Goal: Task Accomplishment & Management: Use online tool/utility

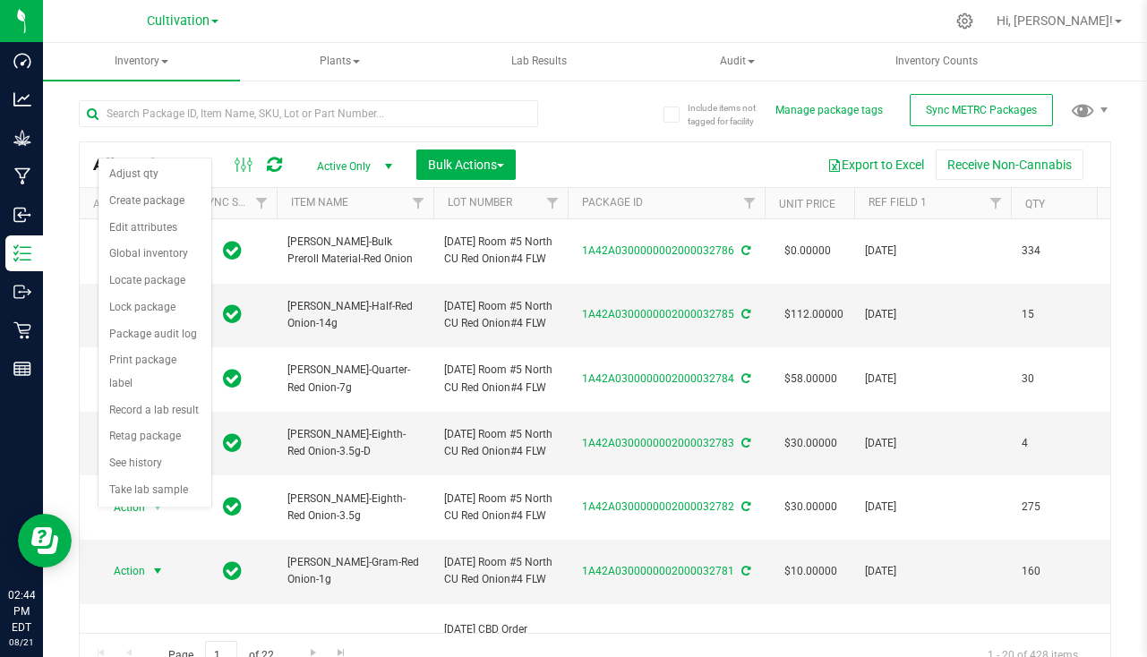
scroll to position [90, 0]
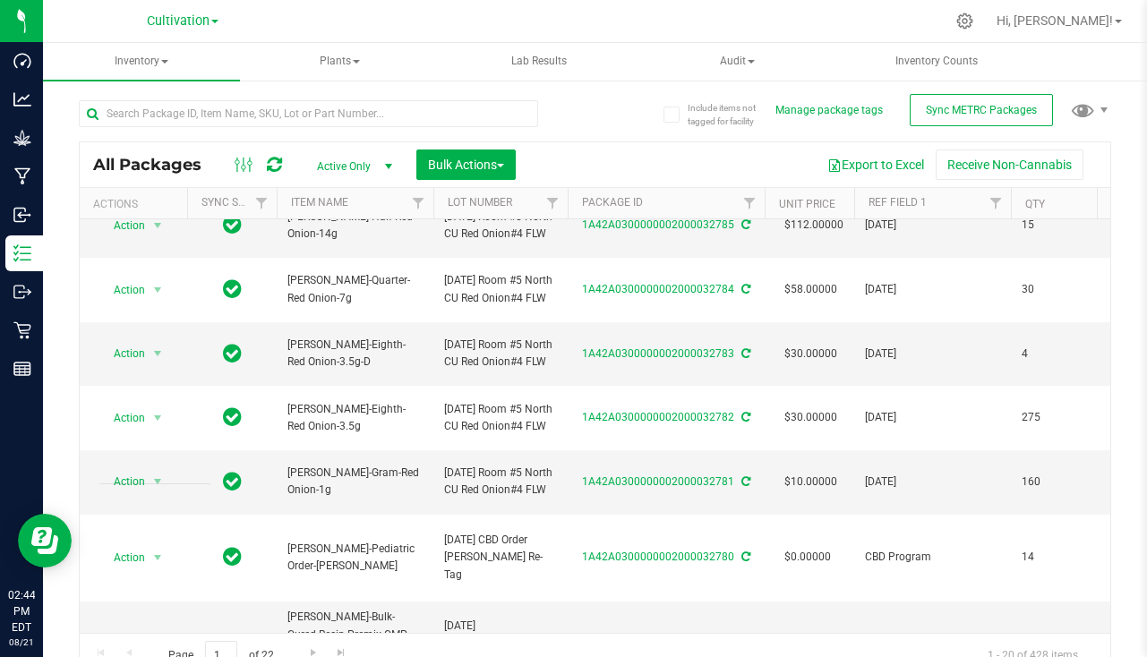
click at [596, 33] on div at bounding box center [632, 21] width 624 height 35
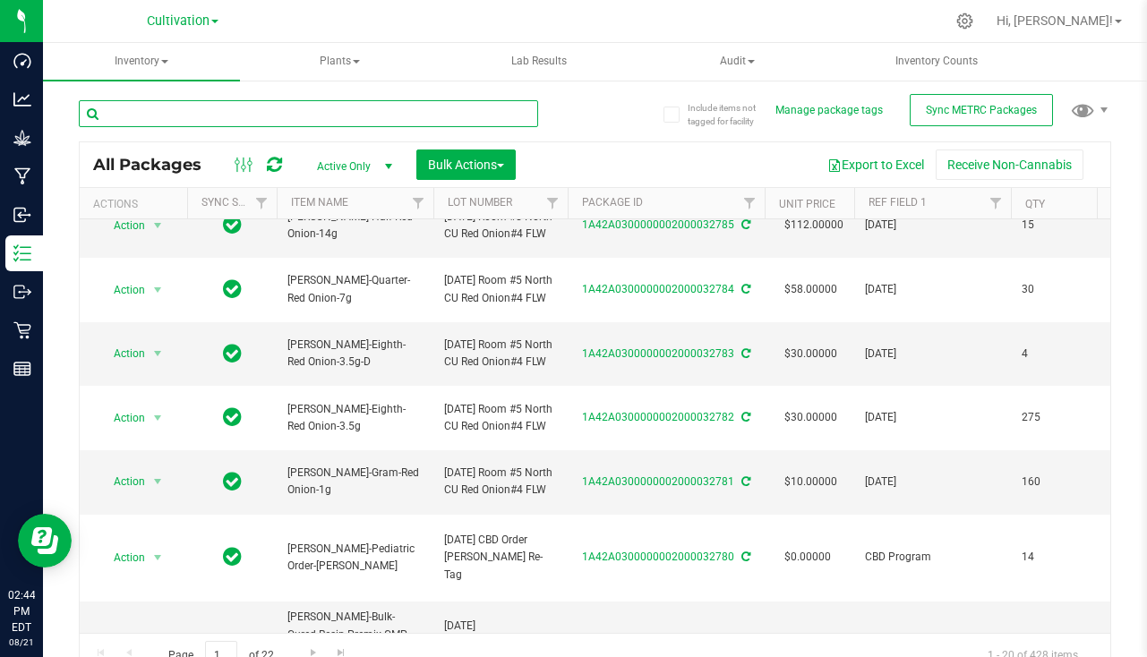
click at [358, 118] on input "text" at bounding box center [308, 113] width 459 height 27
type input "S"
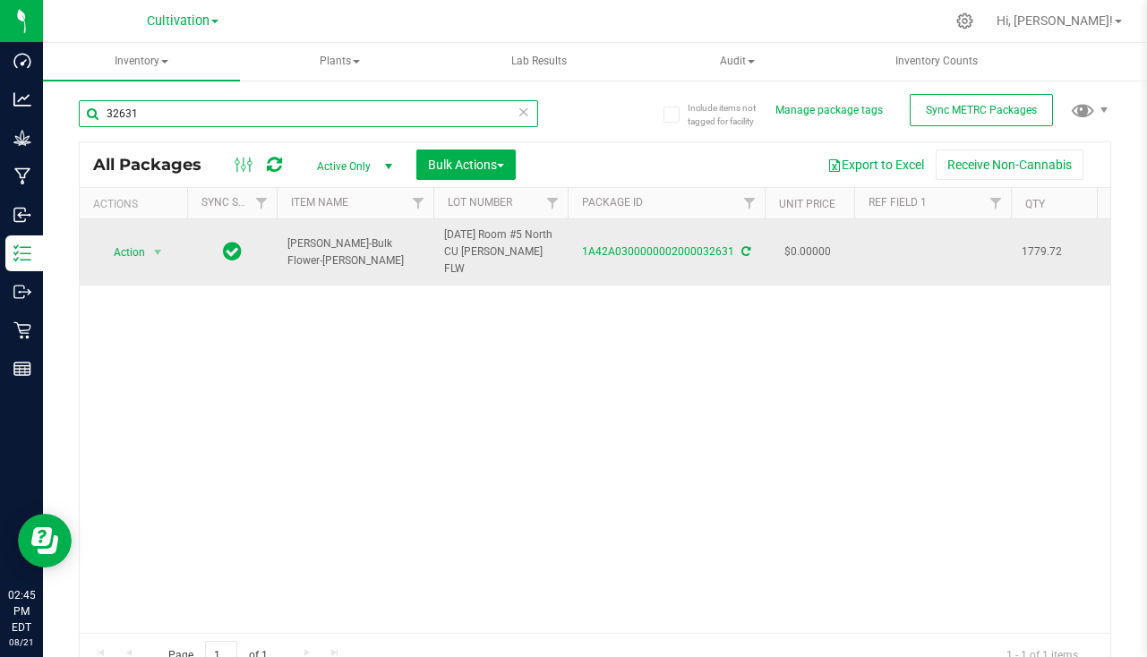
type input "32631"
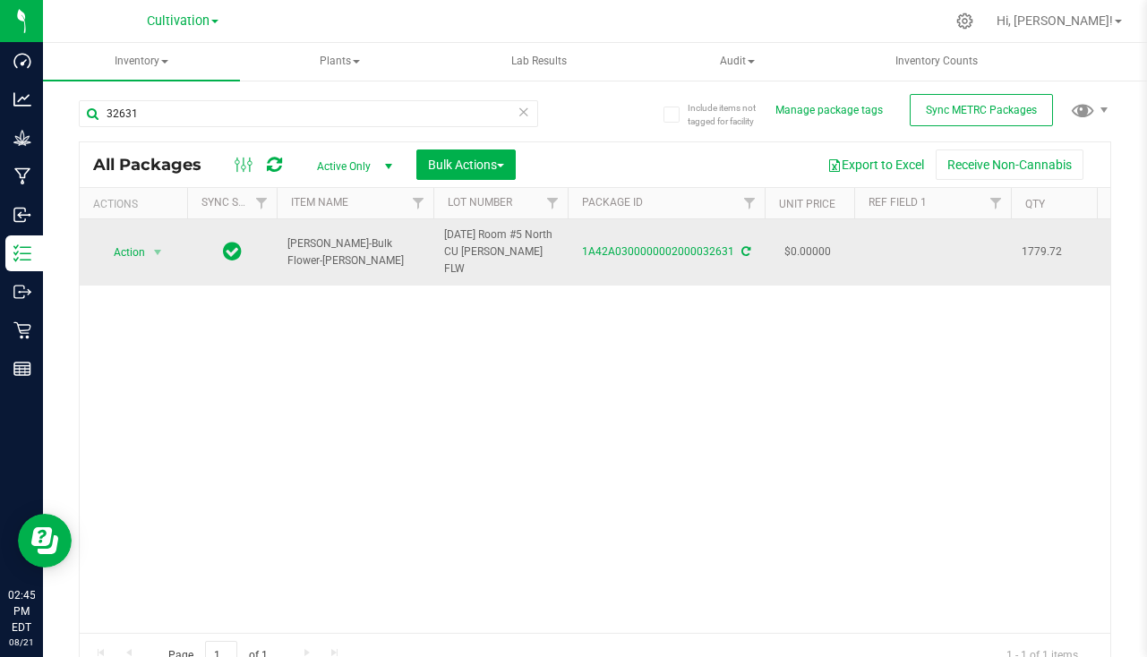
click at [883, 243] on td at bounding box center [932, 252] width 157 height 66
type input "[DATE]"
click at [154, 252] on span "select" at bounding box center [157, 252] width 14 height 14
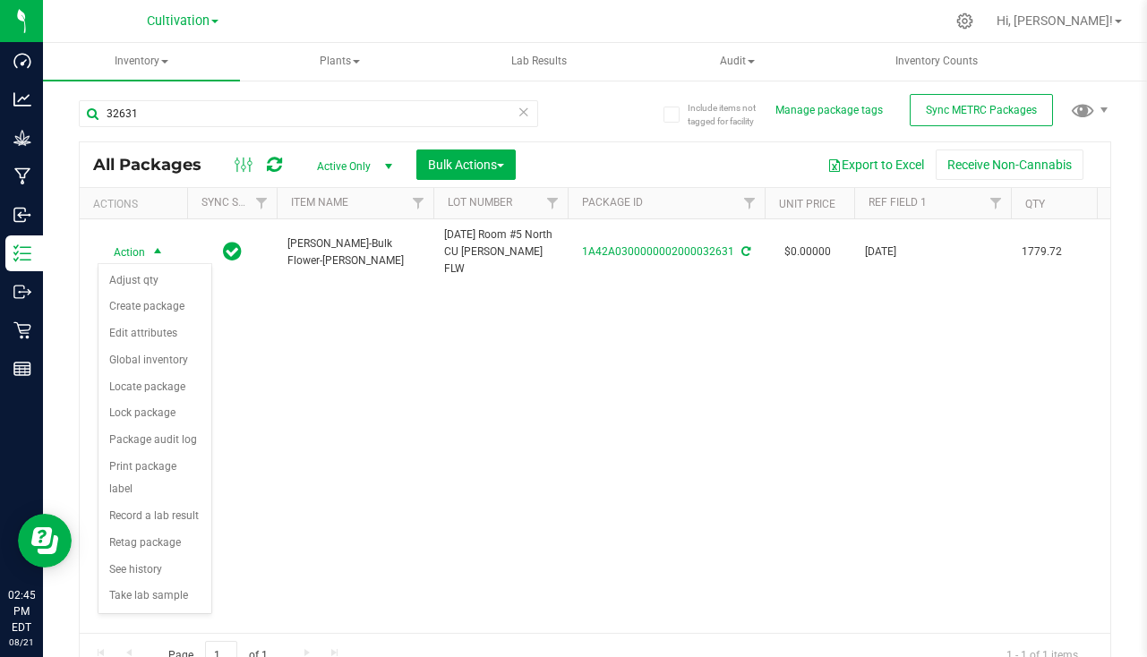
click at [382, 320] on div "Action Action Adjust qty Create package Edit attributes Global inventory Locate…" at bounding box center [595, 426] width 1030 height 414
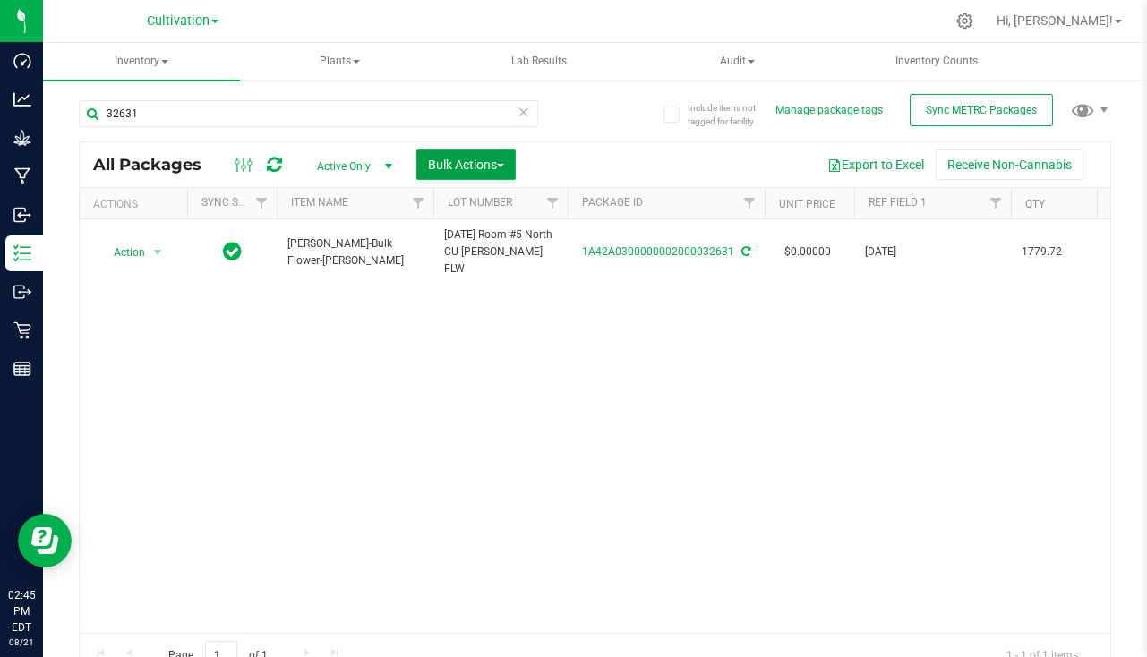
click at [466, 158] on span "Bulk Actions" at bounding box center [466, 165] width 76 height 14
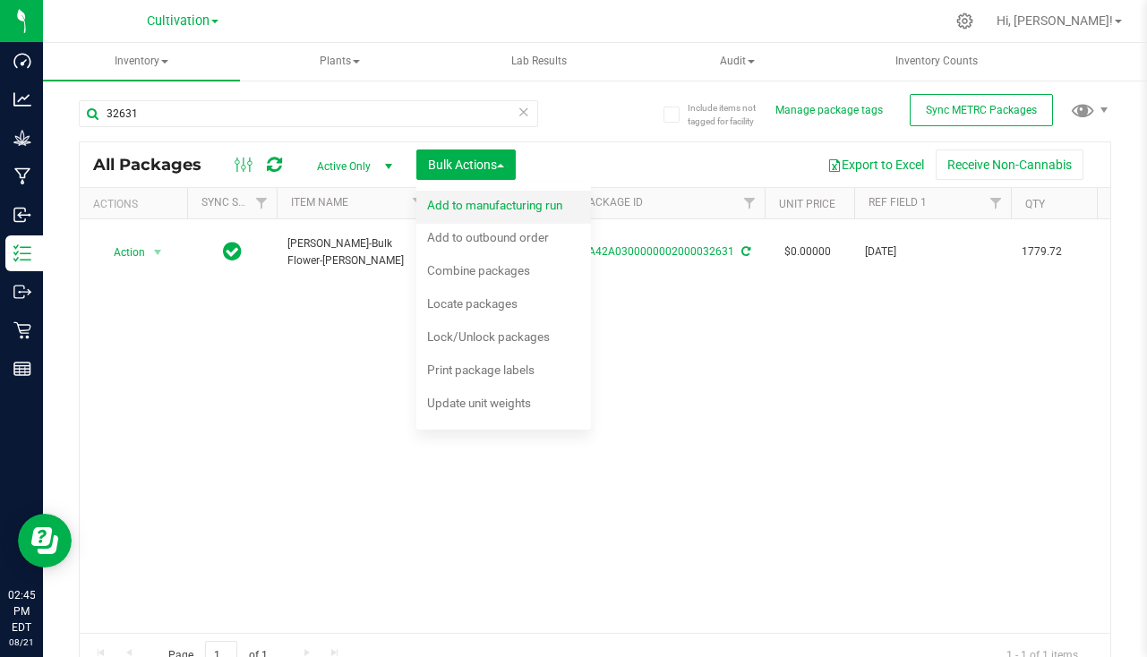
click at [515, 205] on span "Add to manufacturing run" at bounding box center [494, 205] width 135 height 14
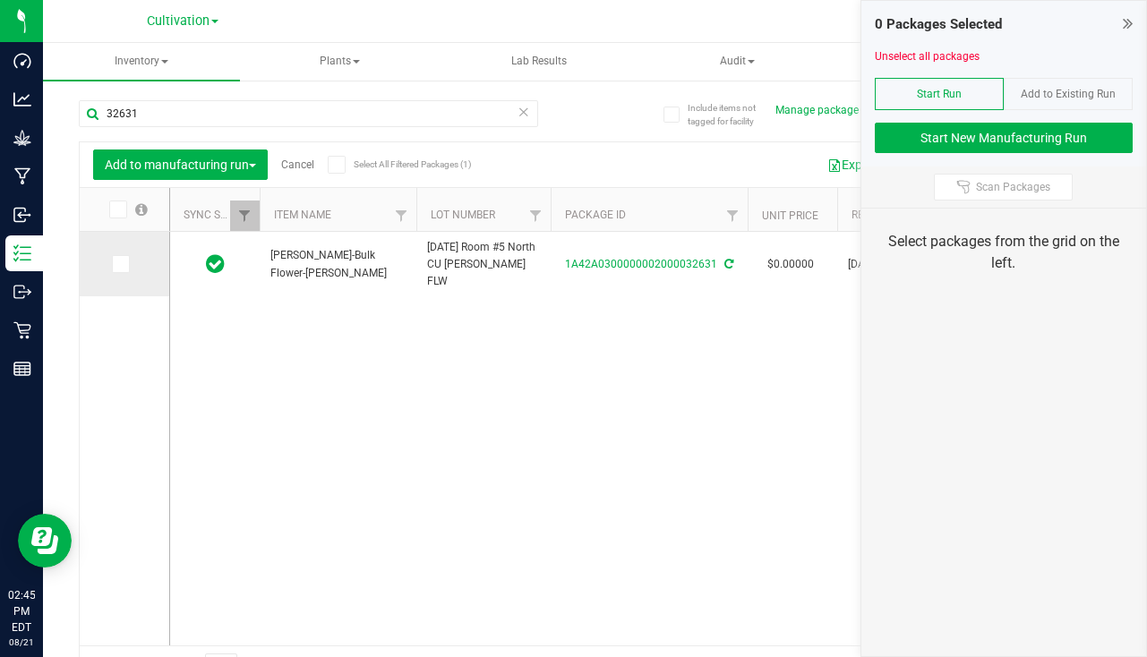
click at [132, 269] on label at bounding box center [125, 264] width 26 height 18
click at [0, 0] on input "checkbox" at bounding box center [0, 0] width 0 height 0
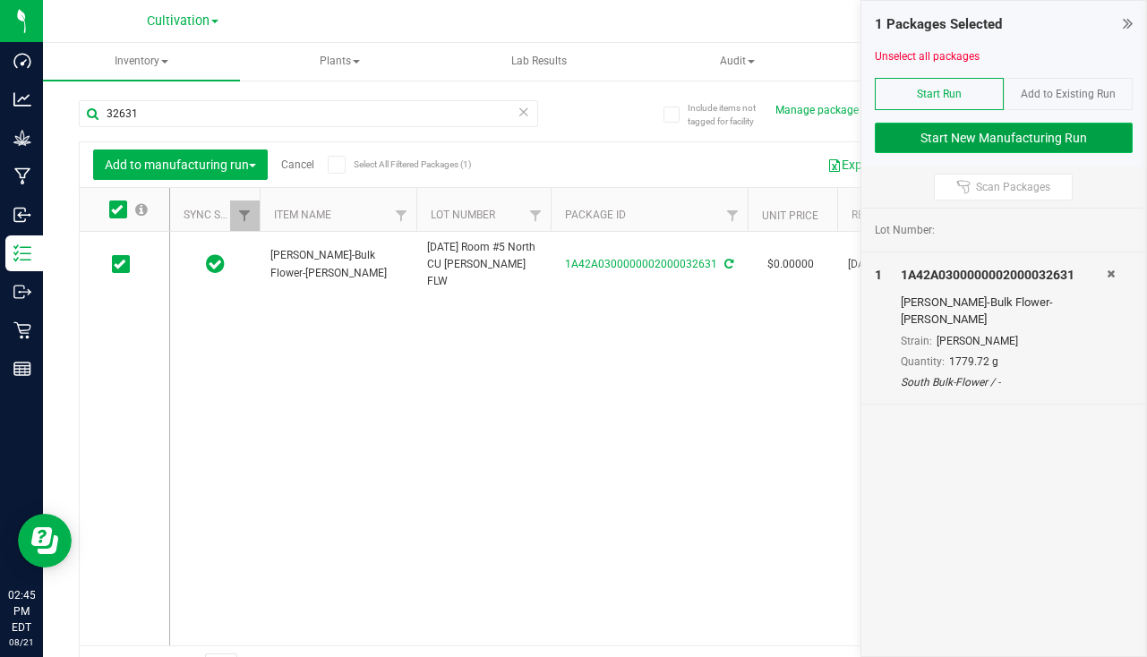
click at [1027, 140] on button "Start New Manufacturing Run" at bounding box center [1003, 138] width 258 height 30
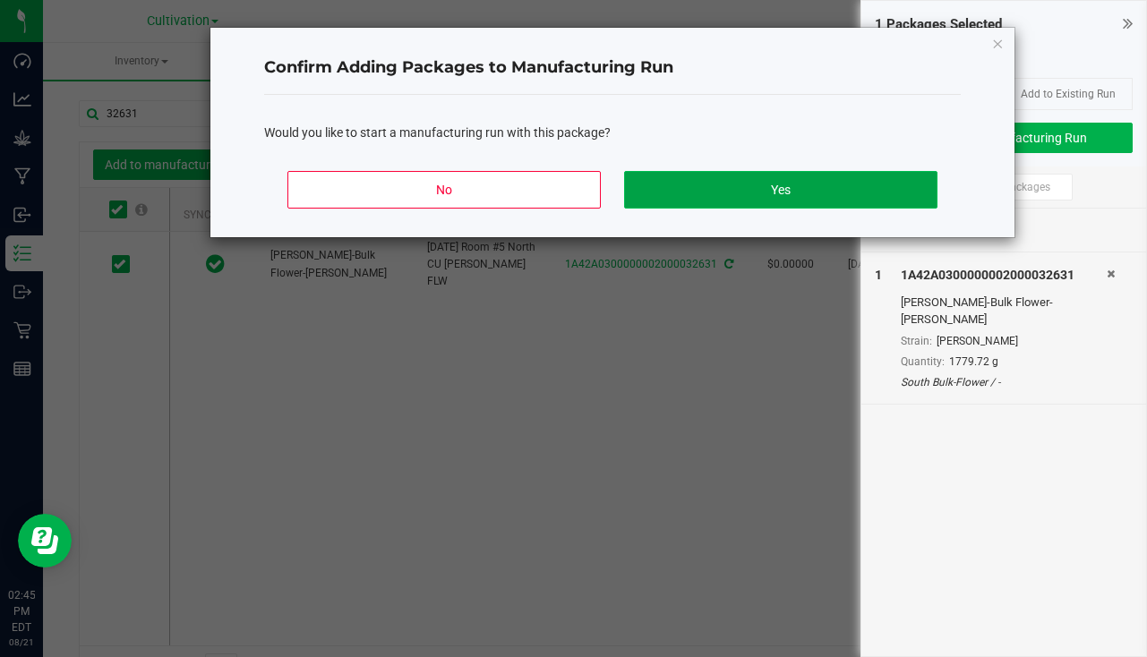
click at [831, 190] on button "Yes" at bounding box center [780, 190] width 313 height 38
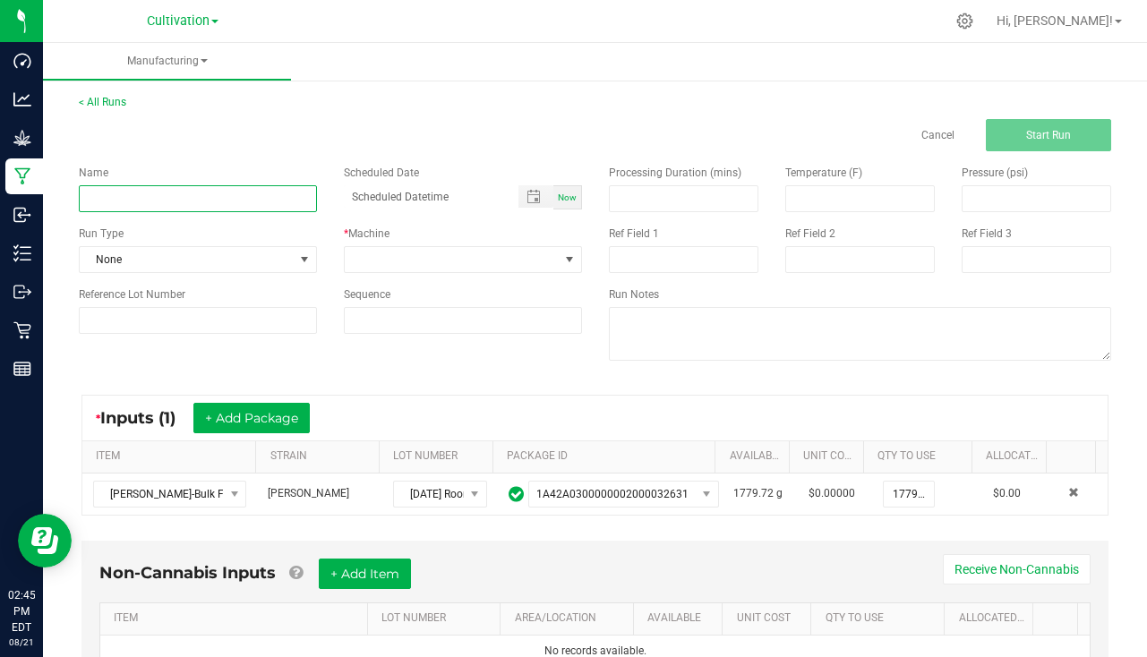
drag, startPoint x: 162, startPoint y: 194, endPoint x: 170, endPoint y: 185, distance: 12.0
click at [162, 194] on input at bounding box center [198, 198] width 238 height 27
type input "[PERSON_NAME] [DATE]"
click at [567, 198] on span "Now" at bounding box center [567, 197] width 19 height 10
type input "[DATE] 2:45 PM"
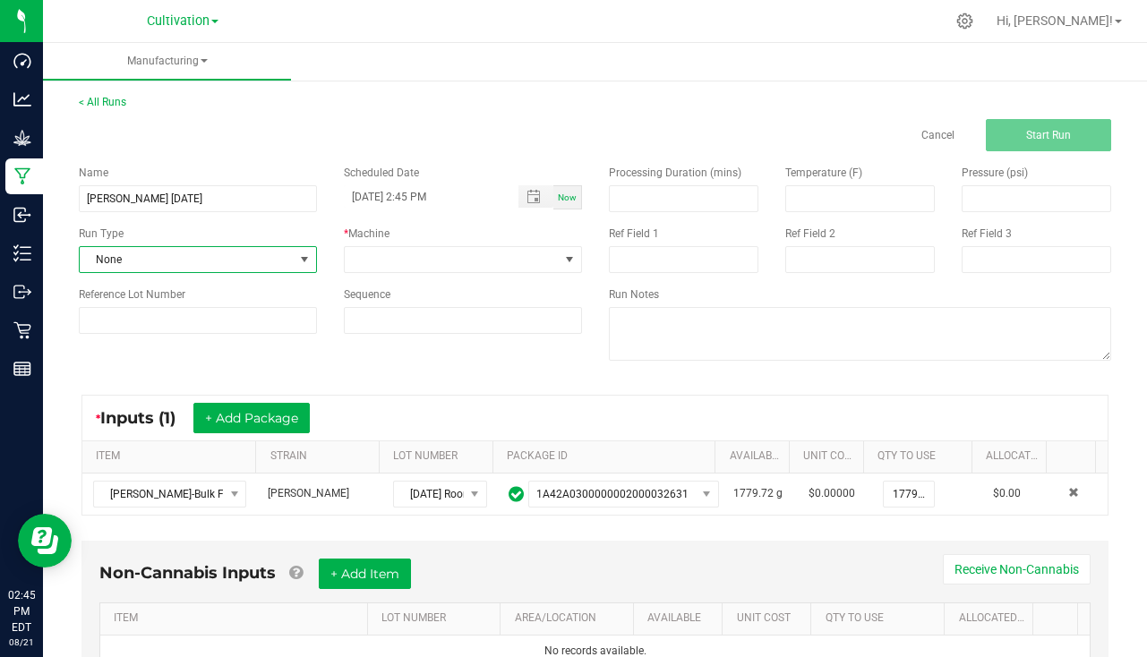
click at [214, 260] on span "None" at bounding box center [187, 259] width 214 height 25
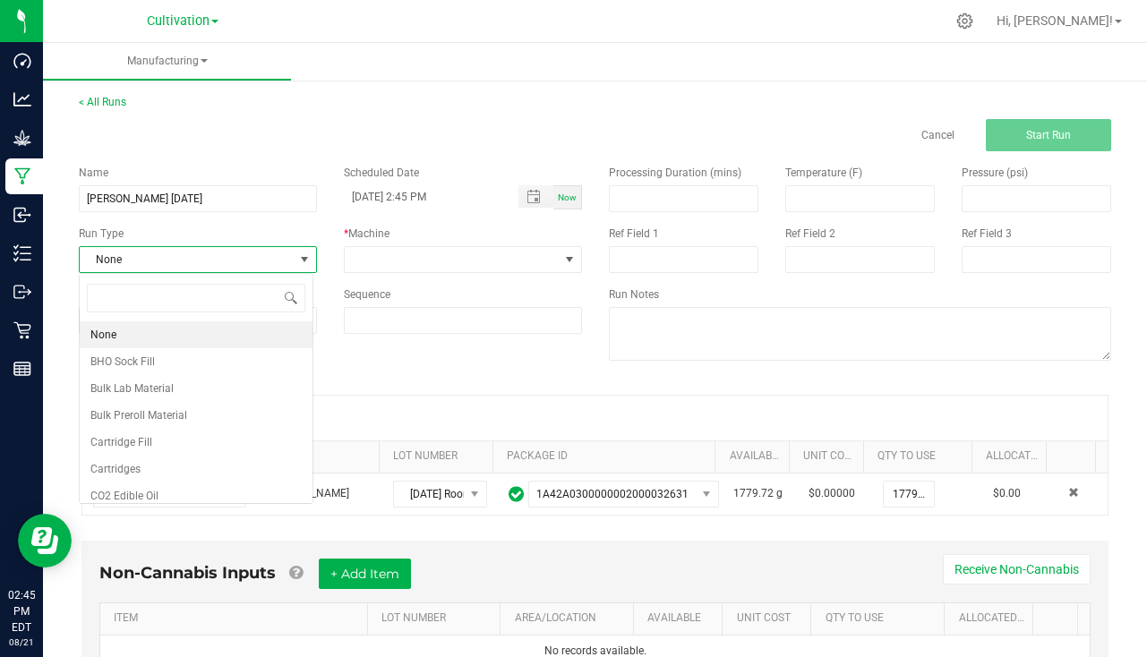
scroll to position [27, 235]
type input "pa"
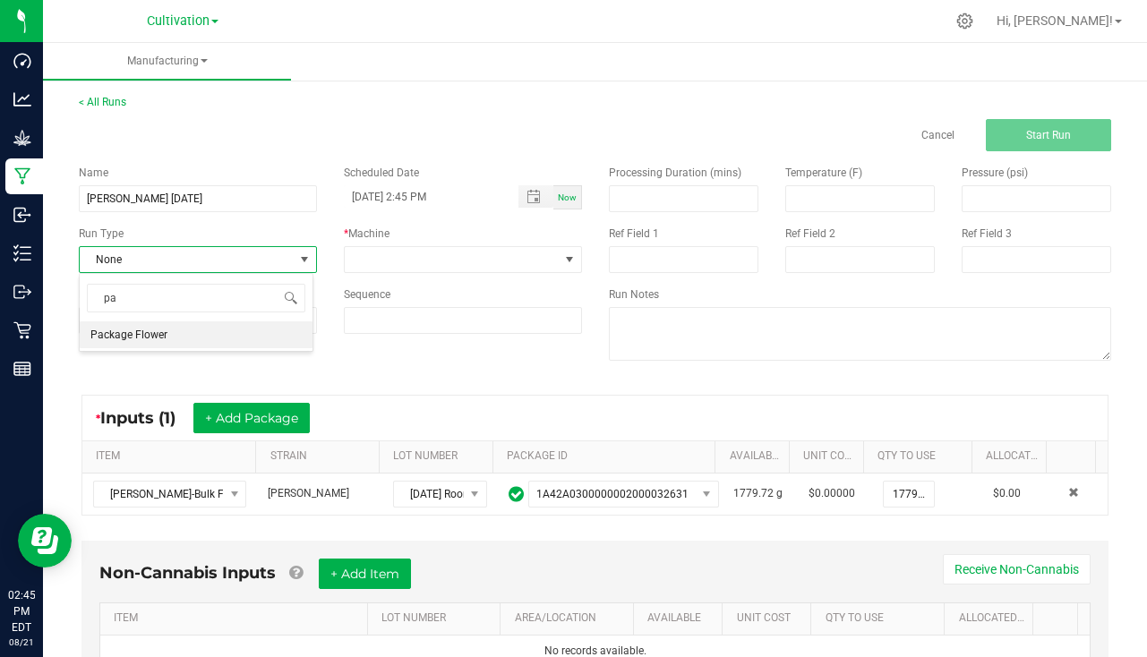
click at [138, 345] on li "Package Flower" at bounding box center [196, 334] width 233 height 27
drag, startPoint x: 369, startPoint y: 243, endPoint x: 388, endPoint y: 252, distance: 21.3
click at [374, 248] on div "* Machine" at bounding box center [462, 249] width 265 height 47
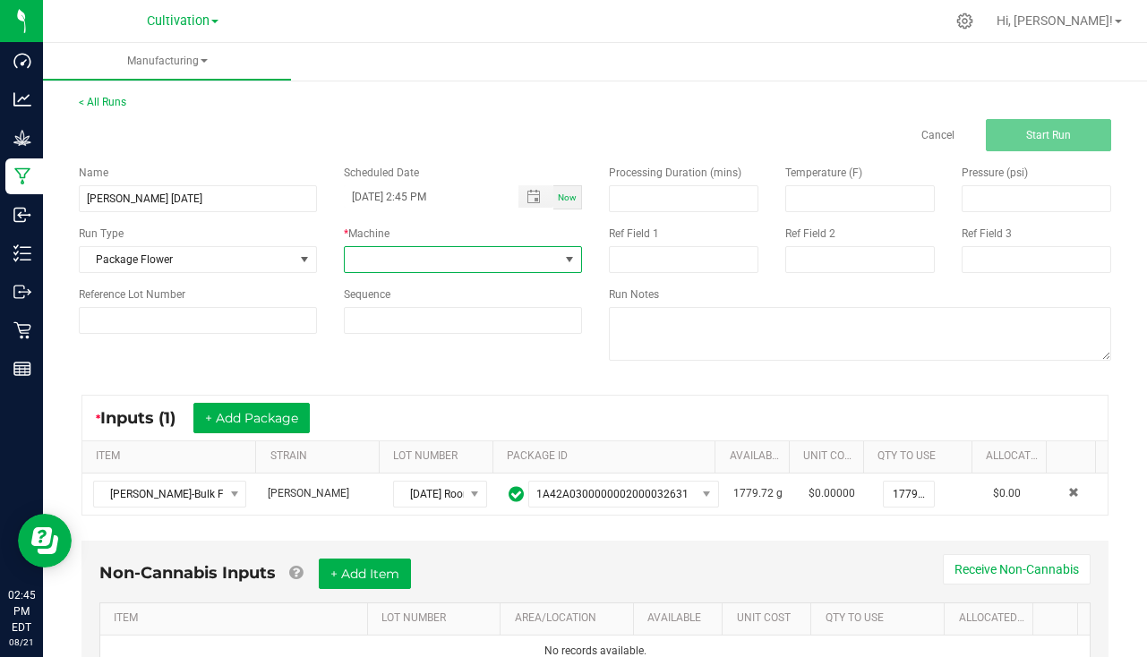
click at [391, 252] on span at bounding box center [452, 259] width 214 height 25
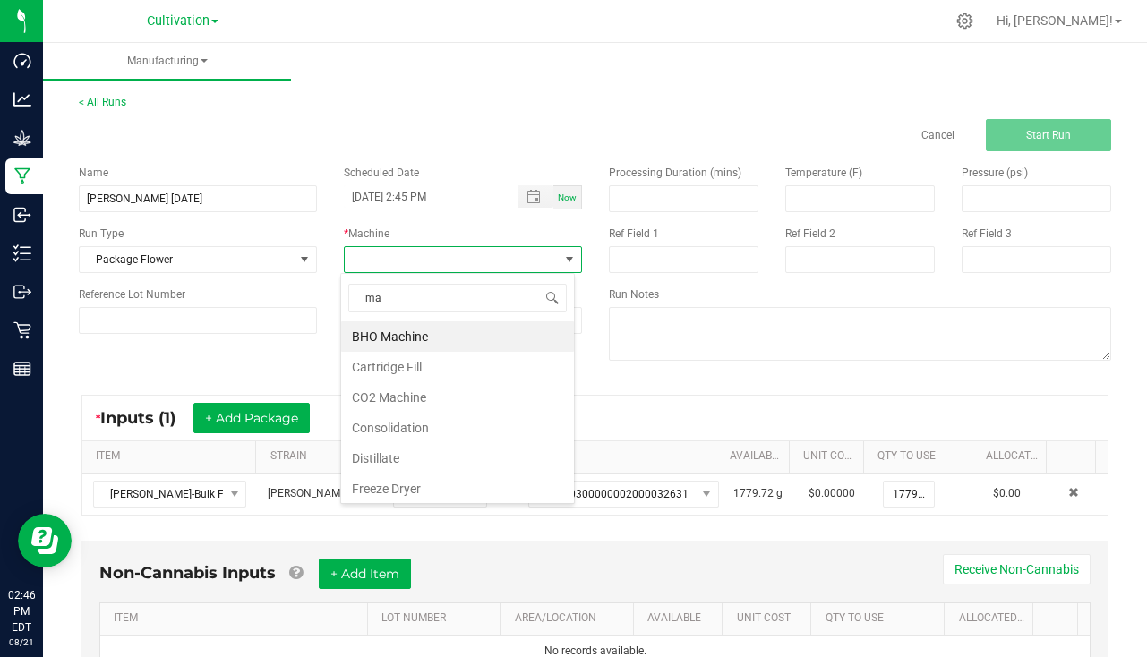
type input "man"
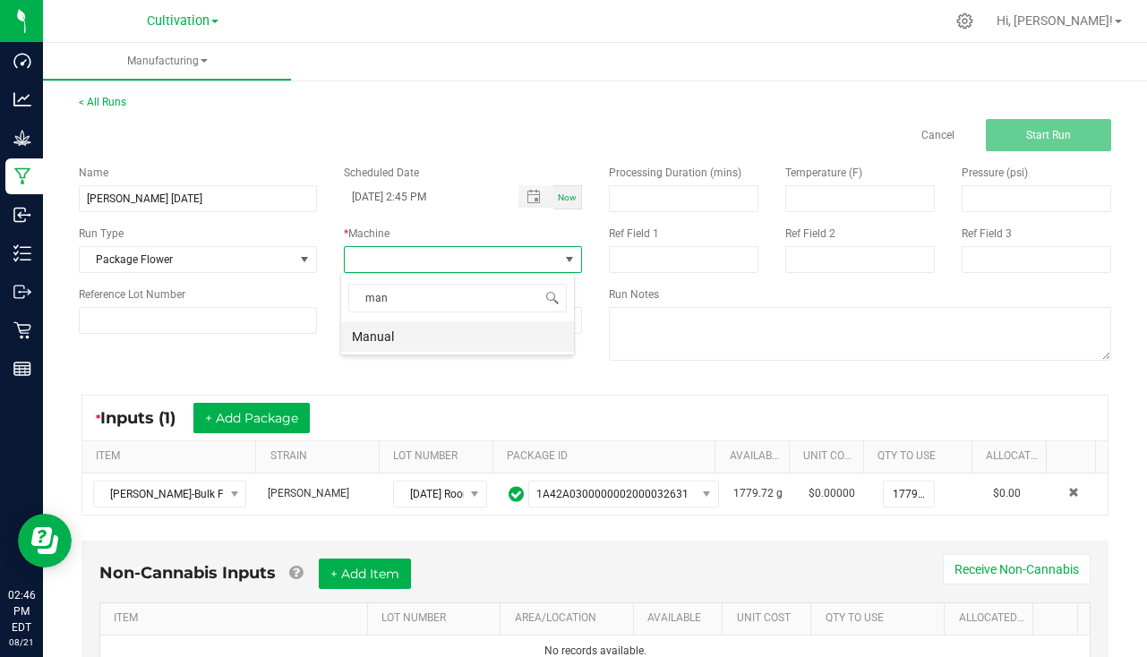
click at [412, 335] on li "Manual" at bounding box center [457, 336] width 233 height 30
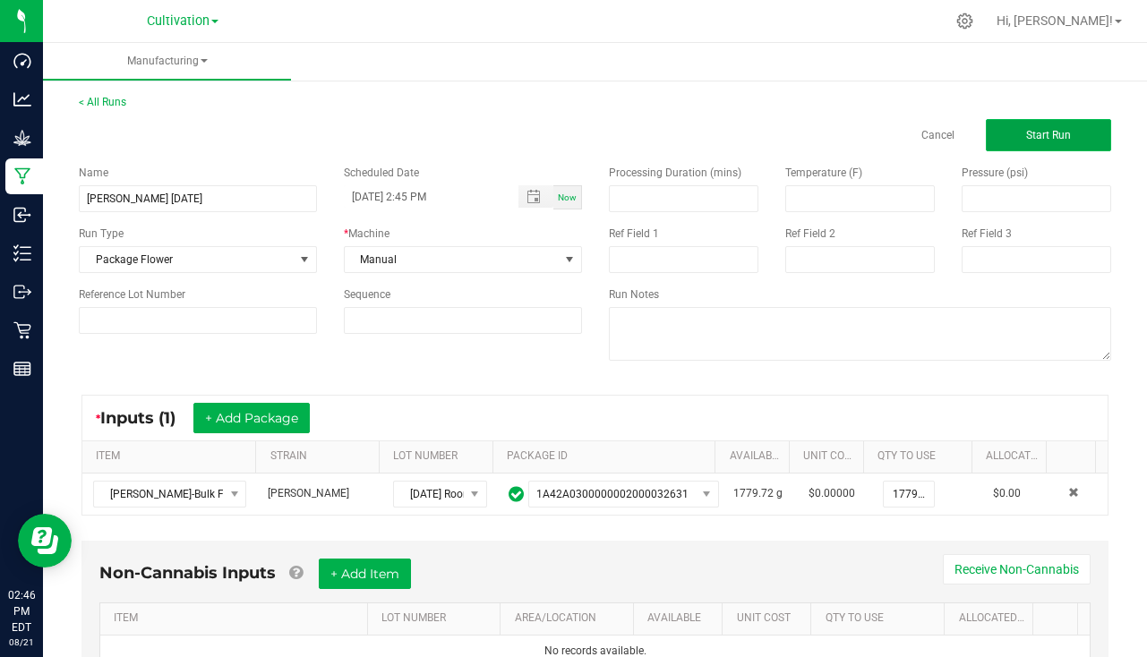
click at [1036, 144] on button "Start Run" at bounding box center [1047, 135] width 125 height 32
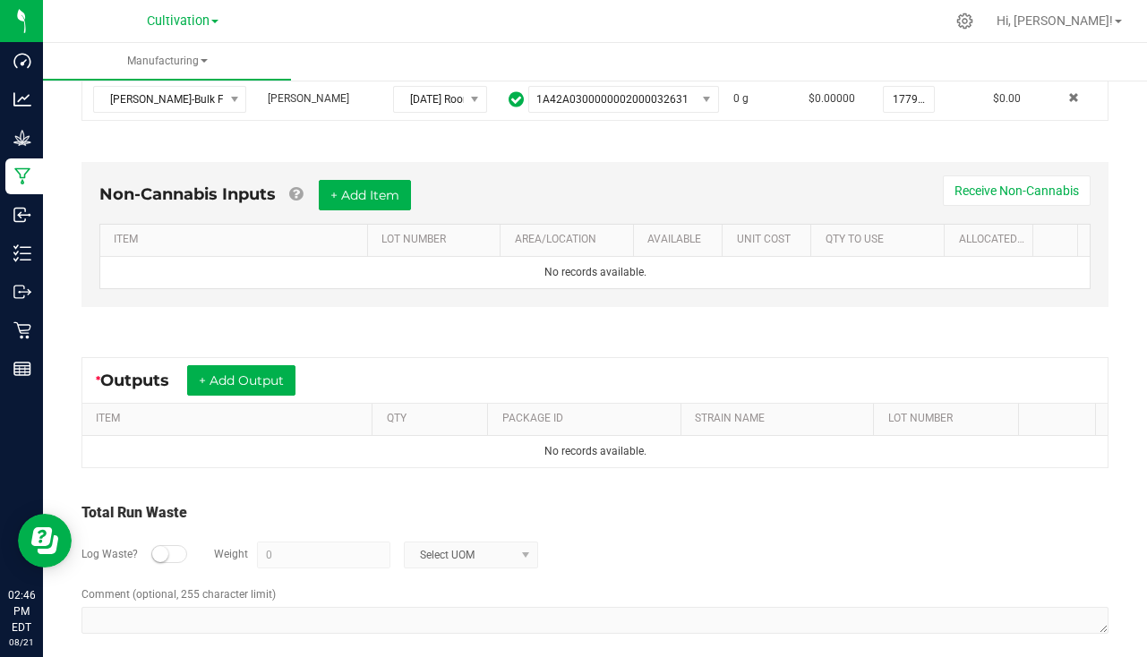
scroll to position [433, 0]
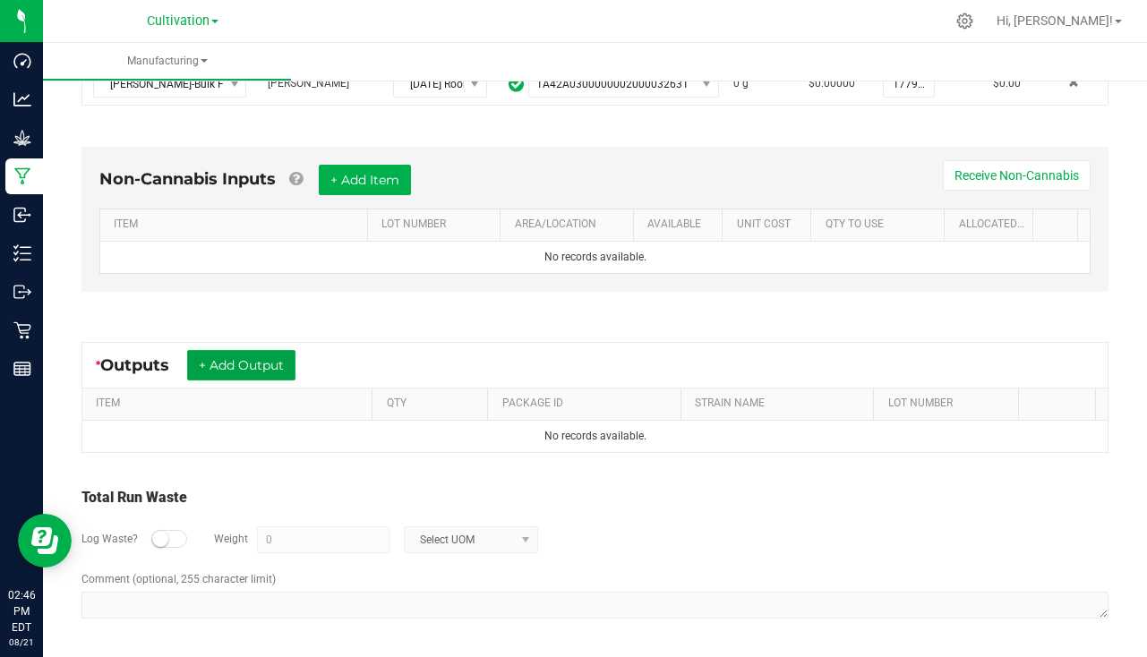
click at [255, 357] on button "+ Add Output" at bounding box center [241, 365] width 108 height 30
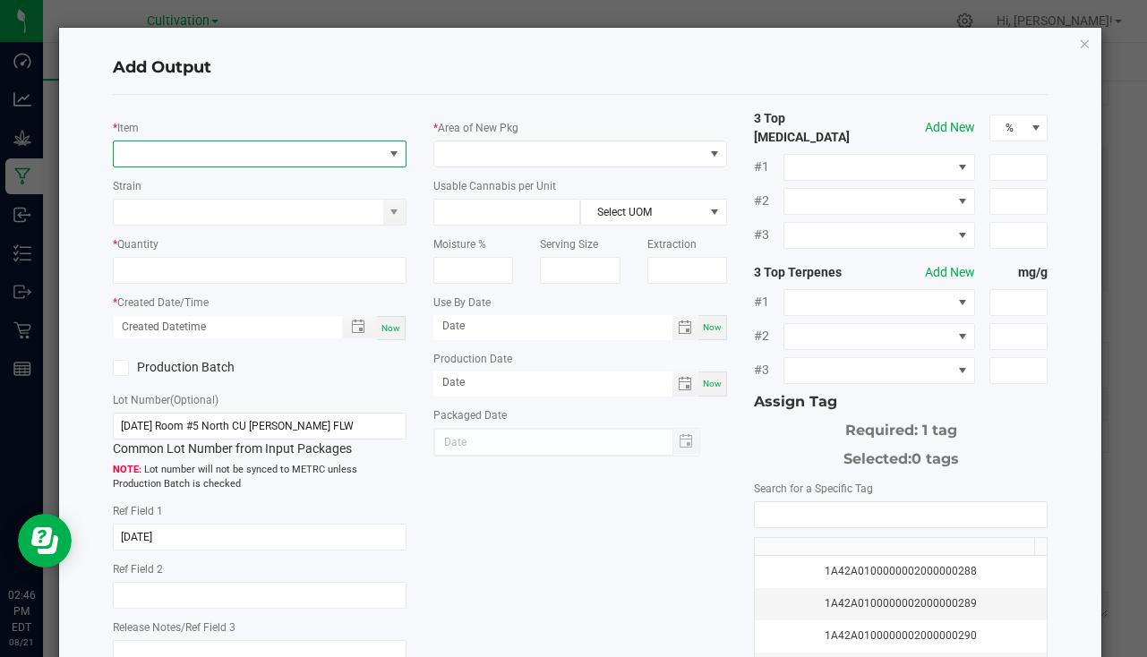
click at [150, 149] on span "NO DATA FOUND" at bounding box center [248, 153] width 269 height 25
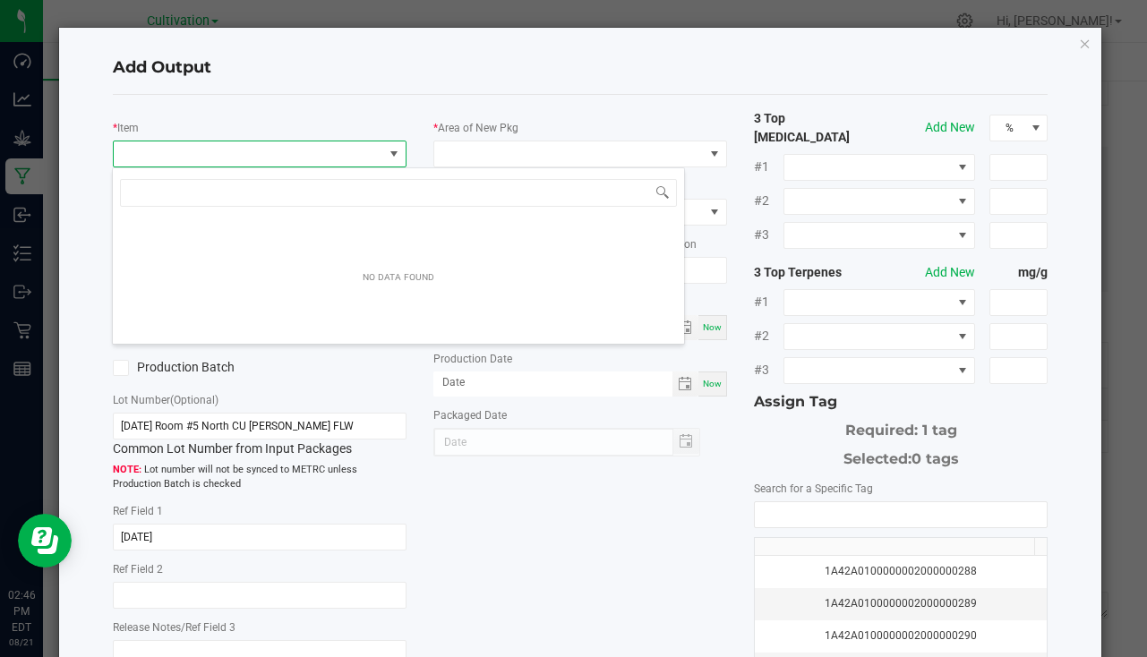
scroll to position [27, 290]
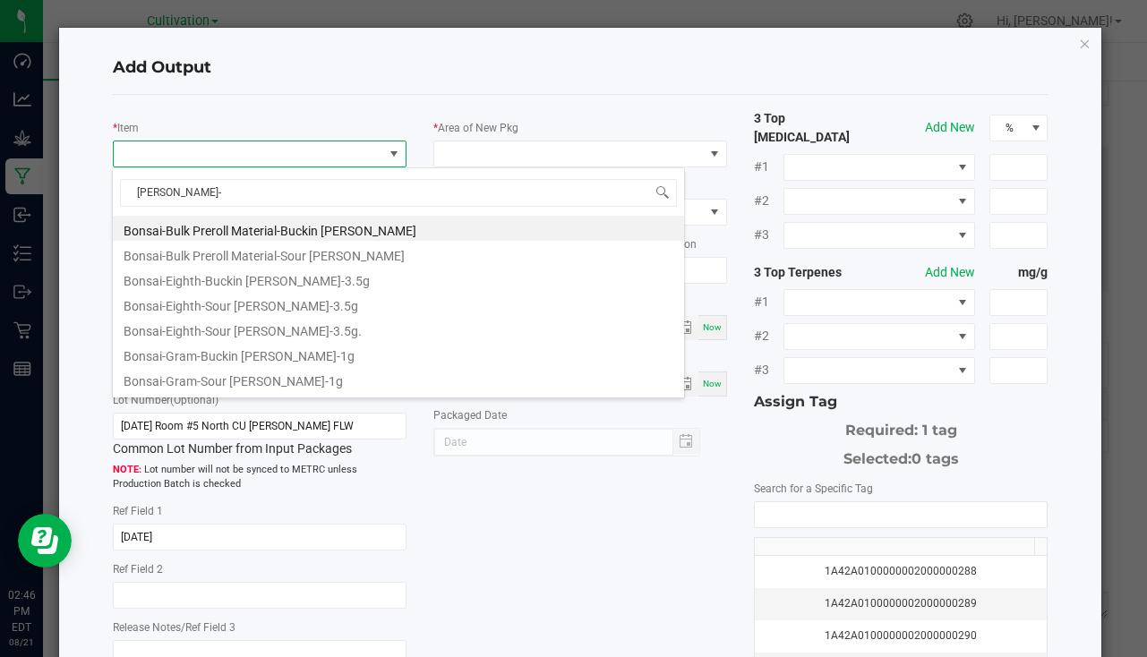
type input "[PERSON_NAME]-1"
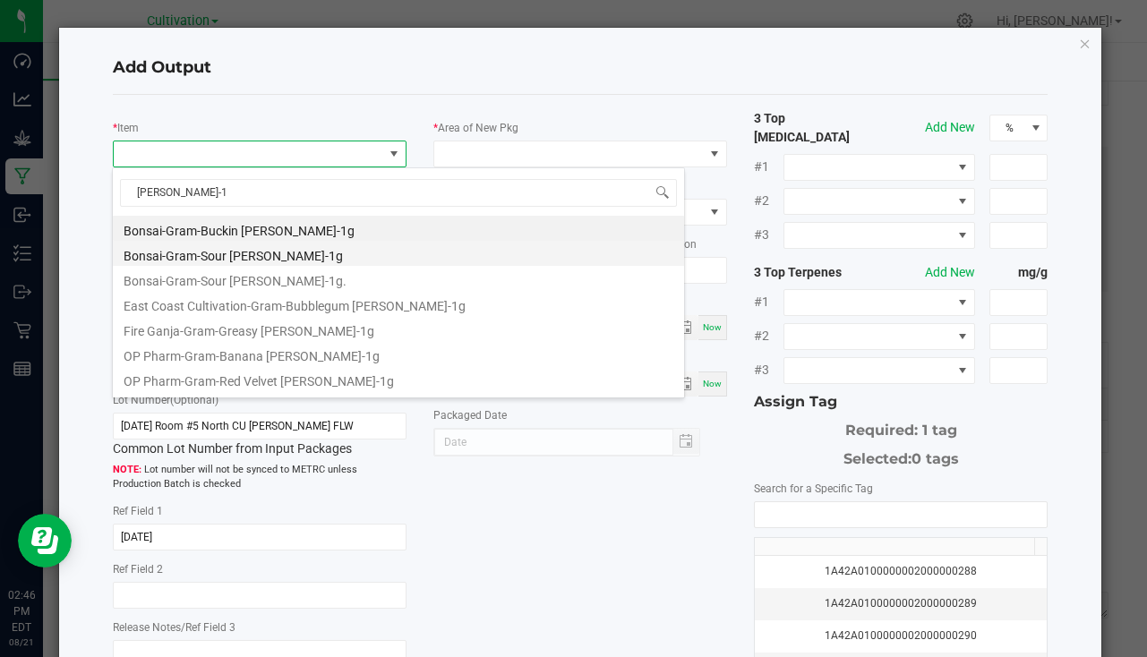
scroll to position [97, 0]
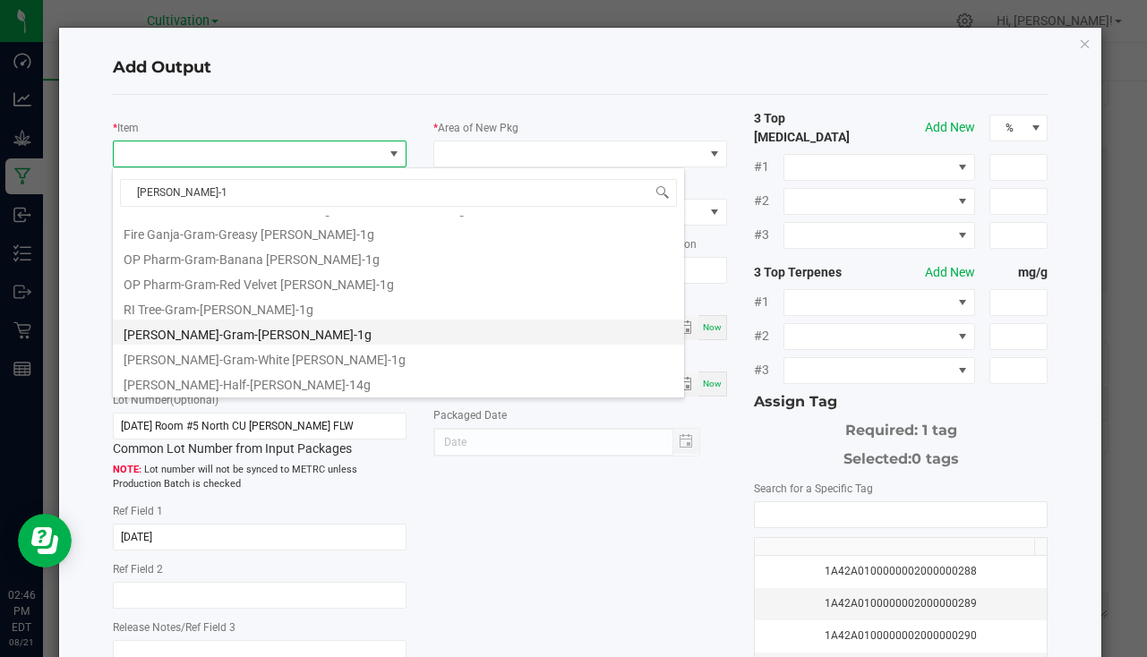
click at [229, 327] on li "[PERSON_NAME]-Gram-[PERSON_NAME]-1g" at bounding box center [398, 332] width 571 height 25
type input "0 ea"
type input "1"
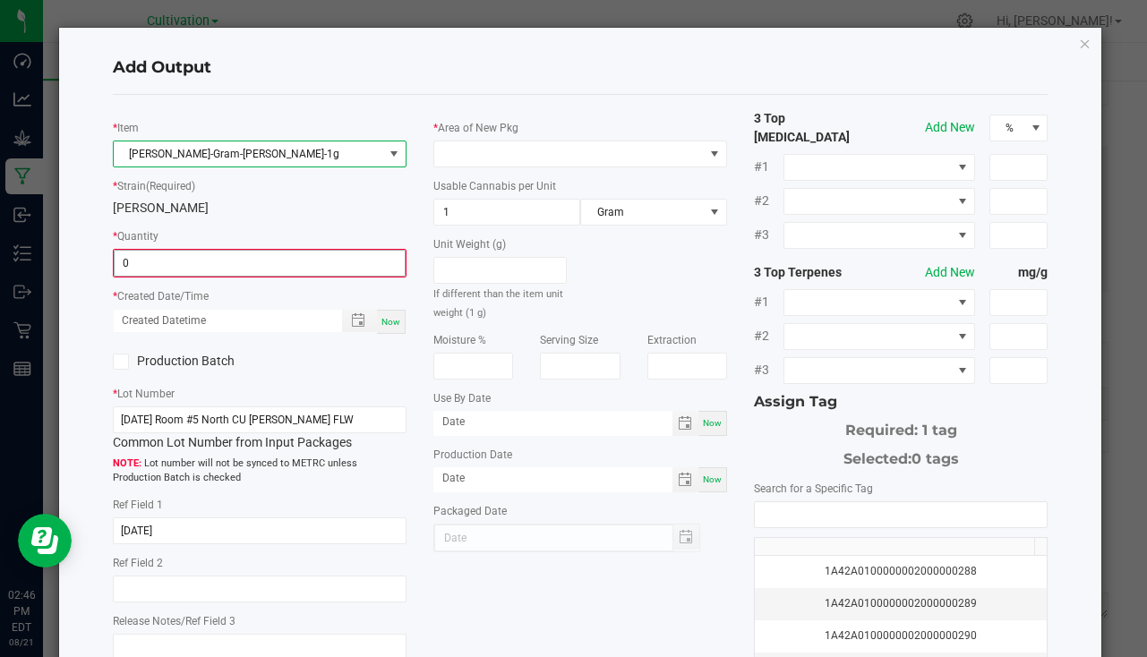
click at [180, 258] on input "0" at bounding box center [260, 263] width 290 height 25
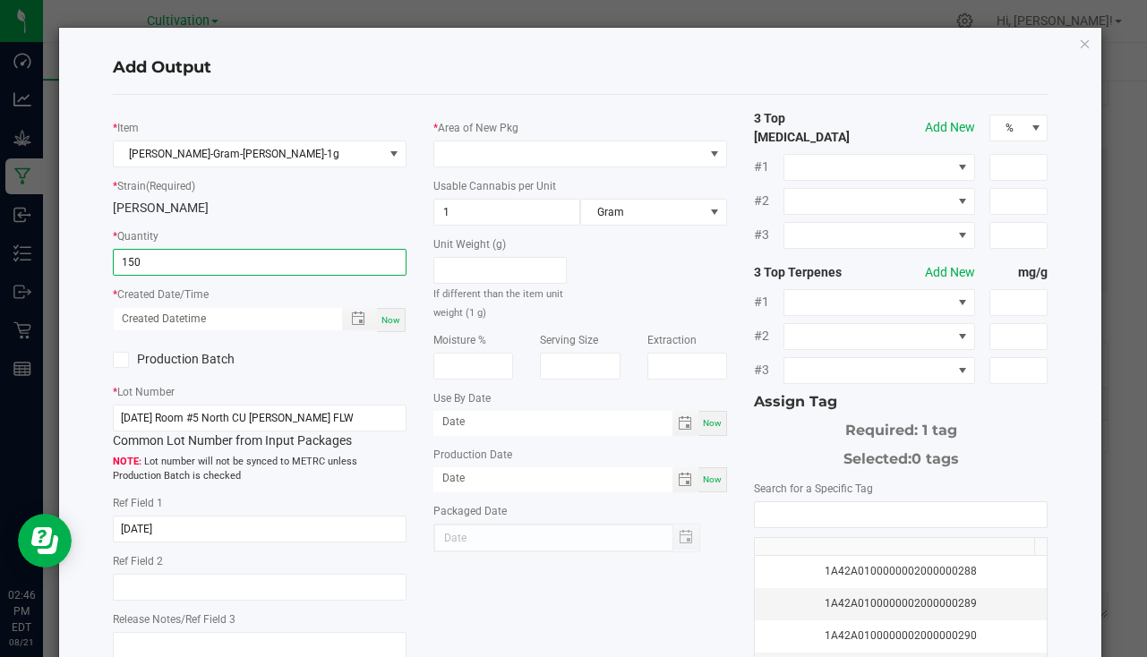
type input "150 ea"
drag, startPoint x: 385, startPoint y: 316, endPoint x: 410, endPoint y: 251, distance: 70.0
click at [385, 315] on div "Now" at bounding box center [391, 320] width 29 height 24
type input "[DATE] 2:46 PM"
type input "[DATE]"
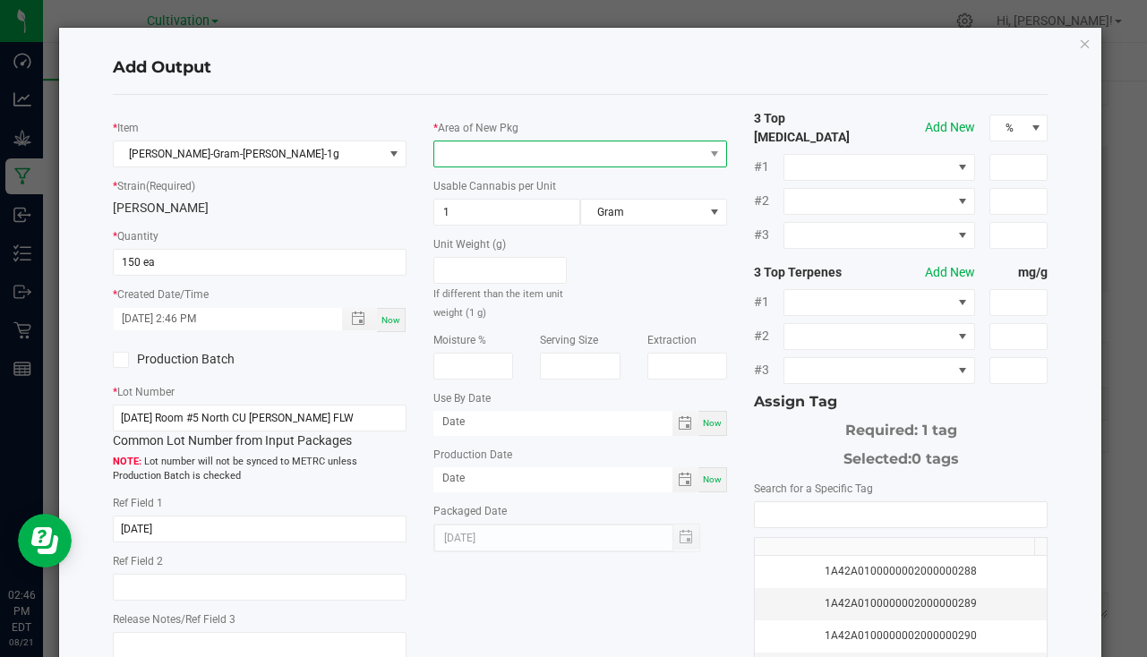
click at [472, 149] on span at bounding box center [568, 153] width 269 height 25
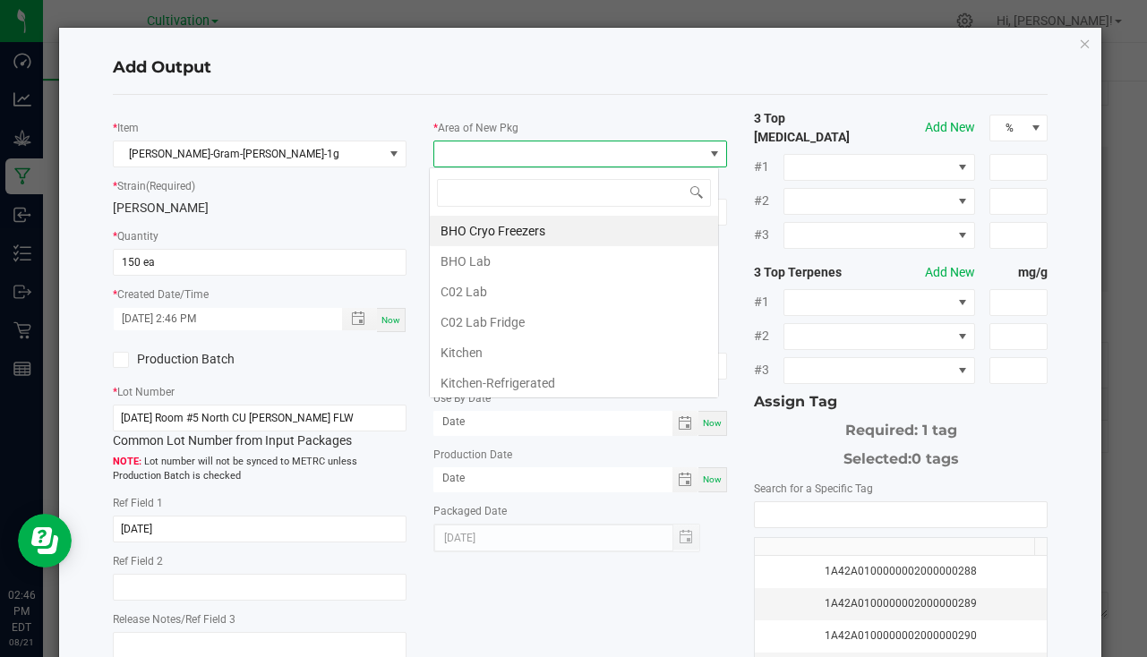
scroll to position [27, 290]
type input "bu"
click at [513, 227] on li "South Bulk-Flower" at bounding box center [574, 231] width 288 height 30
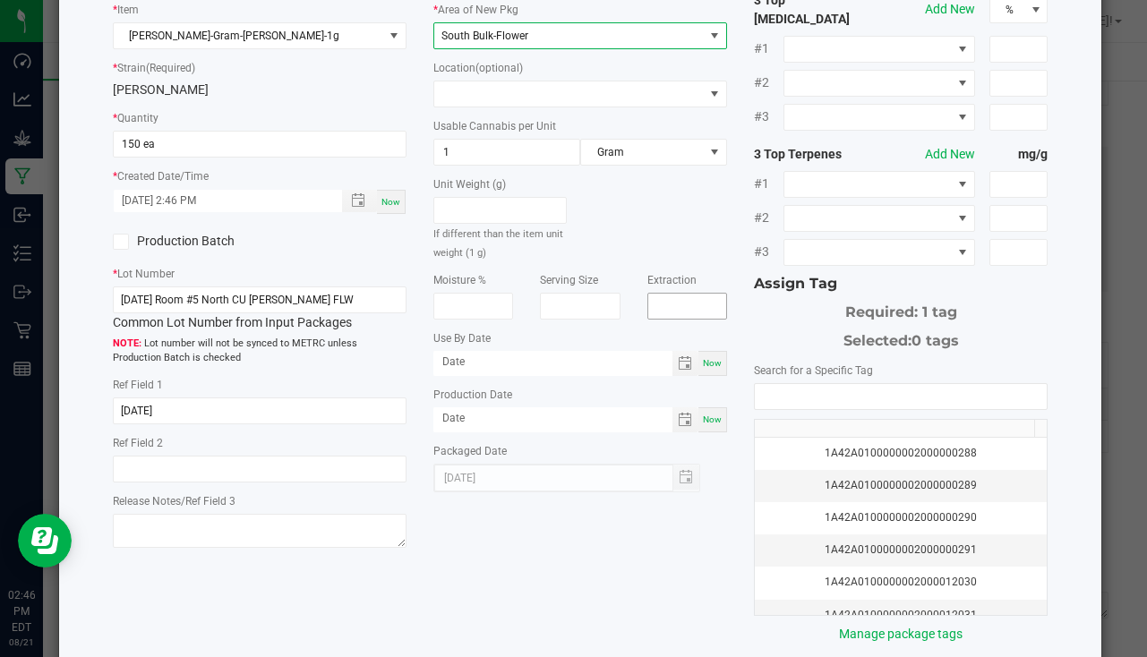
scroll to position [198, 0]
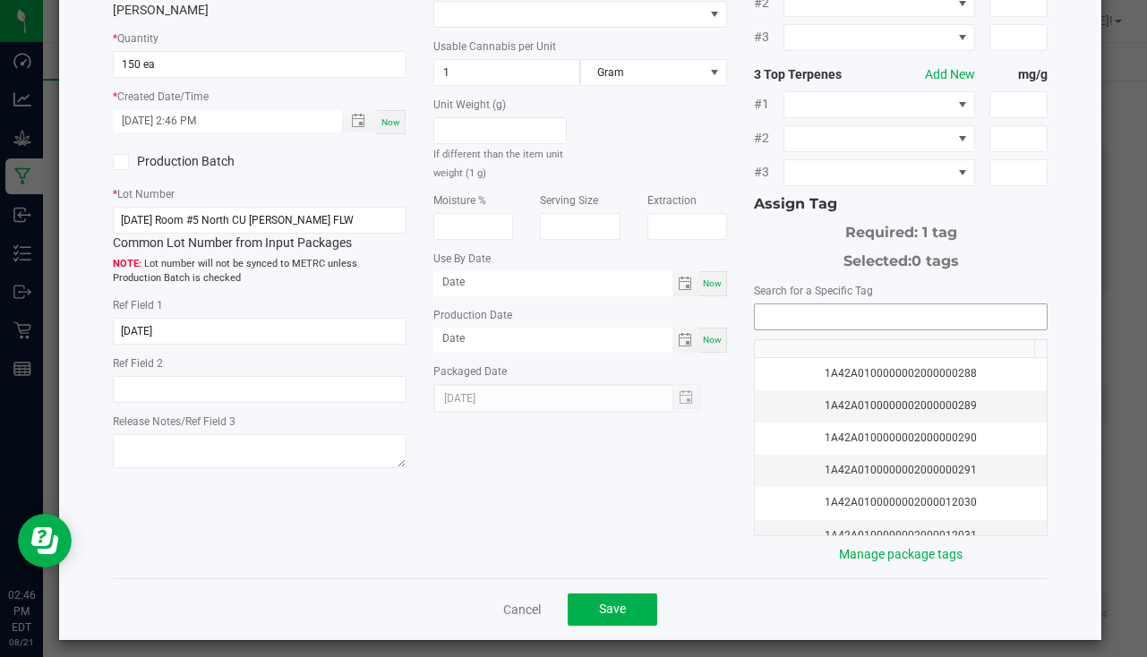
click at [835, 318] on input "NO DATA FOUND" at bounding box center [901, 316] width 292 height 25
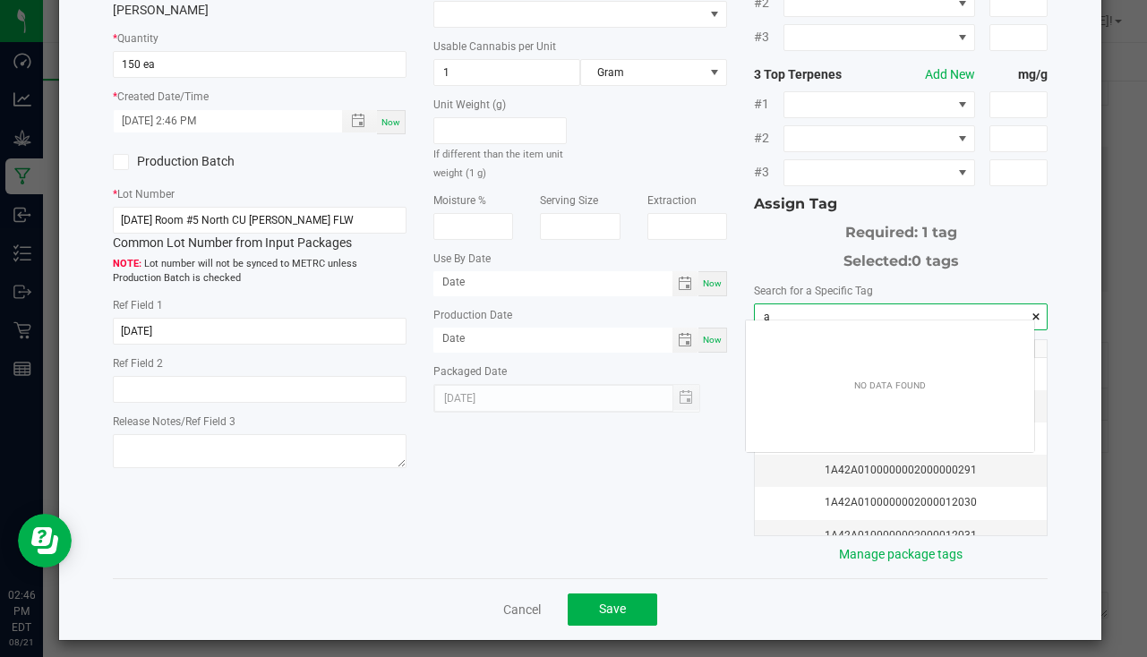
scroll to position [25, 288]
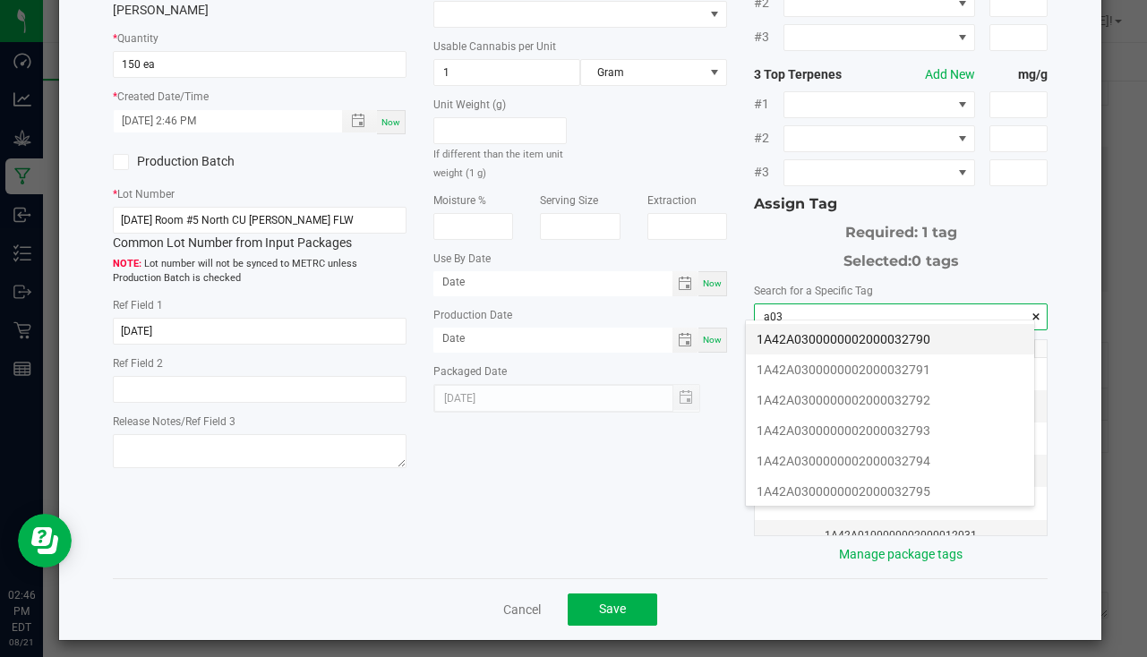
click at [906, 327] on li "1A42A0300000002000032790" at bounding box center [890, 339] width 288 height 30
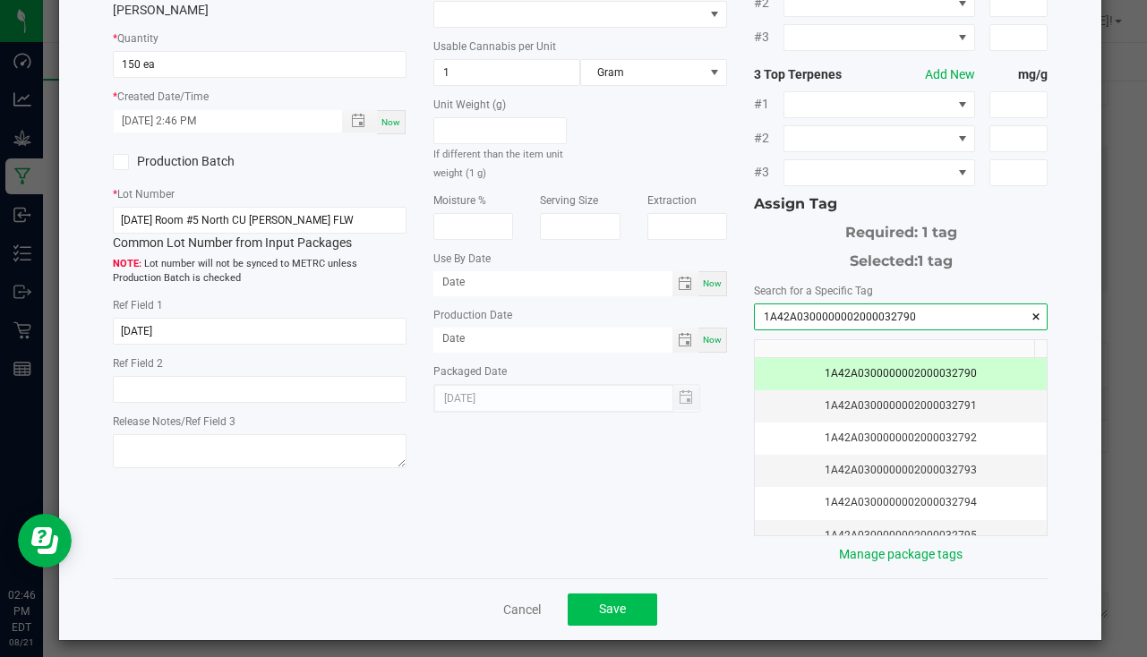
type input "1A42A0300000002000032790"
click at [567, 593] on button "Save" at bounding box center [612, 609] width 90 height 32
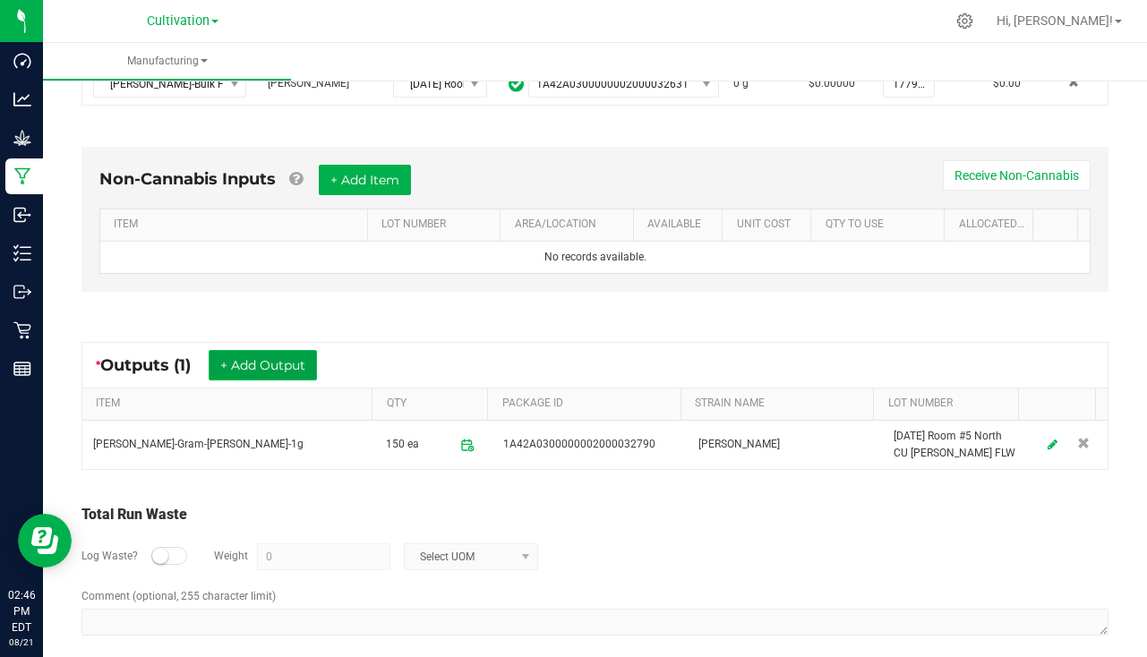
click at [298, 368] on button "+ Add Output" at bounding box center [263, 365] width 108 height 30
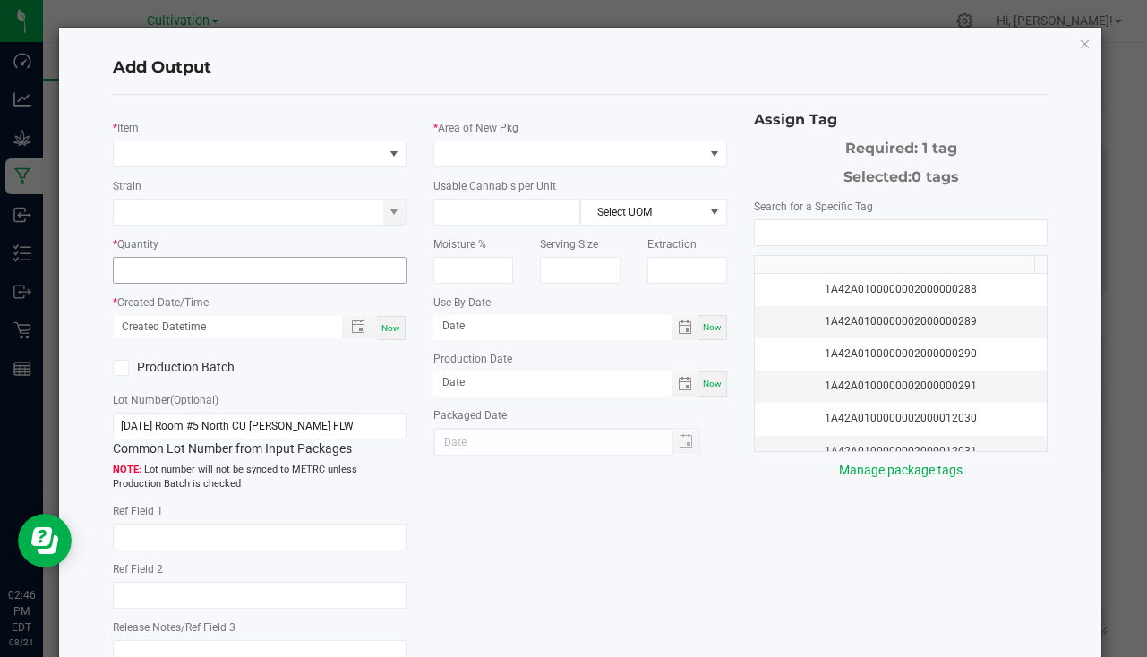
type input "[DATE]"
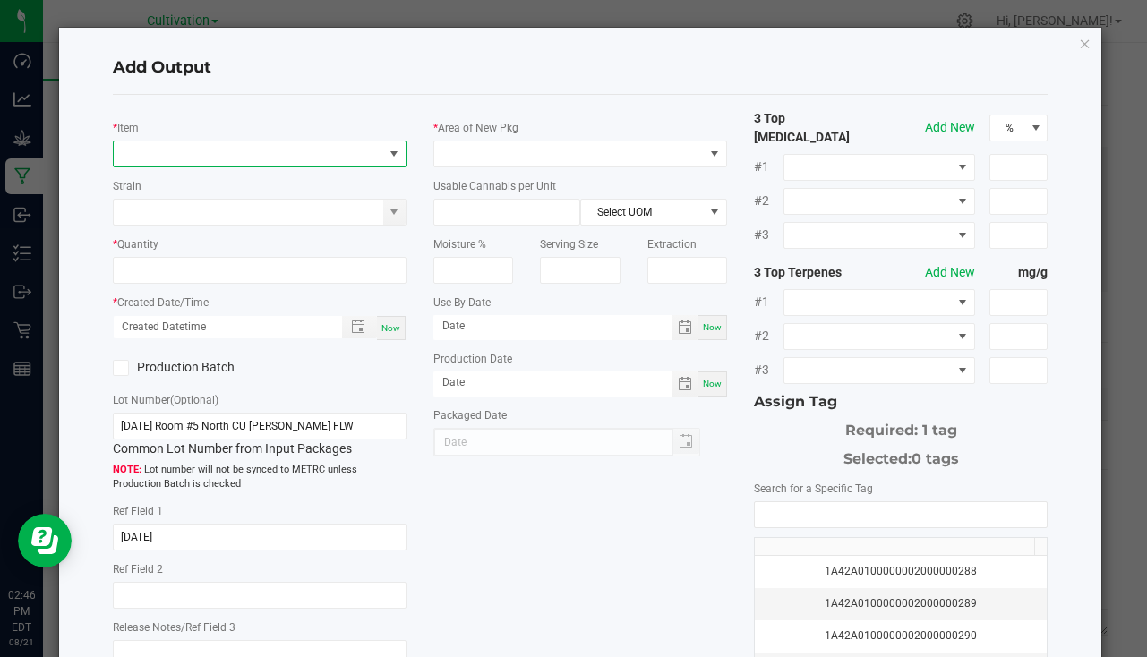
click at [190, 143] on span "NO DATA FOUND" at bounding box center [248, 153] width 269 height 25
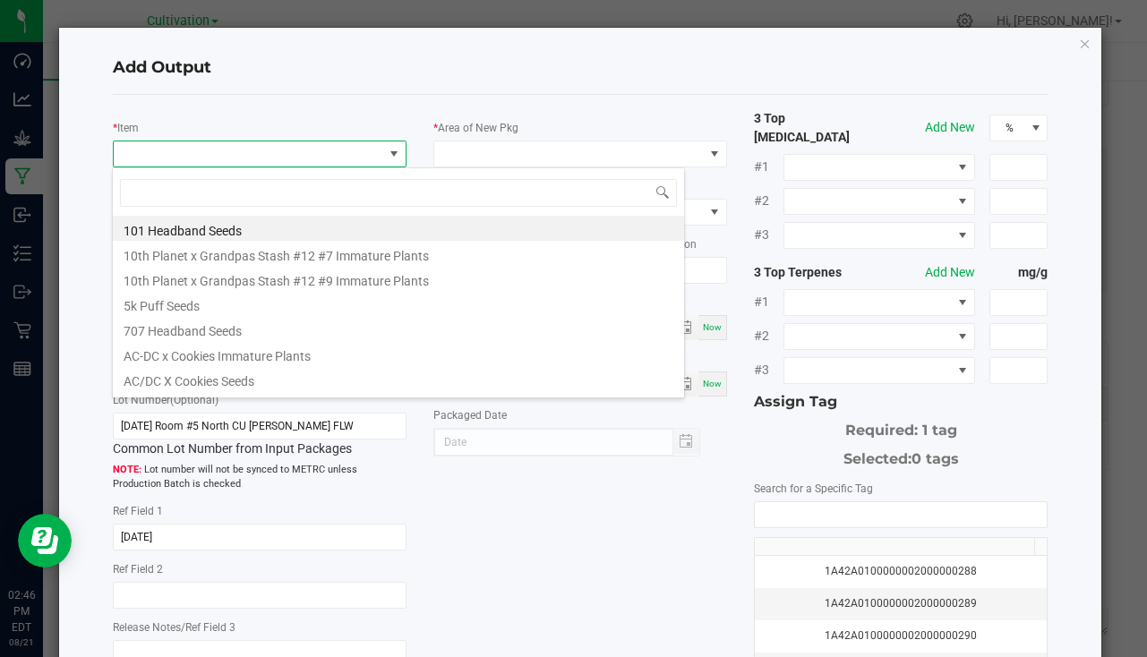
scroll to position [27, 290]
type input "[PERSON_NAME]-3"
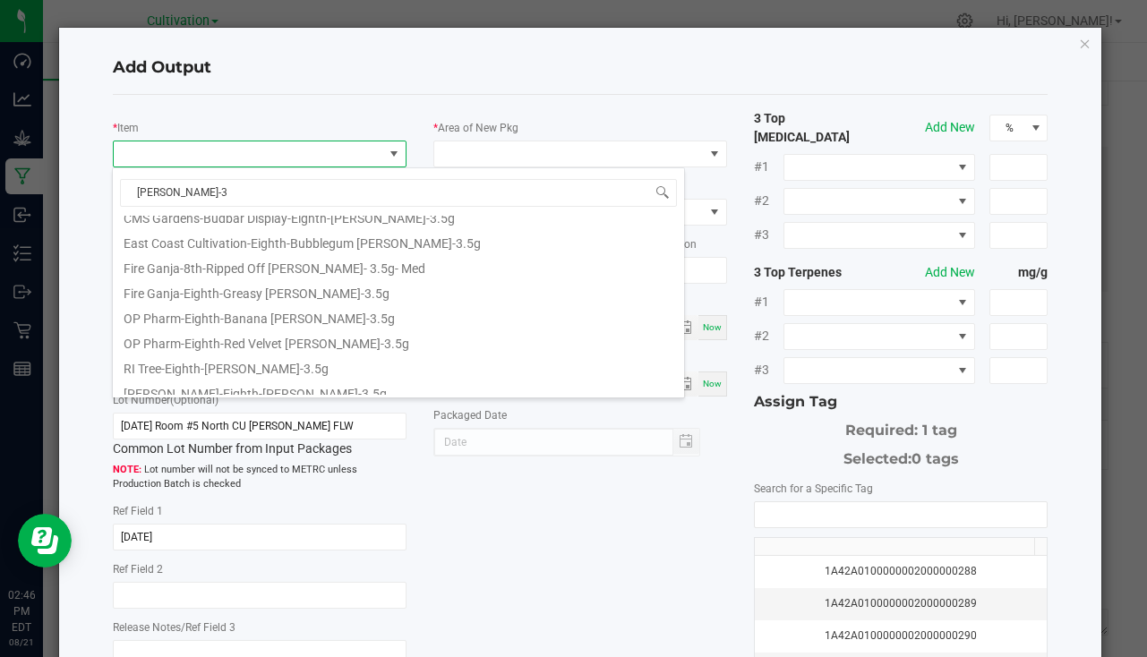
scroll to position [147, 0]
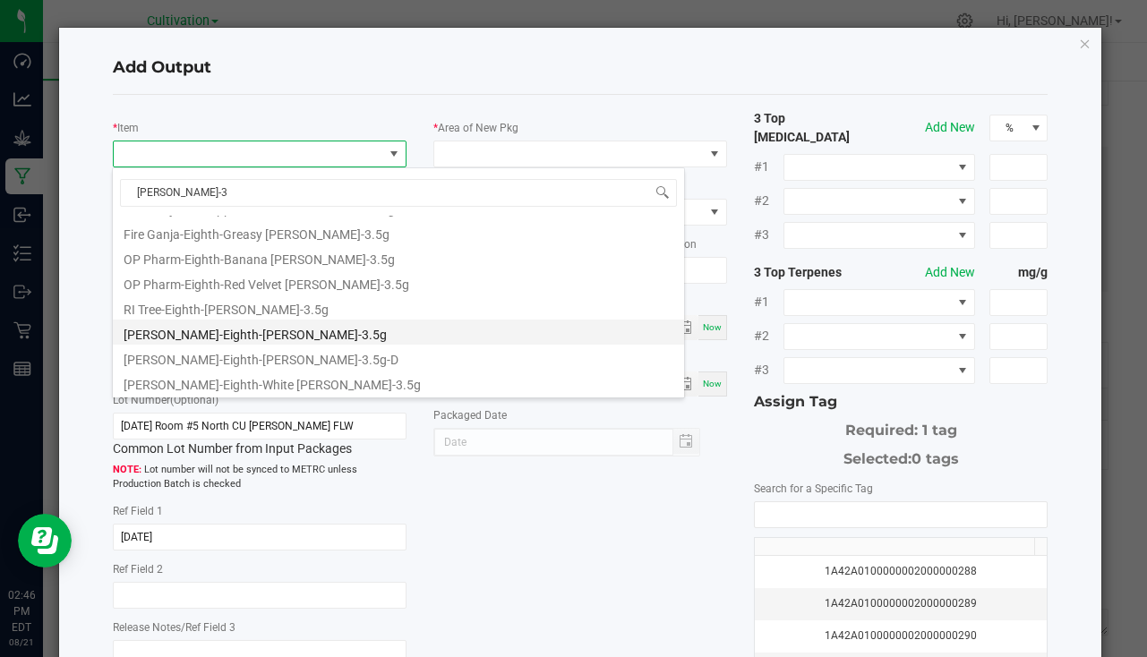
click at [231, 339] on li "[PERSON_NAME]-Eighth-[PERSON_NAME]-3.5g" at bounding box center [398, 332] width 571 height 25
type input "0 ea"
type input "3.5"
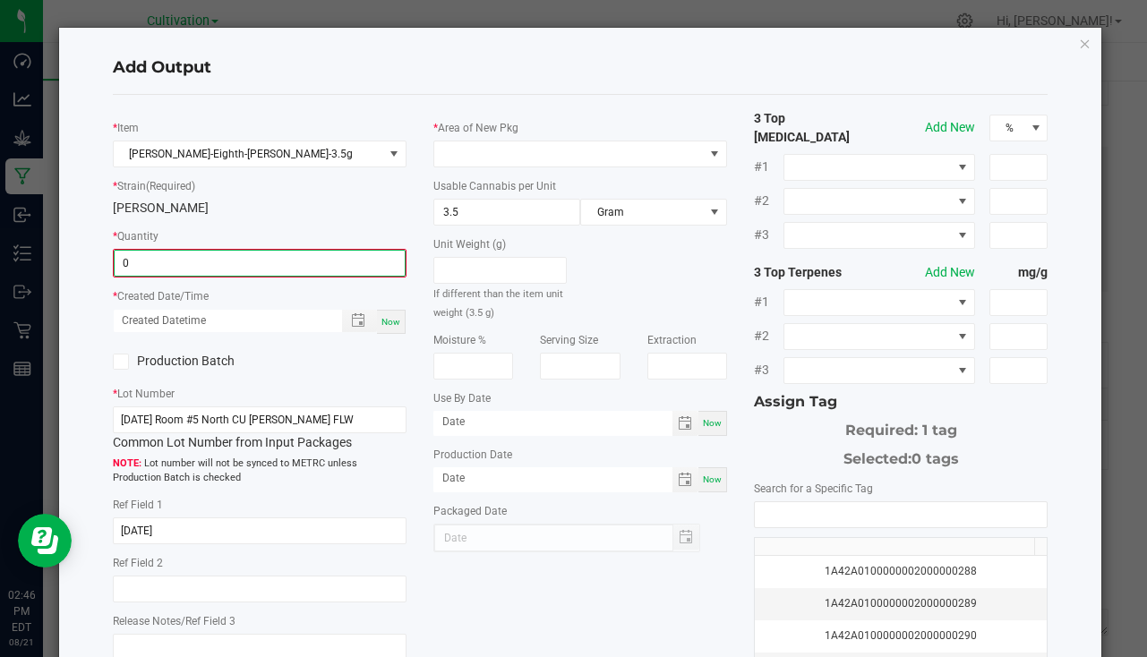
click at [188, 262] on input "0" at bounding box center [260, 263] width 290 height 25
type input "233 ea"
click at [395, 317] on div "Now" at bounding box center [391, 320] width 29 height 24
type input "[DATE] 2:46 PM"
type input "[DATE]"
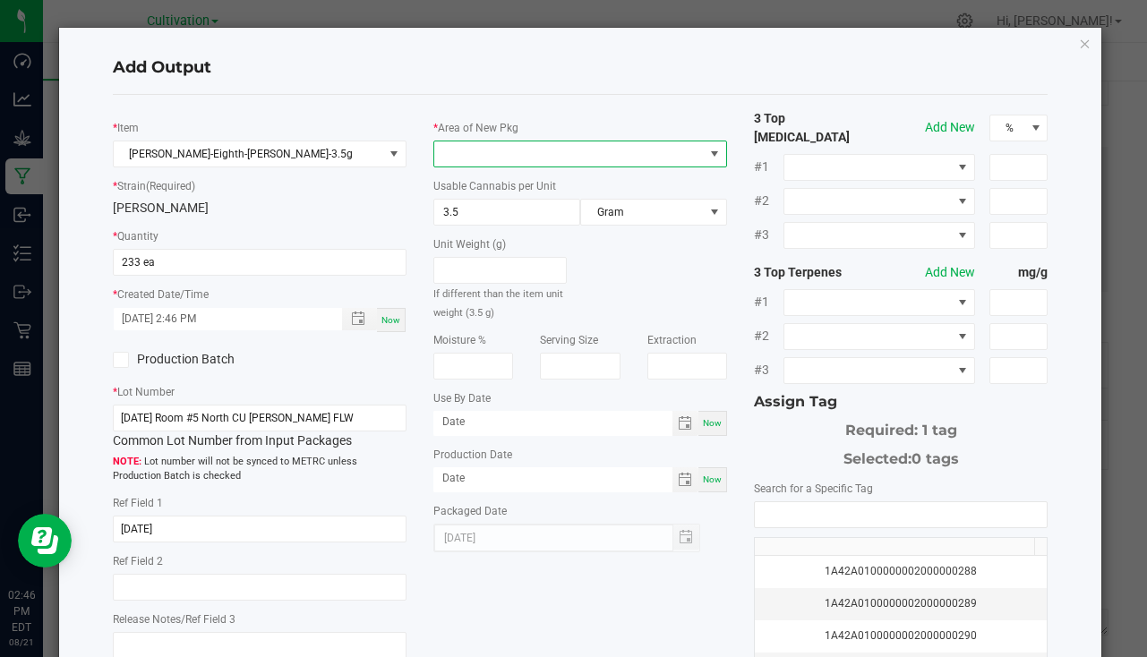
click at [485, 151] on span at bounding box center [568, 153] width 269 height 25
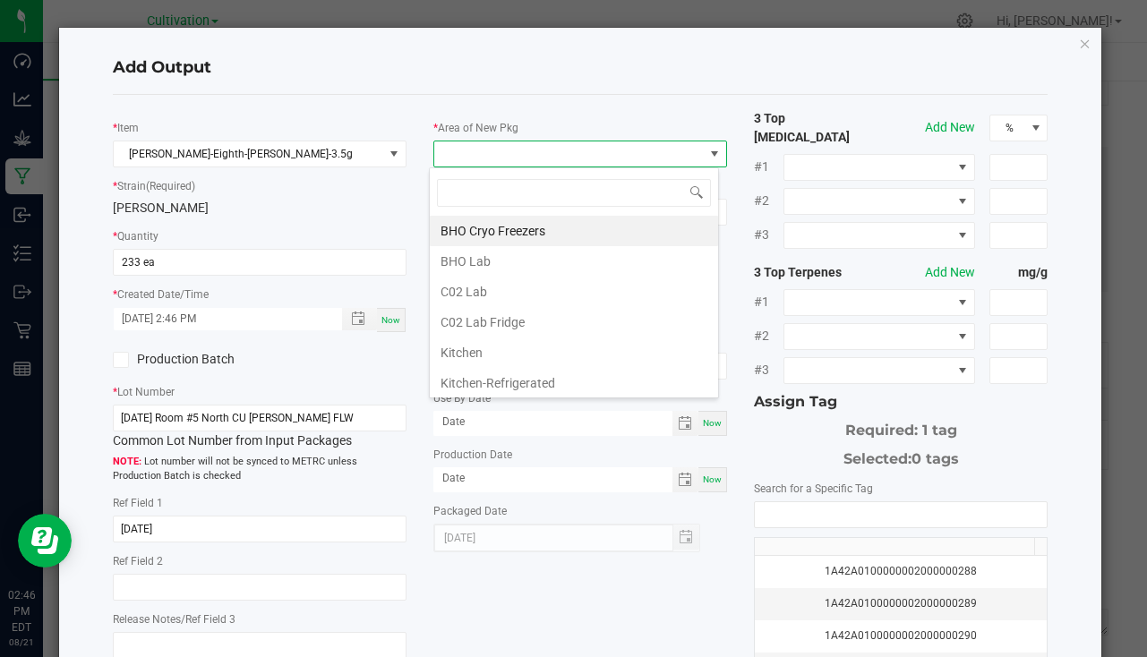
scroll to position [27, 290]
type input "bu"
click at [508, 239] on li "South Bulk-Flower" at bounding box center [574, 231] width 288 height 30
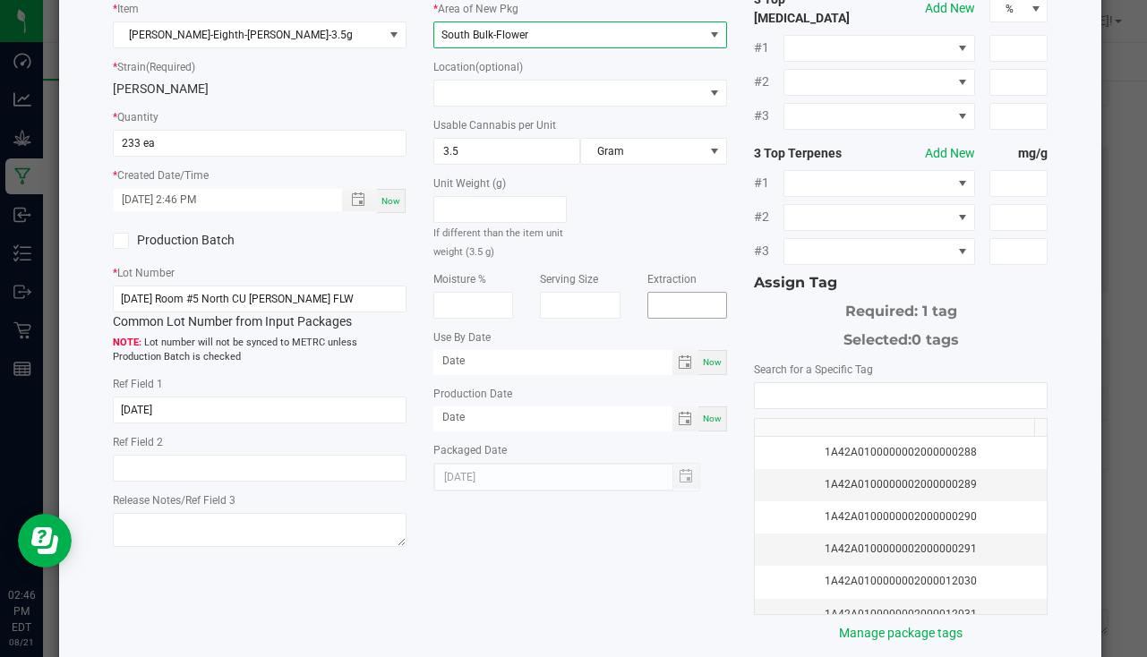
scroll to position [198, 0]
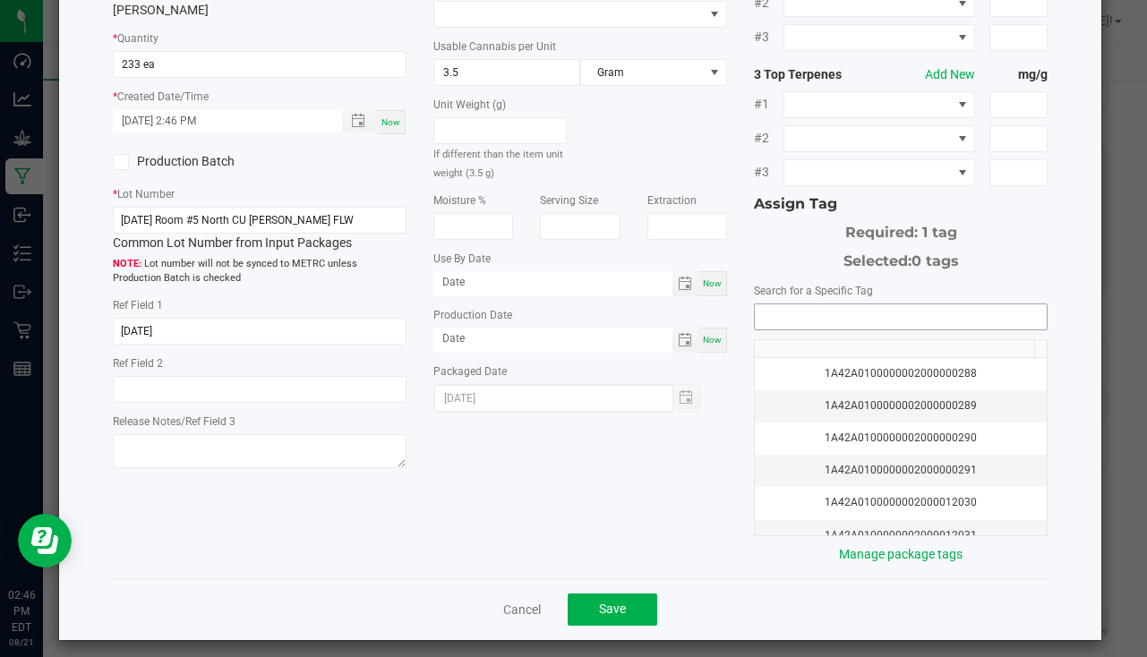
click at [793, 304] on input "NO DATA FOUND" at bounding box center [901, 316] width 292 height 25
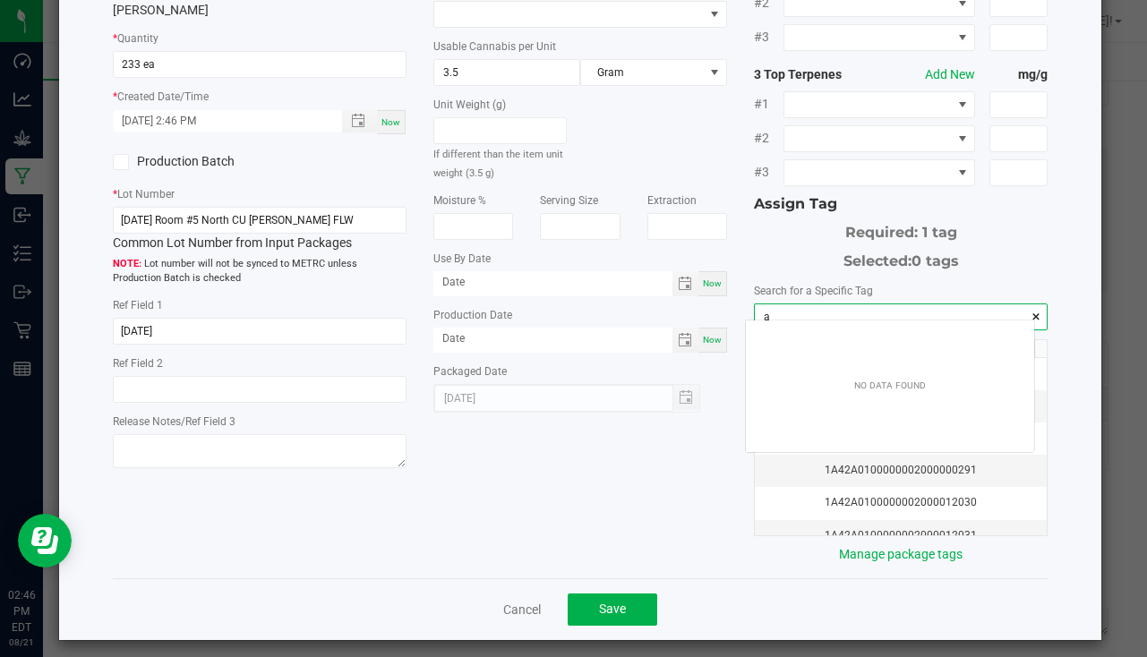
scroll to position [25, 288]
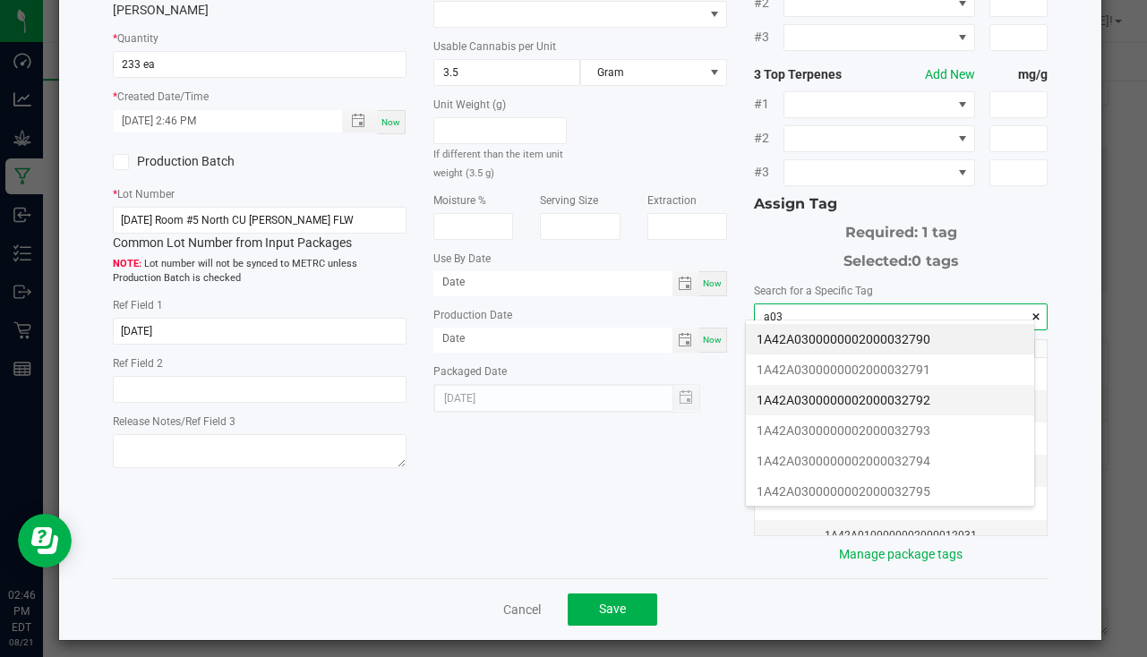
click at [907, 393] on li "1A42A0300000002000032792" at bounding box center [890, 400] width 288 height 30
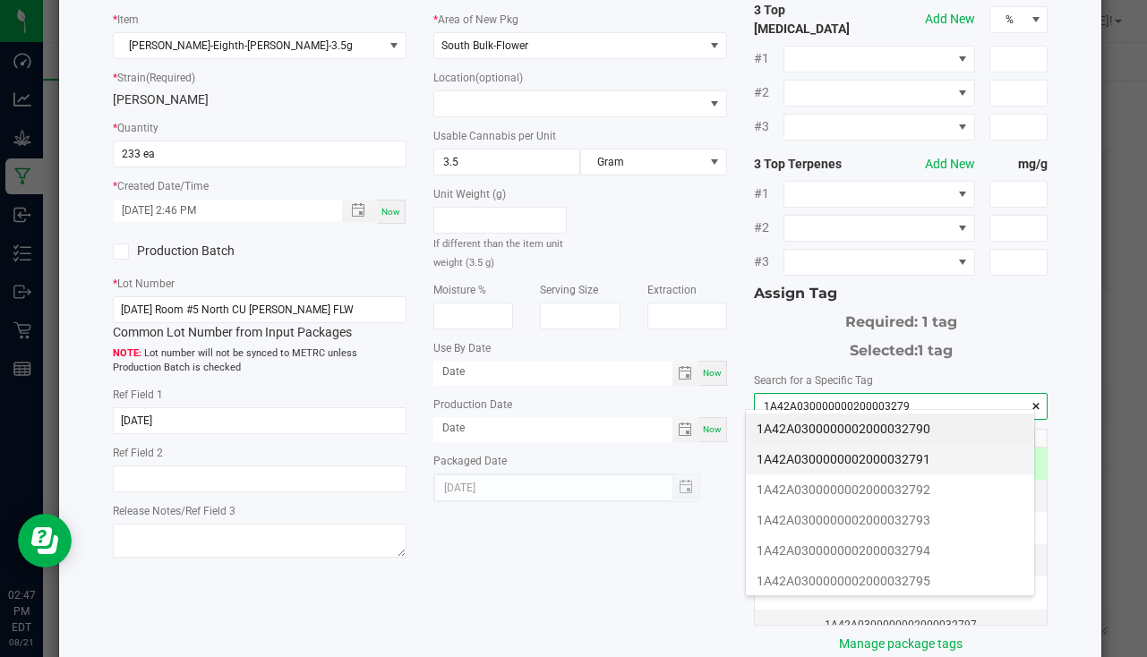
click at [955, 454] on li "1A42A0300000002000032791" at bounding box center [890, 459] width 288 height 30
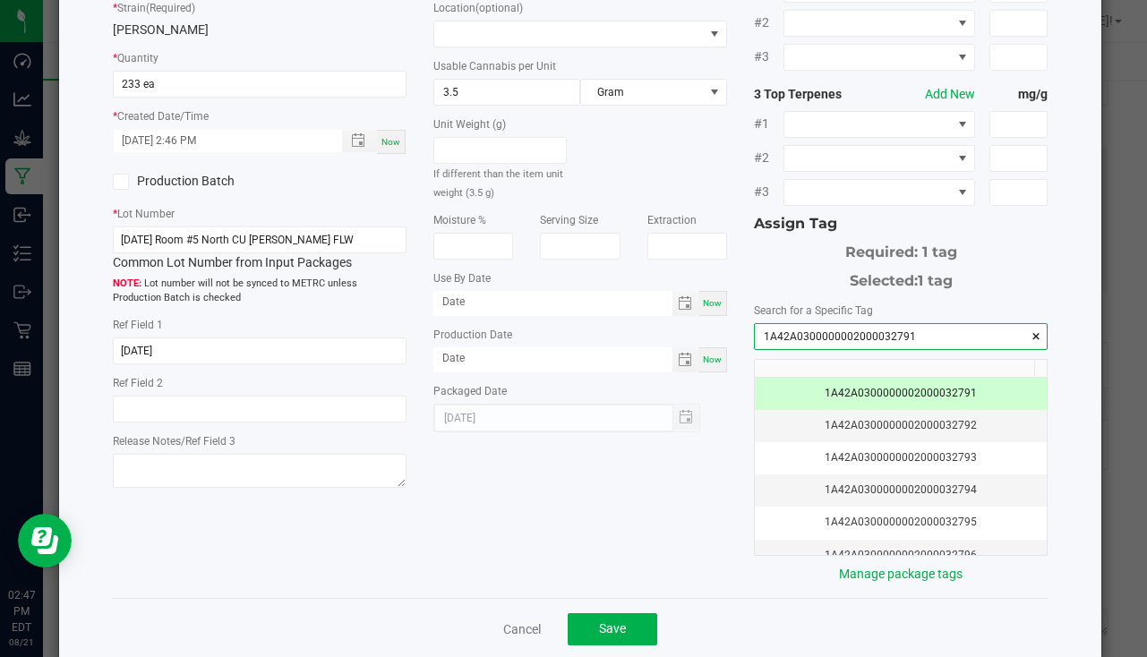
scroll to position [198, 0]
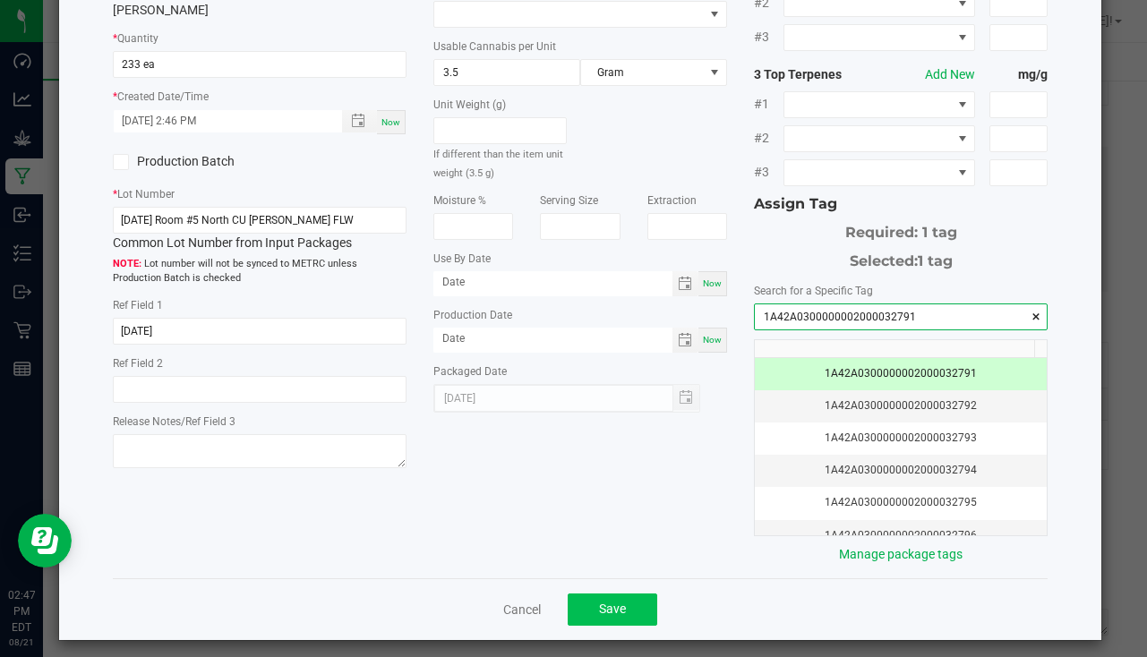
type input "1A42A0300000002000032791"
click at [606, 593] on button "Save" at bounding box center [612, 609] width 90 height 32
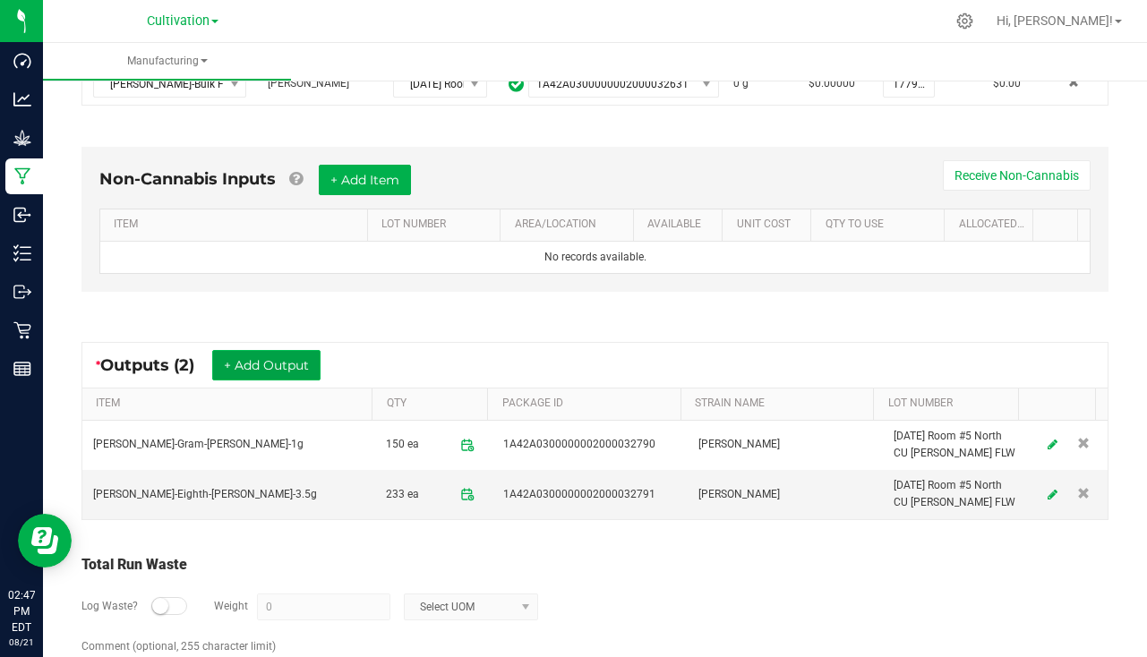
click at [263, 360] on button "+ Add Output" at bounding box center [266, 365] width 108 height 30
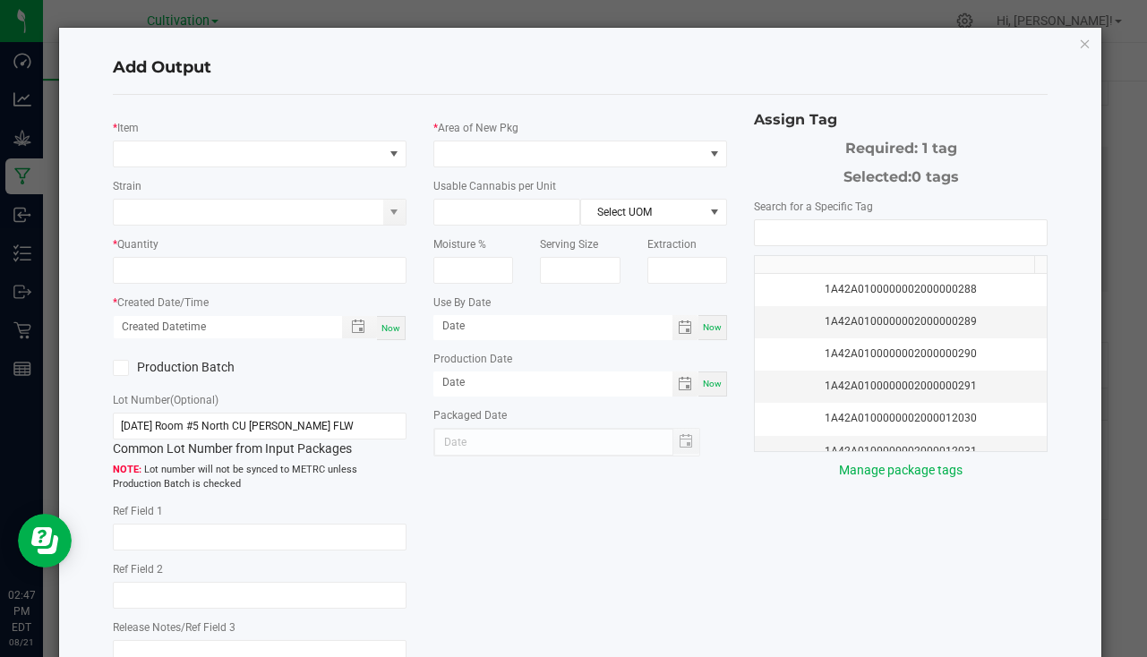
type input "[DATE]"
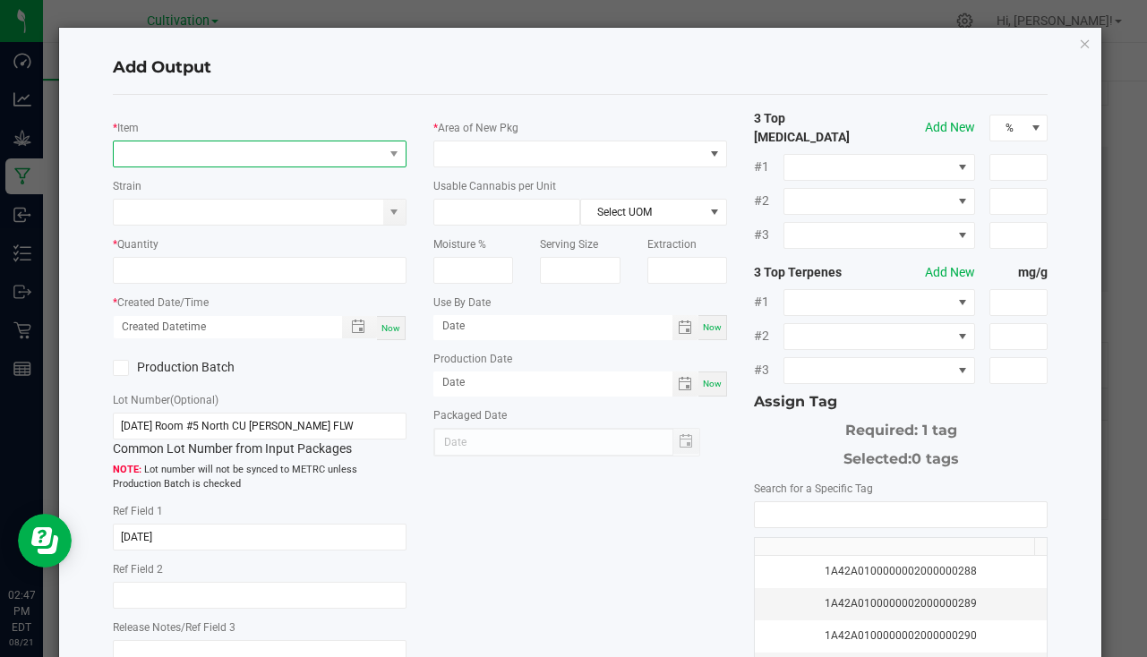
click at [188, 153] on span "NO DATA FOUND" at bounding box center [248, 153] width 269 height 25
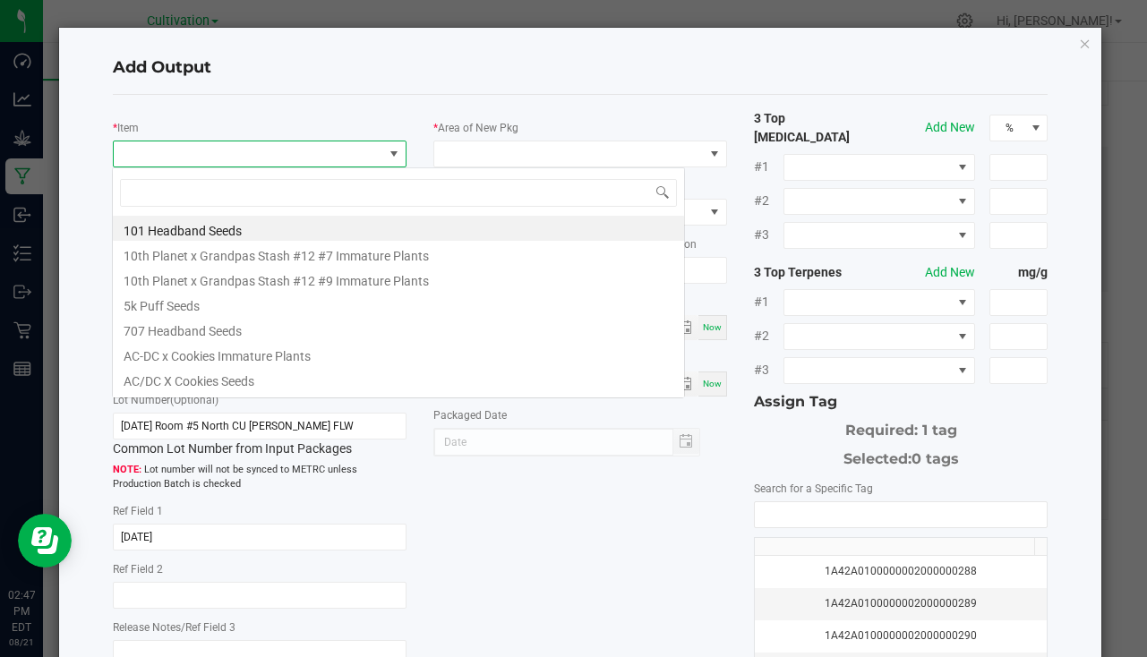
scroll to position [27, 290]
type input "[PERSON_NAME]-3"
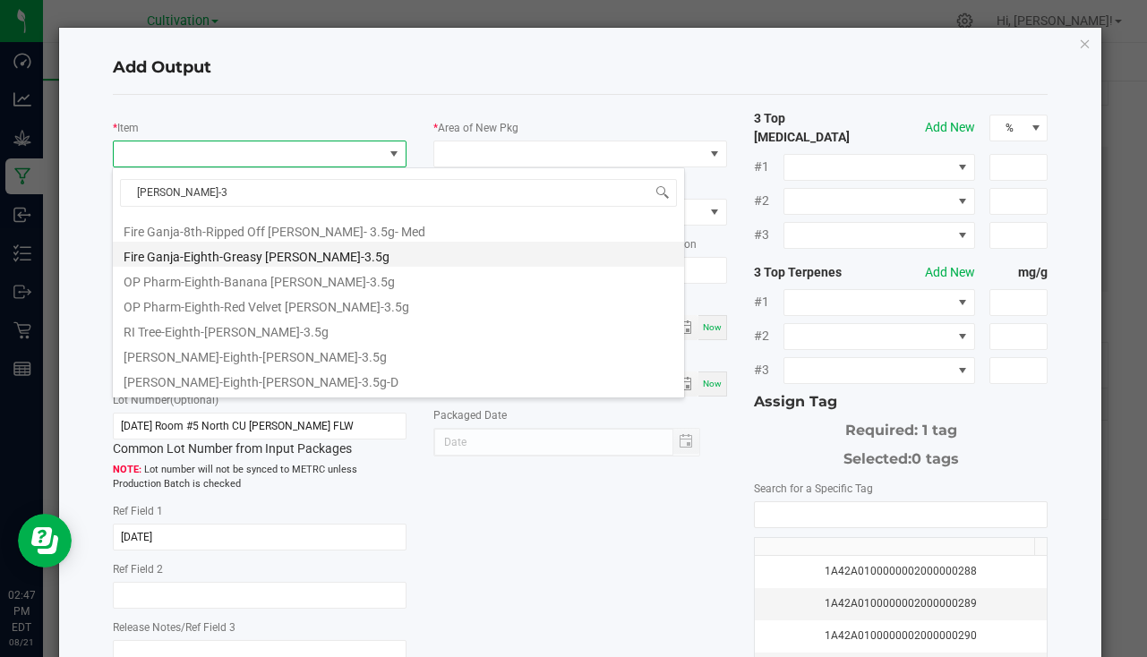
scroll to position [147, 0]
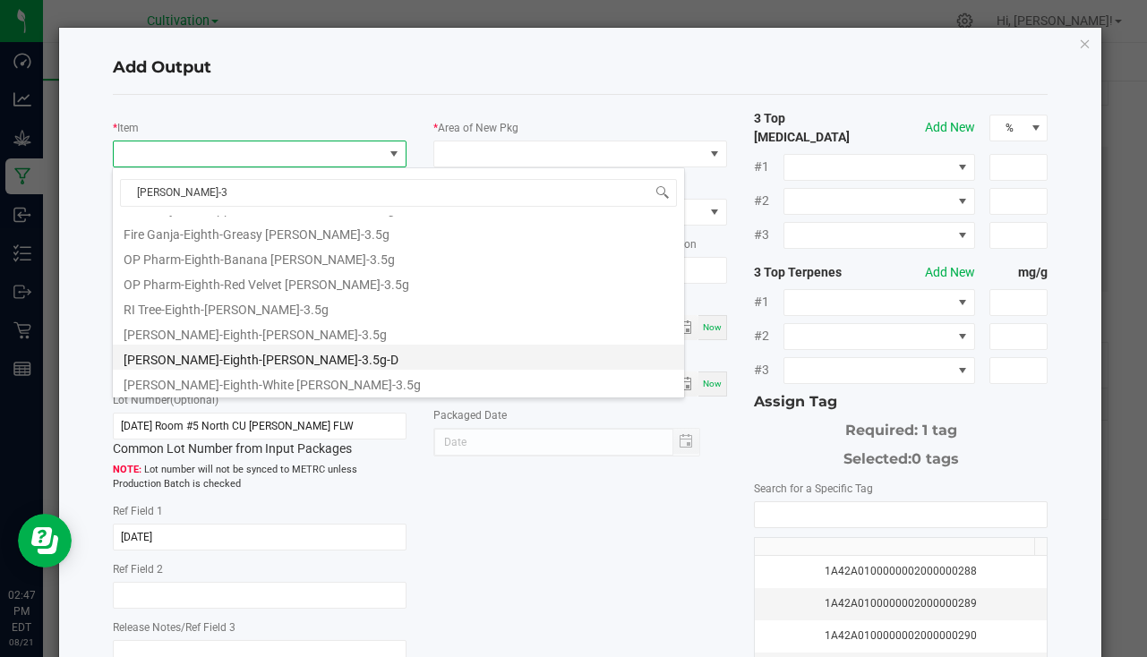
click at [281, 355] on li "[PERSON_NAME]-Eighth-[PERSON_NAME]-3.5g-D" at bounding box center [398, 357] width 571 height 25
type input "0 ea"
type input "3.5"
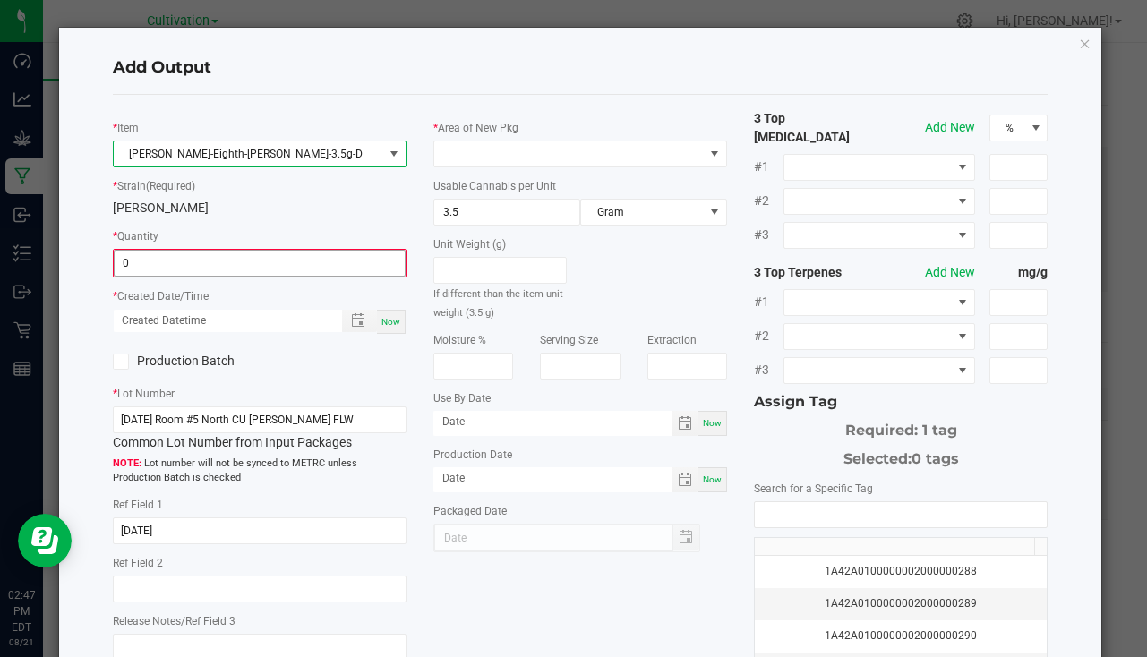
click at [217, 260] on input "0" at bounding box center [260, 263] width 290 height 25
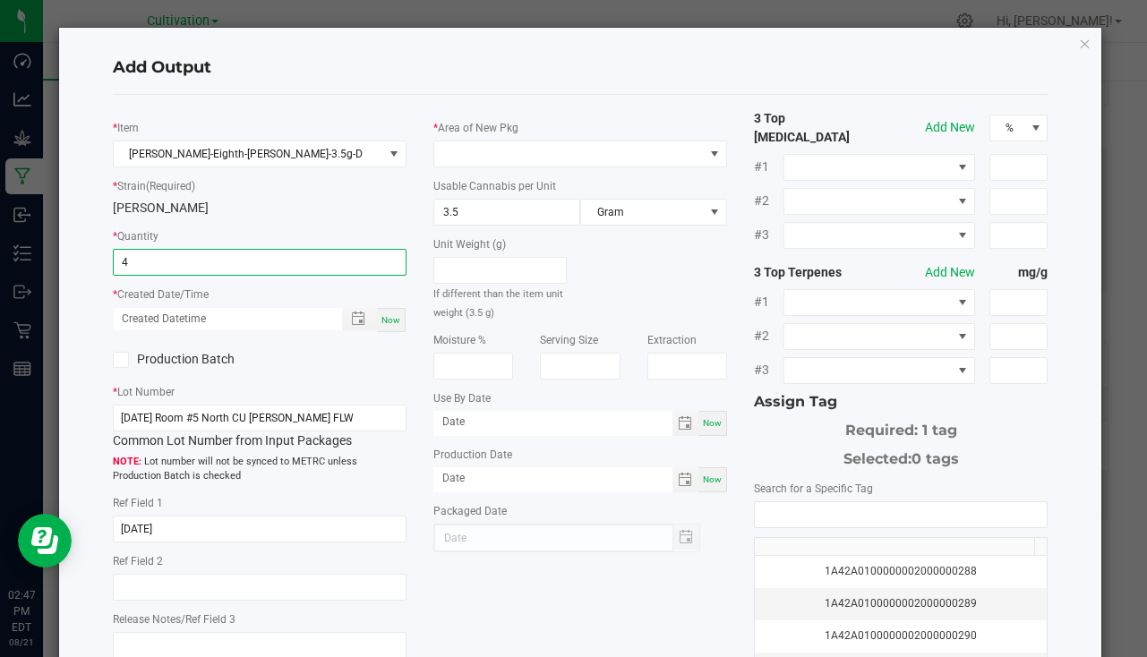
type input "4 ea"
click at [378, 328] on div "Now" at bounding box center [391, 320] width 29 height 24
type input "[DATE] 2:47 PM"
type input "[DATE]"
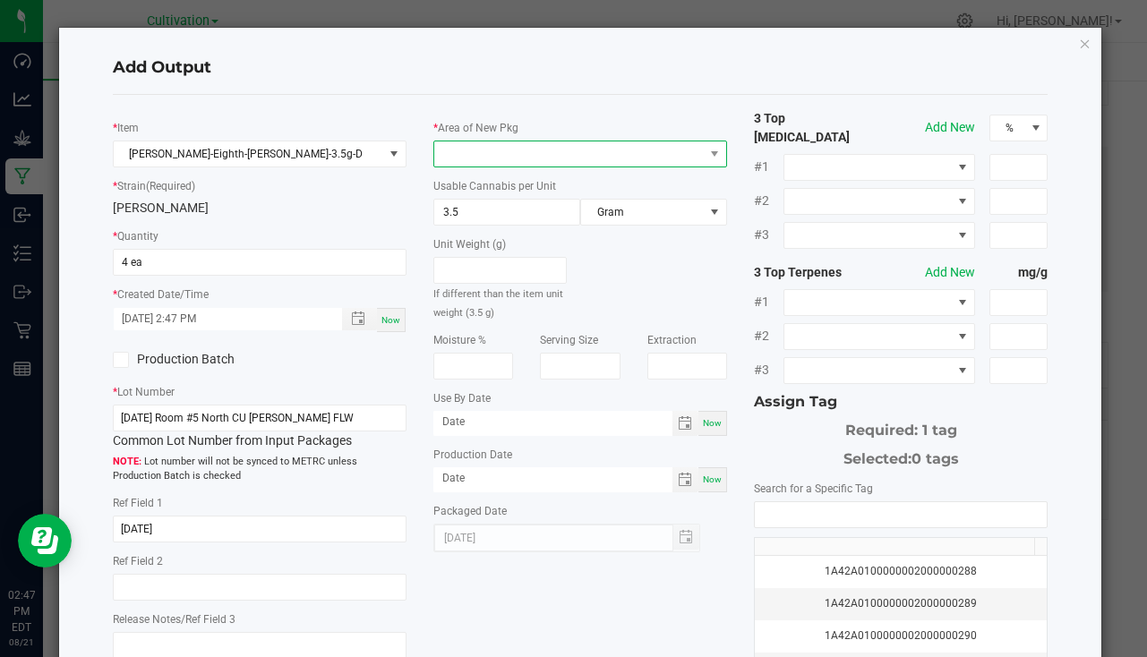
click at [496, 156] on span at bounding box center [568, 153] width 269 height 25
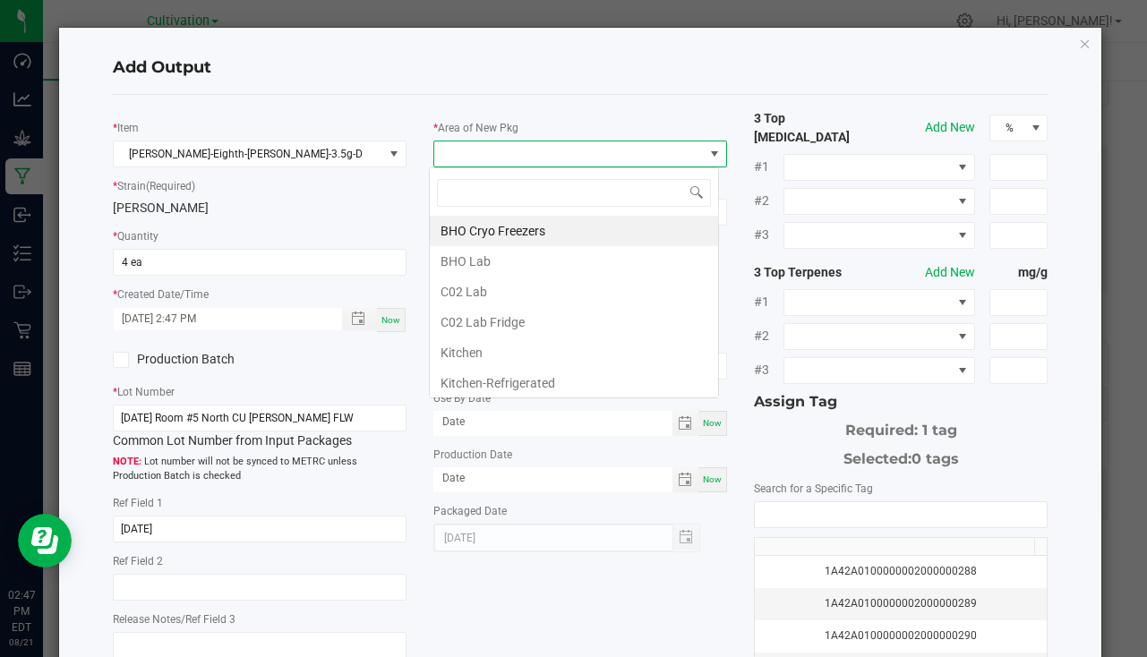
scroll to position [27, 290]
type input "bu"
click at [523, 238] on li "South Bulk-Flower" at bounding box center [574, 231] width 288 height 30
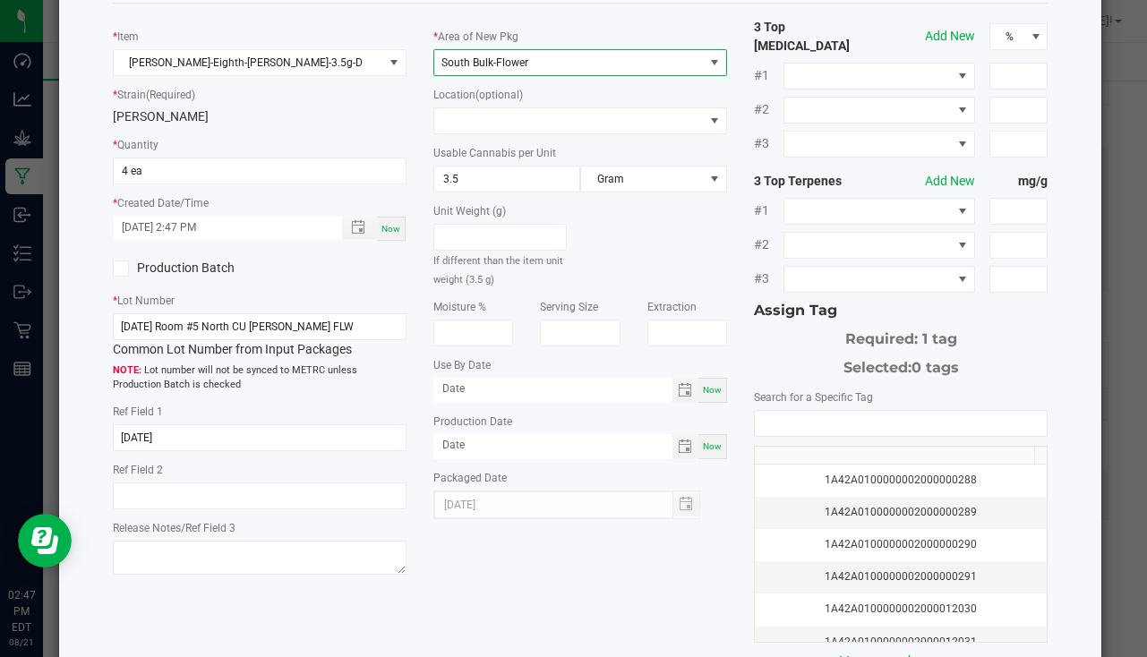
scroll to position [198, 0]
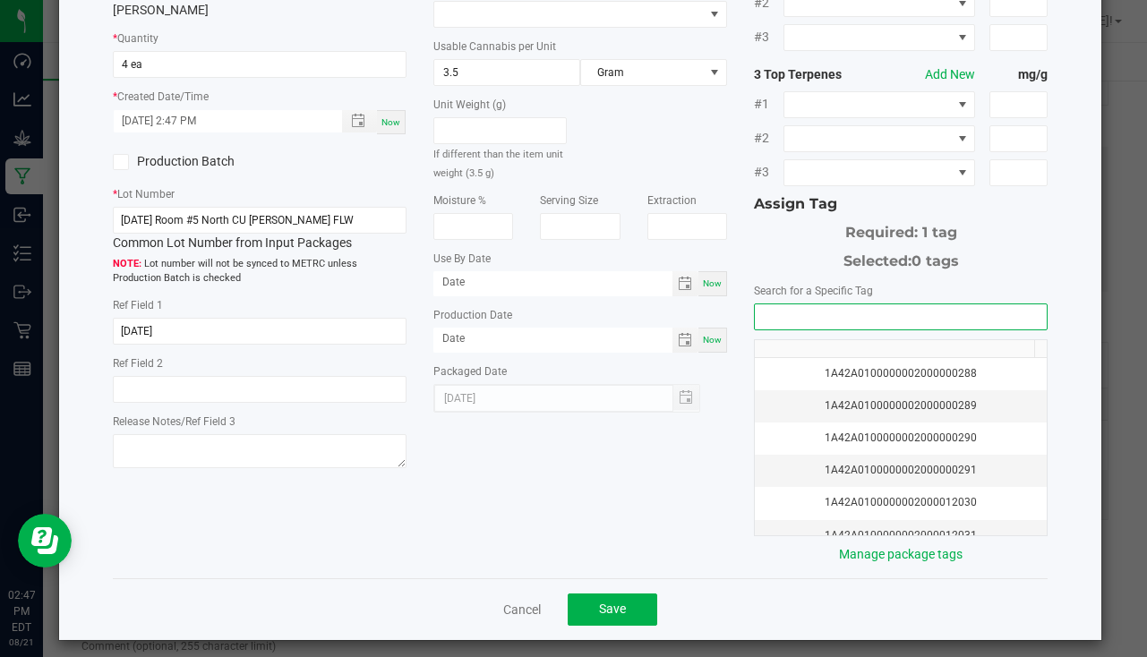
click at [887, 304] on input "NO DATA FOUND" at bounding box center [901, 316] width 292 height 25
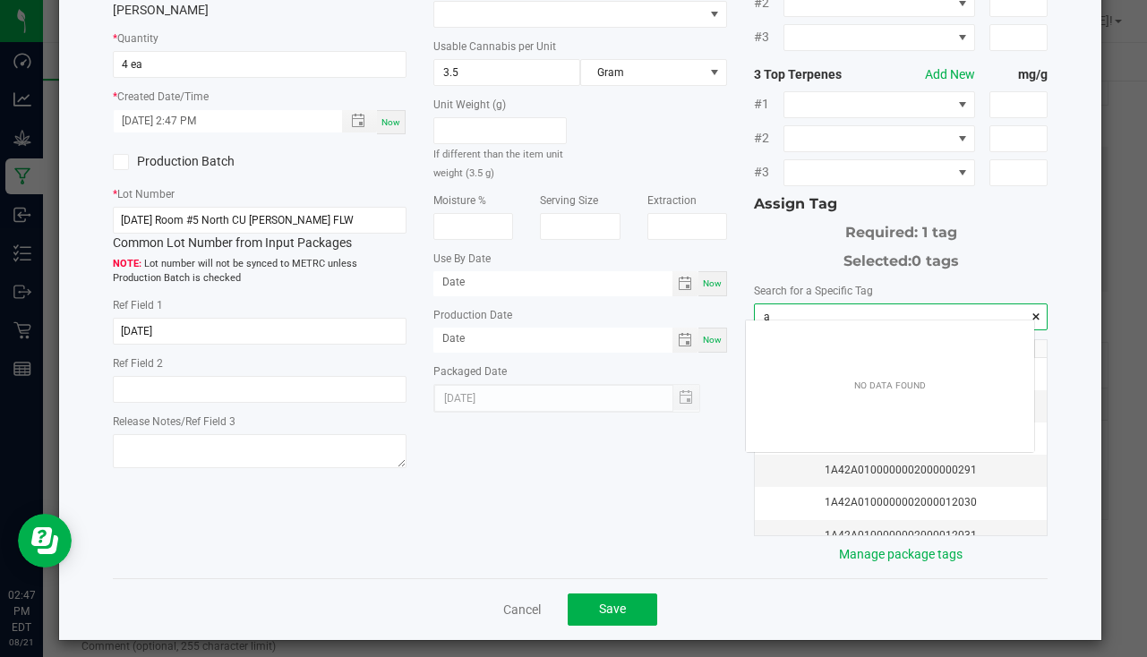
scroll to position [25, 288]
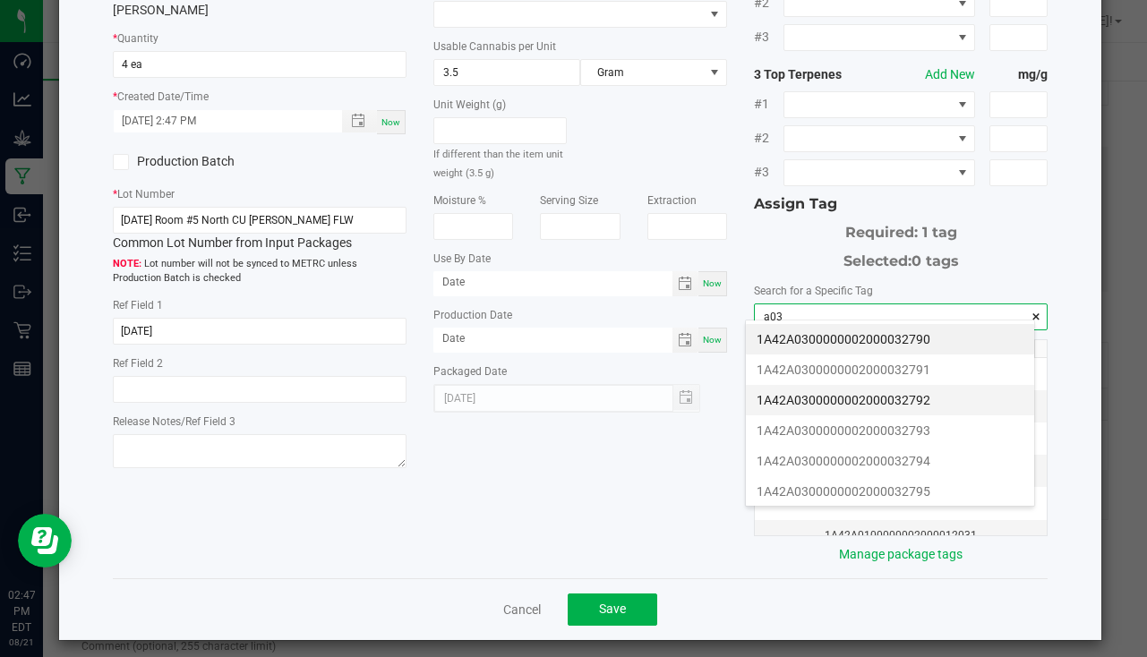
click at [936, 392] on li "1A42A0300000002000032792" at bounding box center [890, 400] width 288 height 30
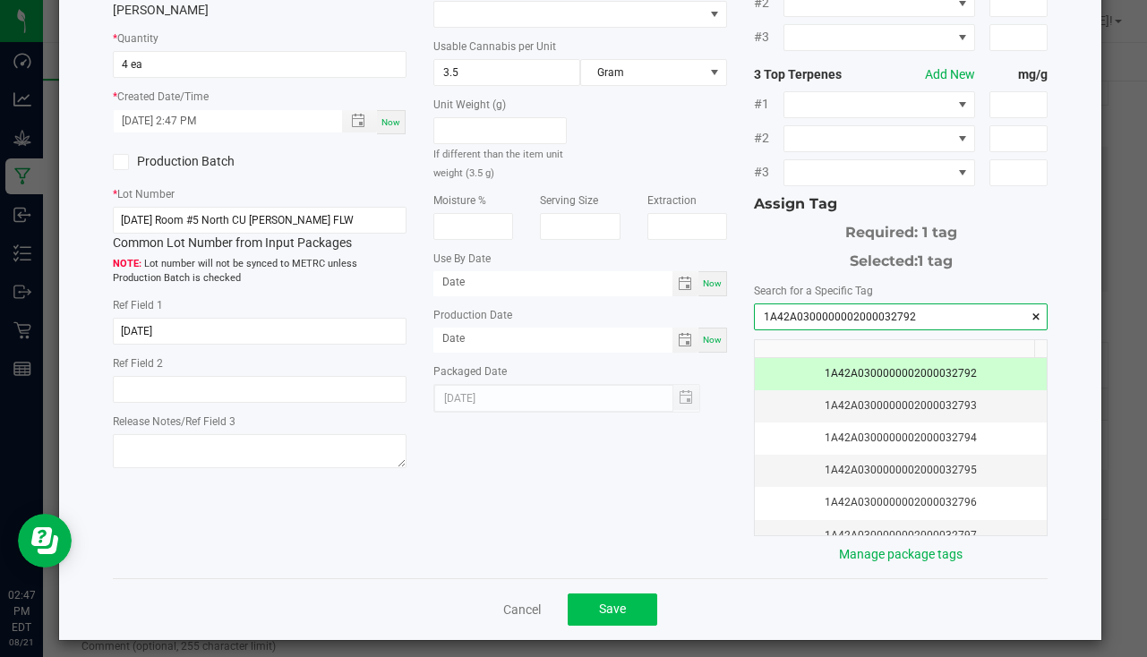
type input "1A42A0300000002000032792"
click at [621, 593] on button "Save" at bounding box center [612, 609] width 90 height 32
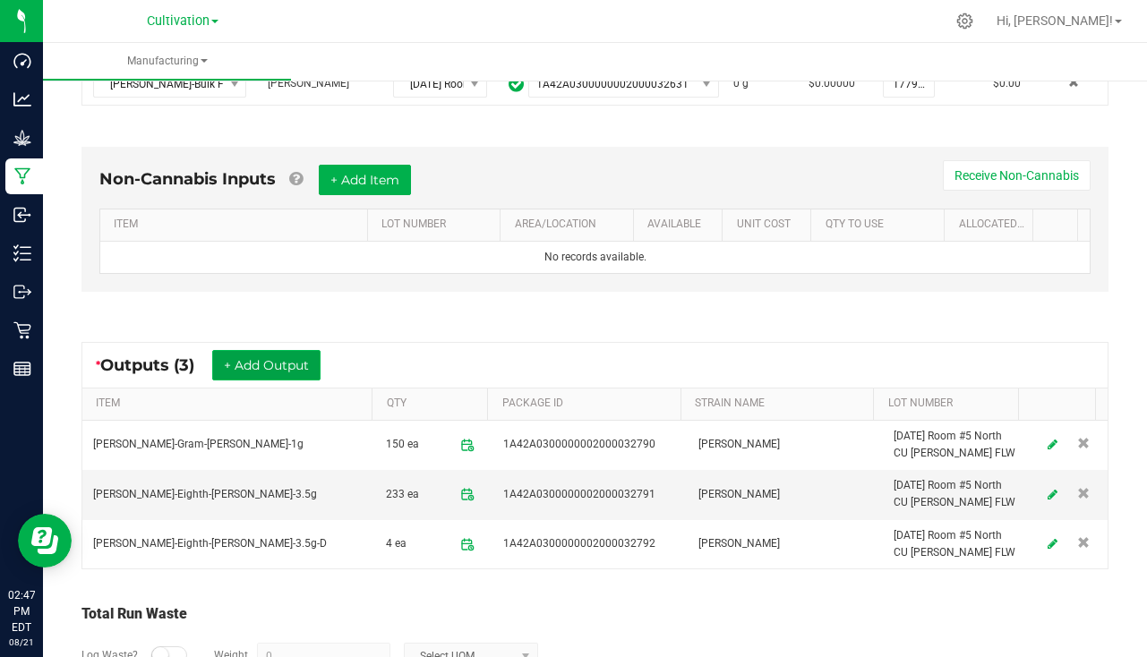
click at [294, 366] on button "+ Add Output" at bounding box center [266, 365] width 108 height 30
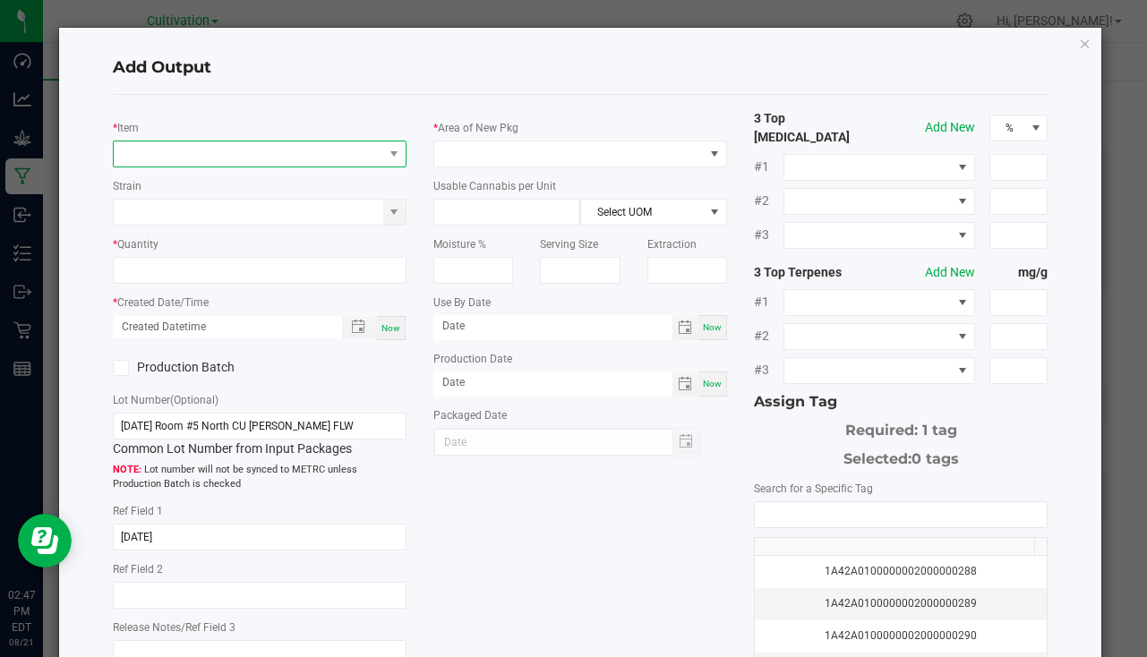
click at [216, 163] on span "NO DATA FOUND" at bounding box center [248, 153] width 269 height 25
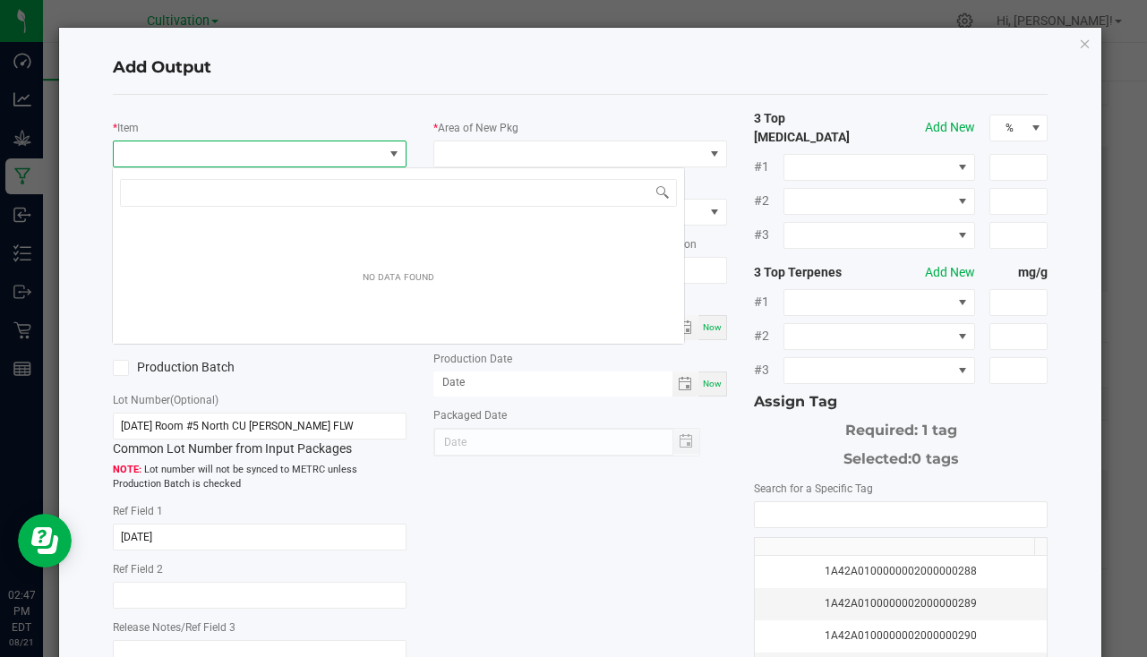
scroll to position [27, 290]
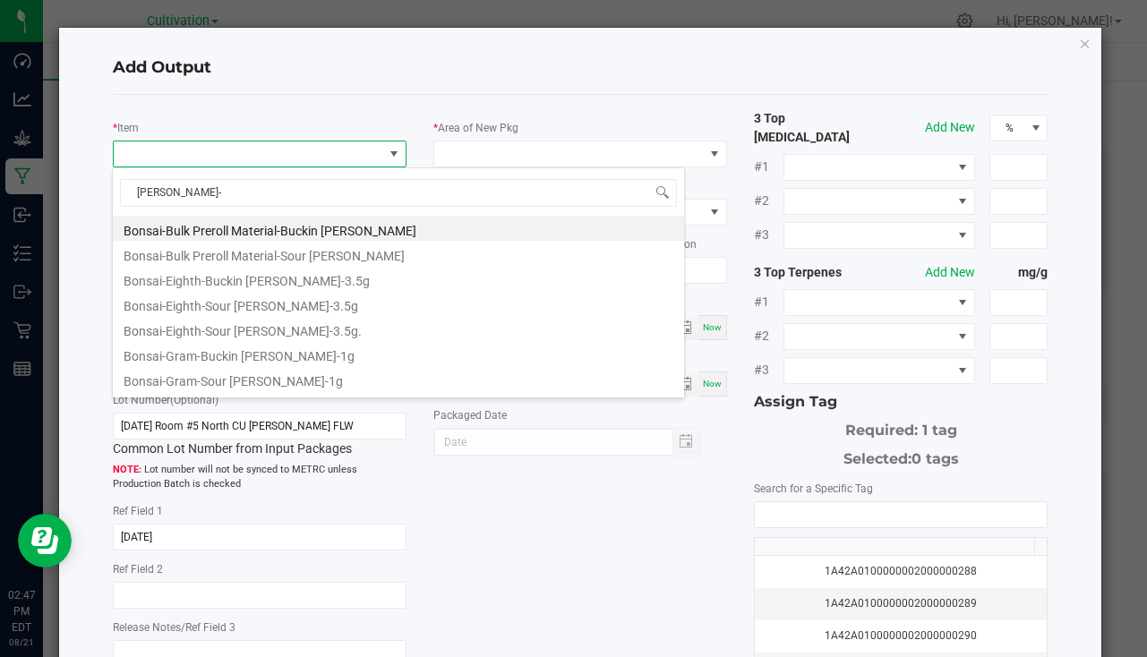
type input "[PERSON_NAME]-7"
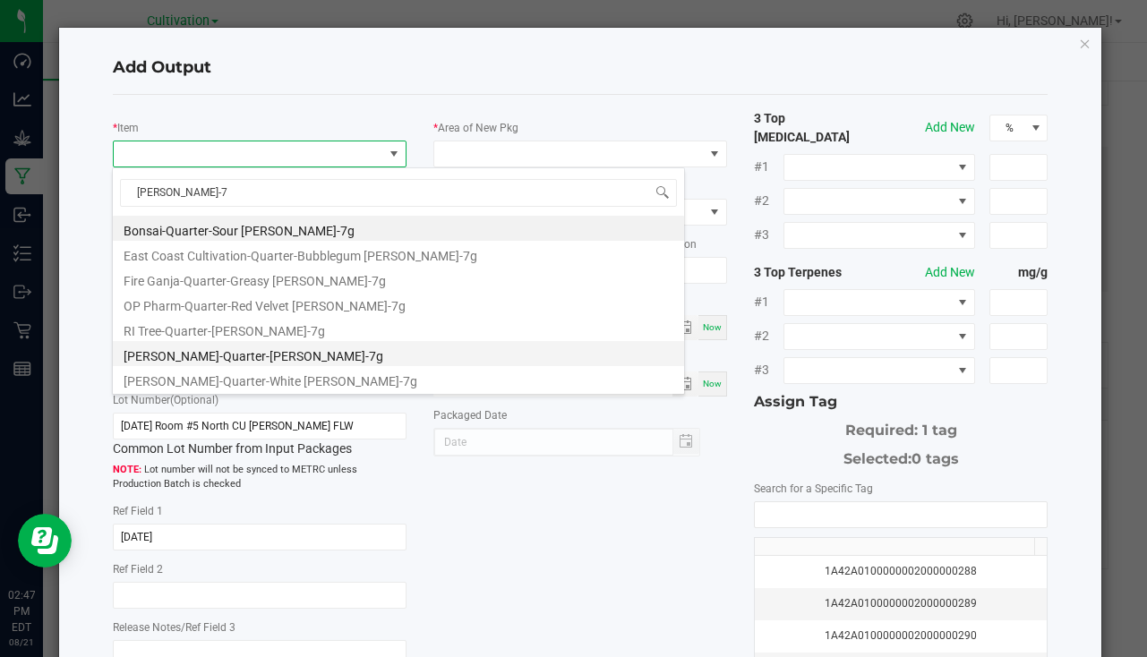
click at [260, 354] on li "[PERSON_NAME]-Quarter-[PERSON_NAME]-7g" at bounding box center [398, 353] width 571 height 25
type input "0 ea"
type input "7"
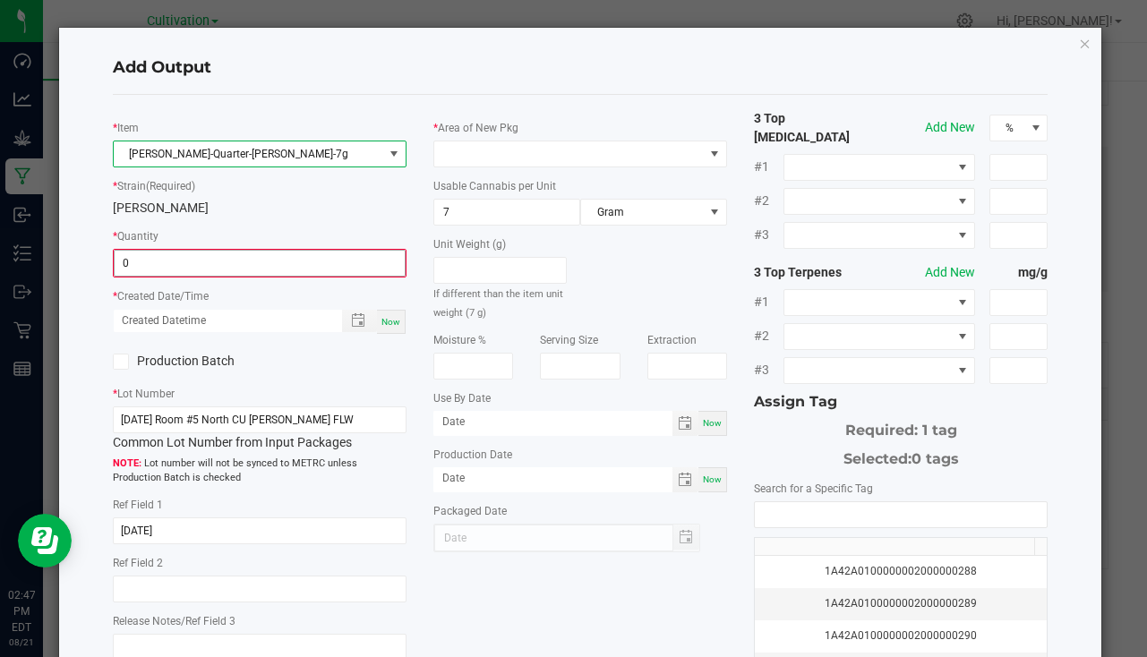
click at [210, 260] on input "0" at bounding box center [260, 263] width 290 height 25
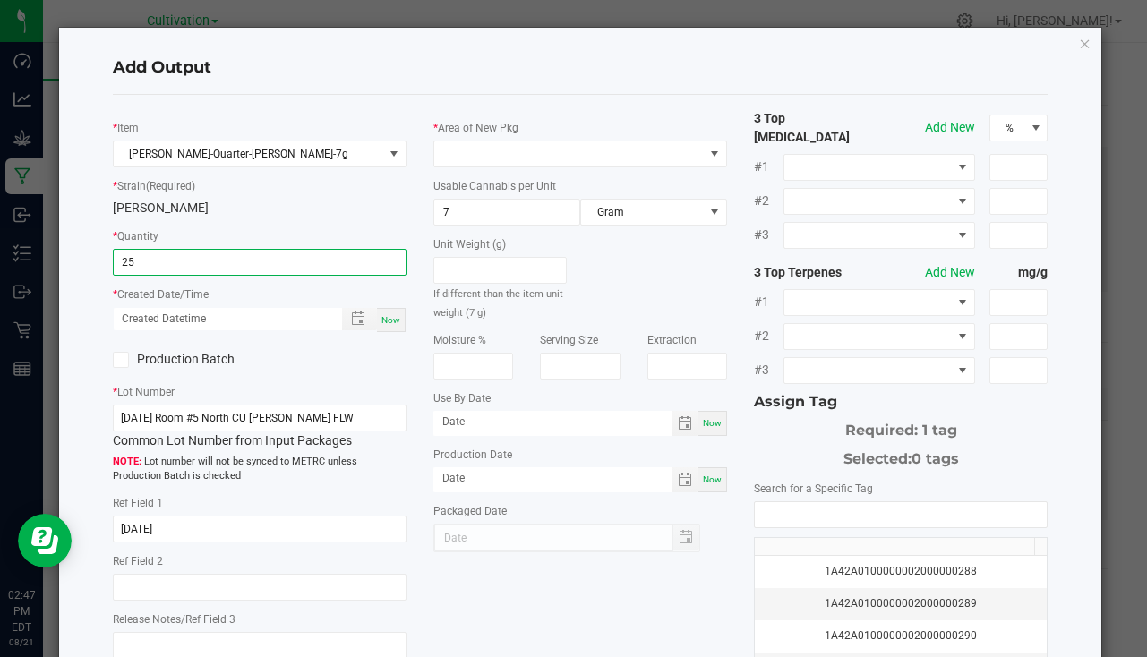
type input "25 ea"
click at [377, 314] on div "Now" at bounding box center [391, 320] width 29 height 24
type input "[DATE] 2:47 PM"
type input "[DATE]"
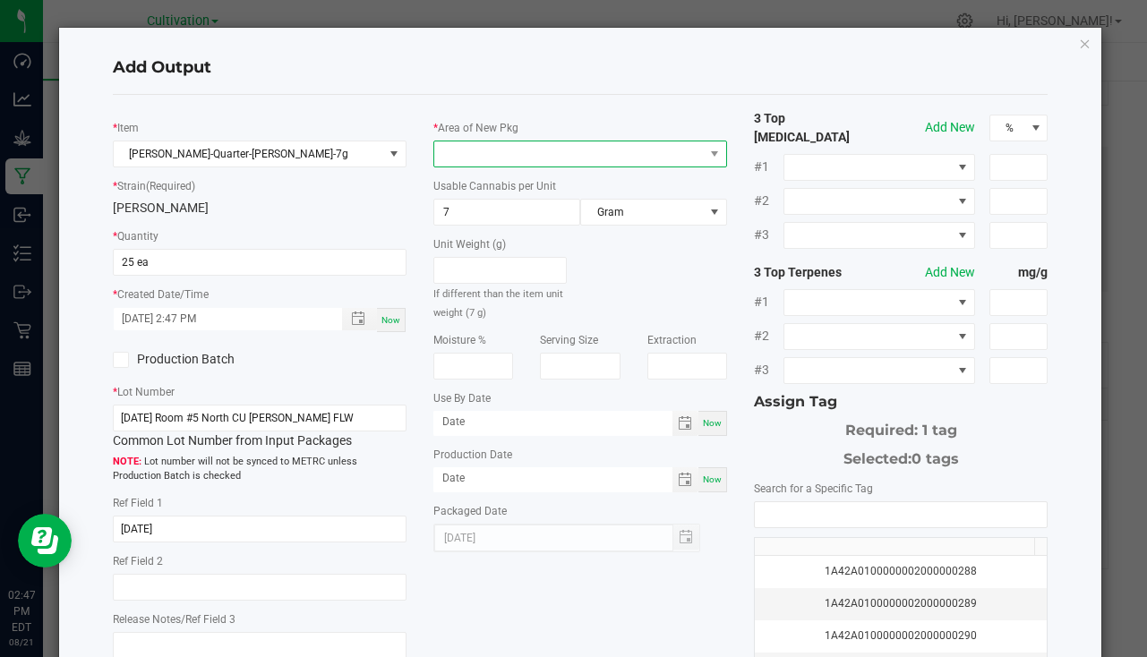
click at [478, 148] on span at bounding box center [568, 153] width 269 height 25
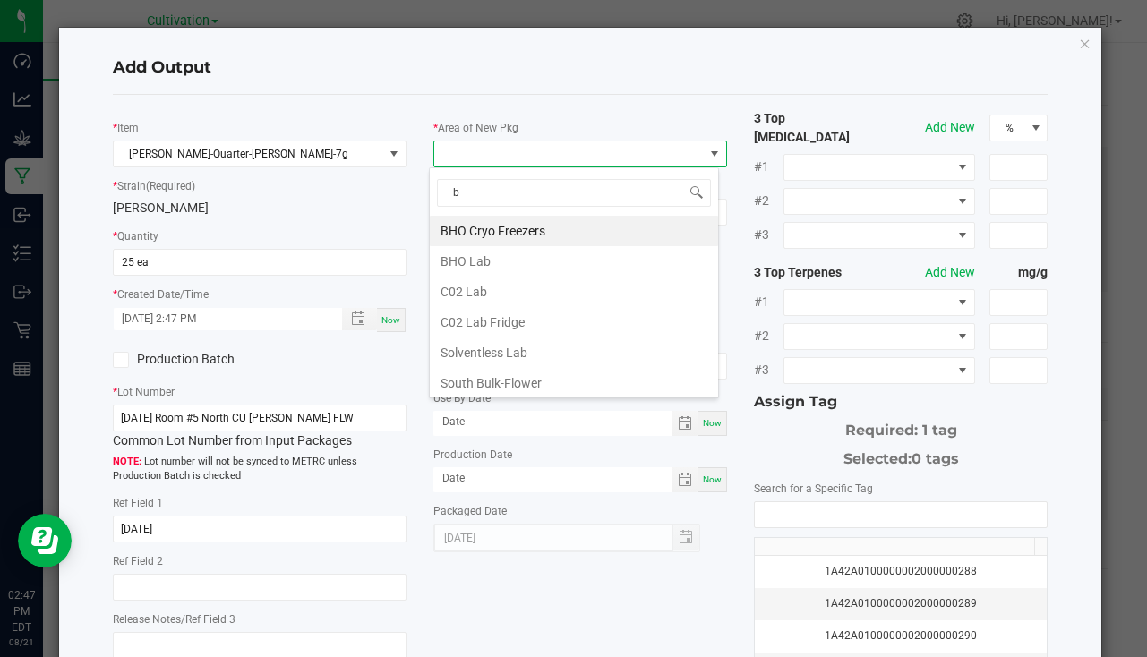
type input "bu"
click at [538, 237] on li "South Bulk-Flower" at bounding box center [574, 231] width 288 height 30
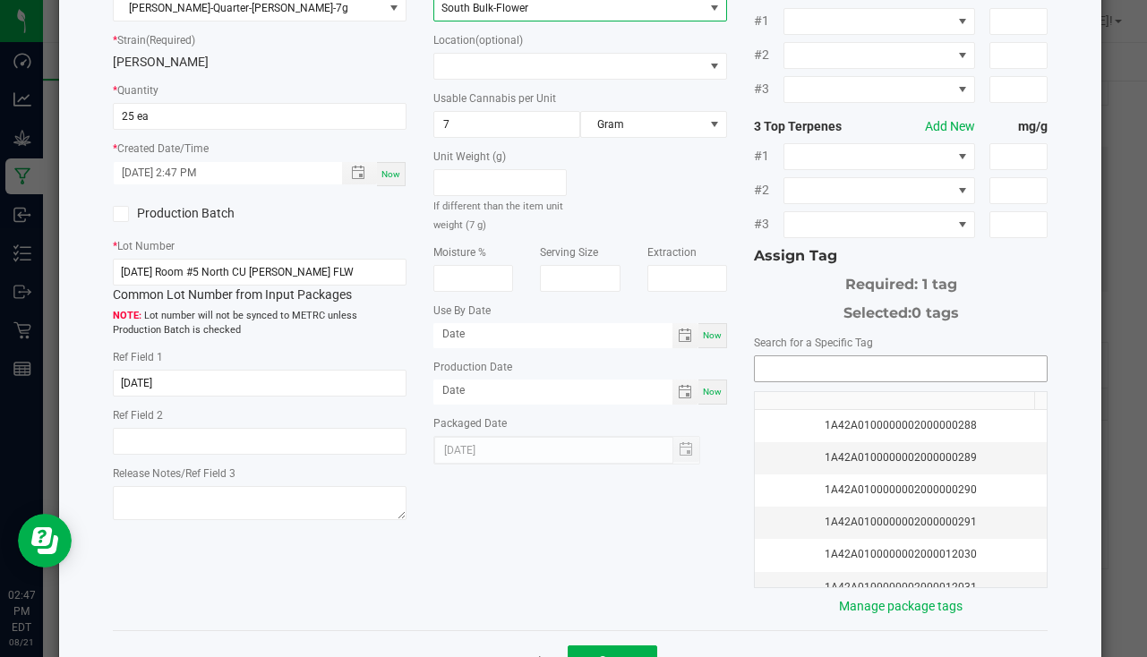
scroll to position [198, 0]
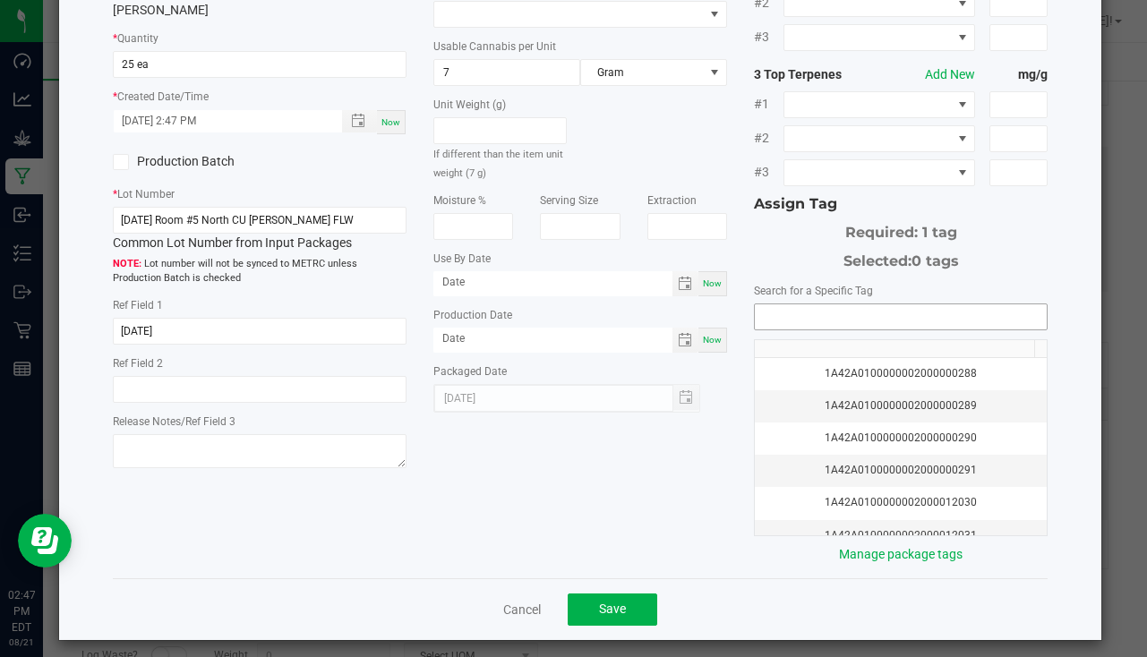
click at [867, 304] on input "NO DATA FOUND" at bounding box center [901, 316] width 292 height 25
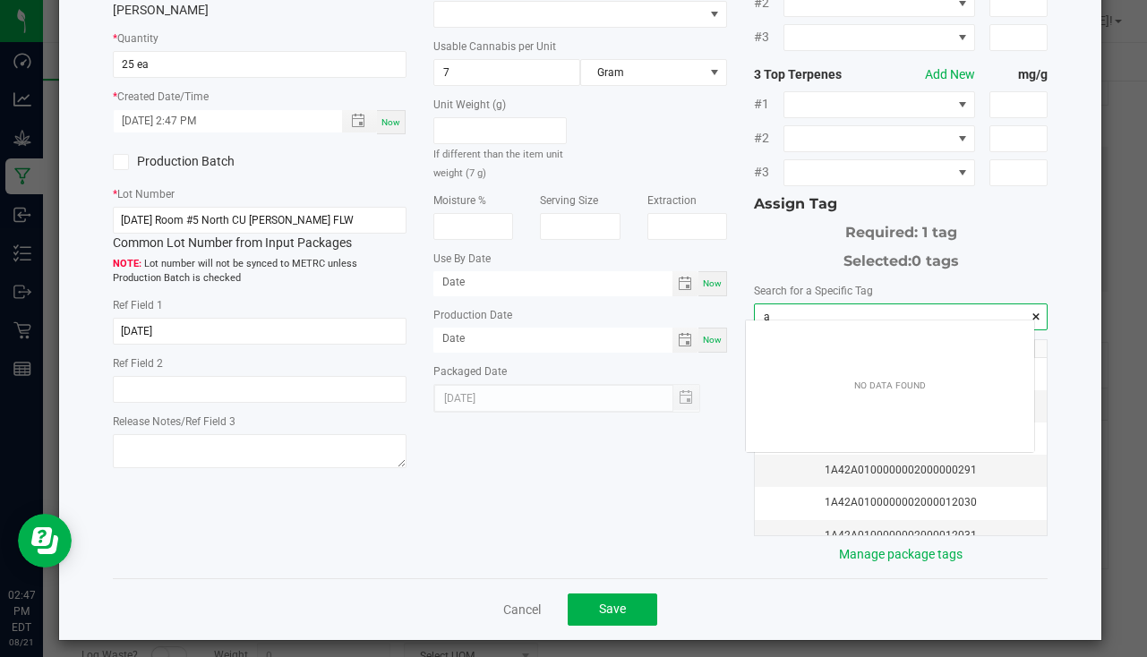
scroll to position [25, 288]
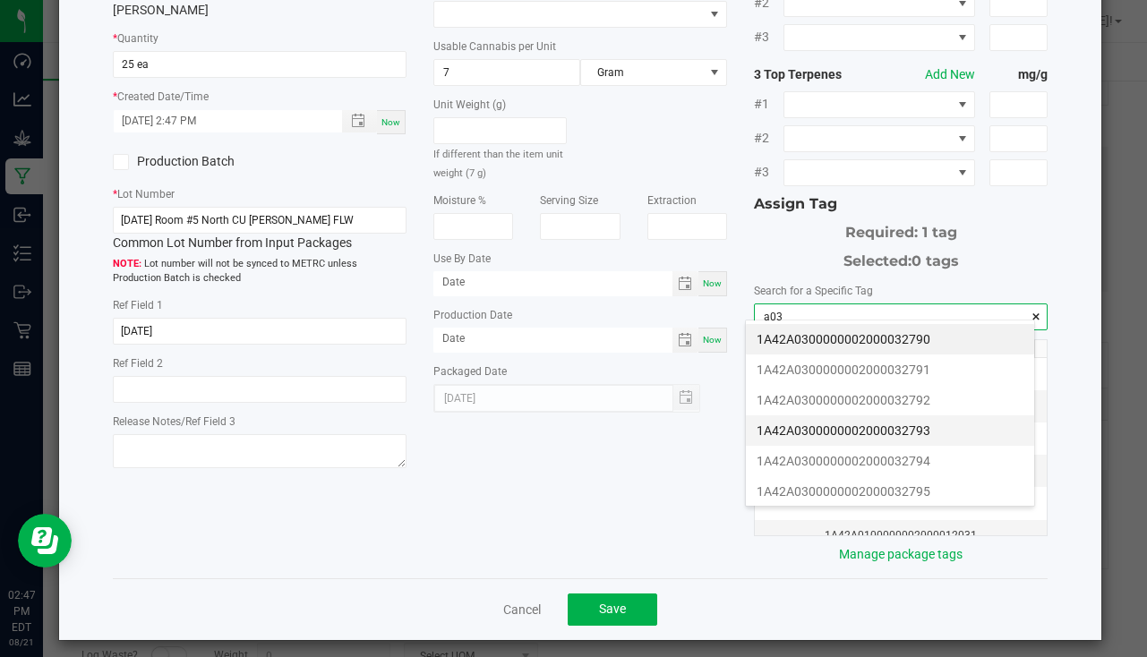
click at [915, 425] on li "1A42A0300000002000032793" at bounding box center [890, 430] width 288 height 30
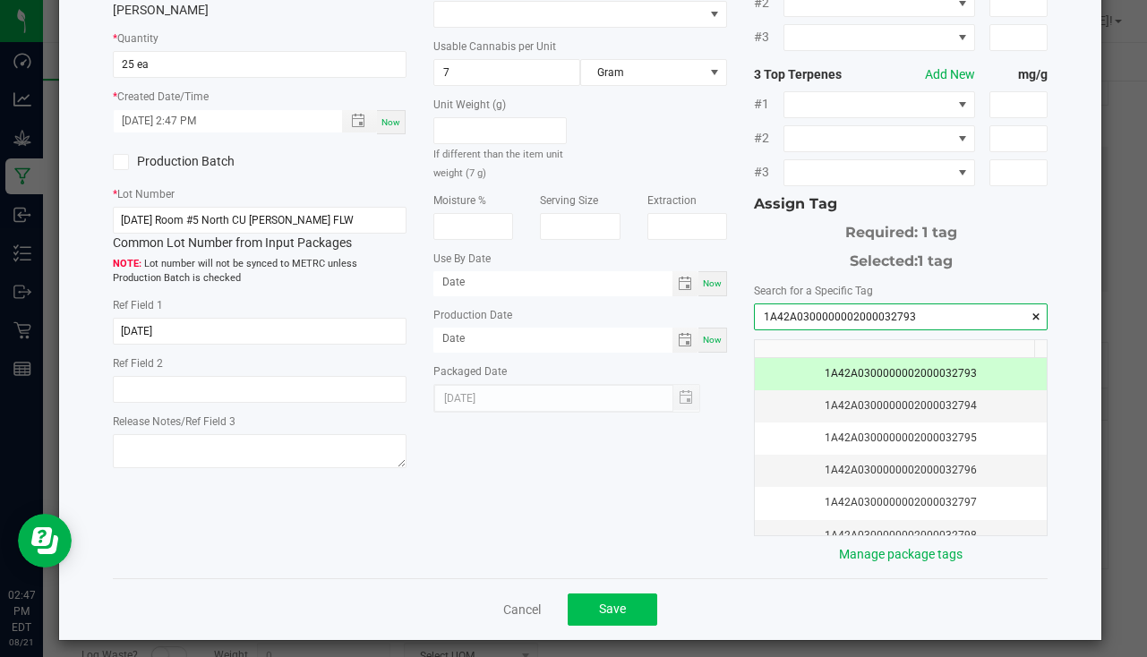
type input "1A42A0300000002000032793"
click at [627, 593] on button "Save" at bounding box center [612, 609] width 90 height 32
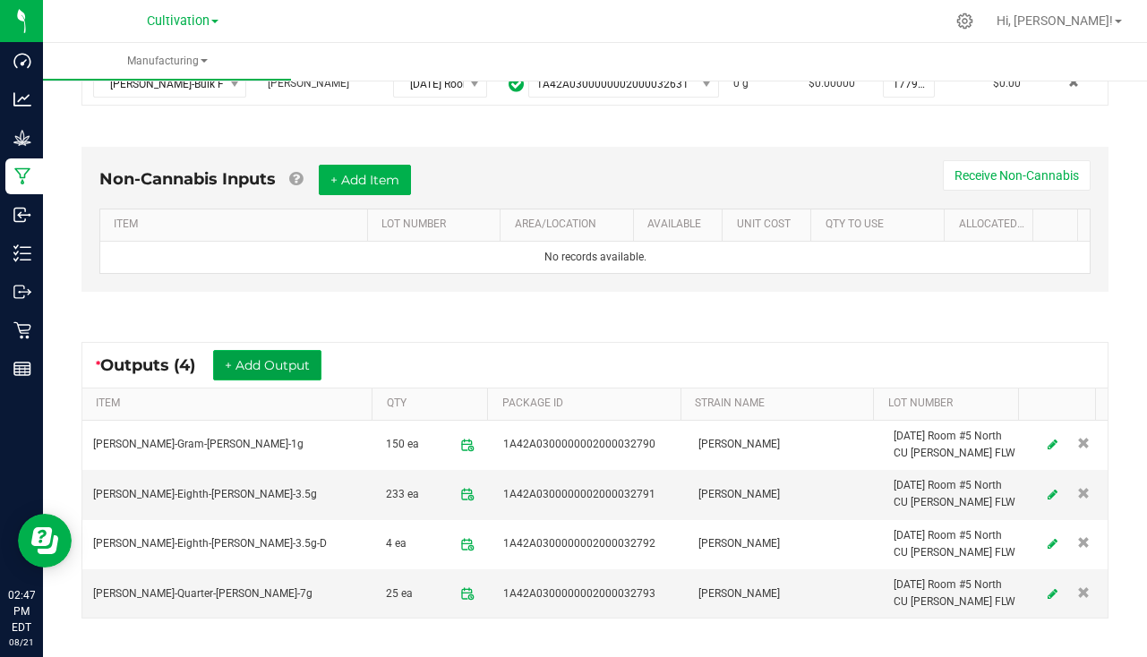
scroll to position [599, 0]
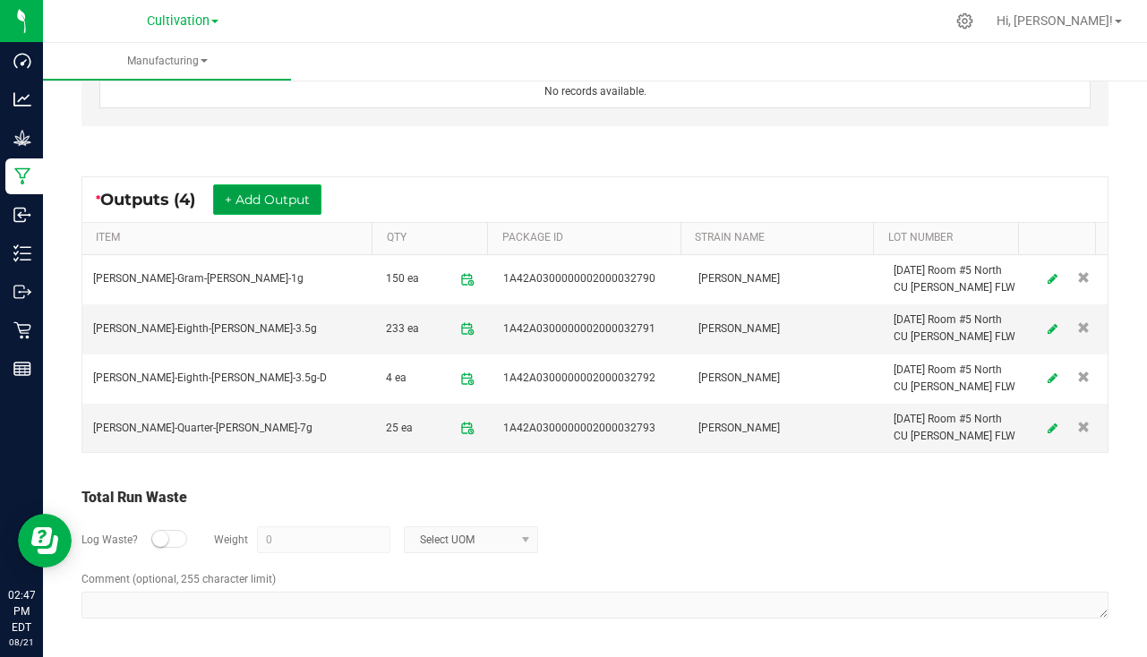
click at [237, 200] on button "+ Add Output" at bounding box center [267, 199] width 108 height 30
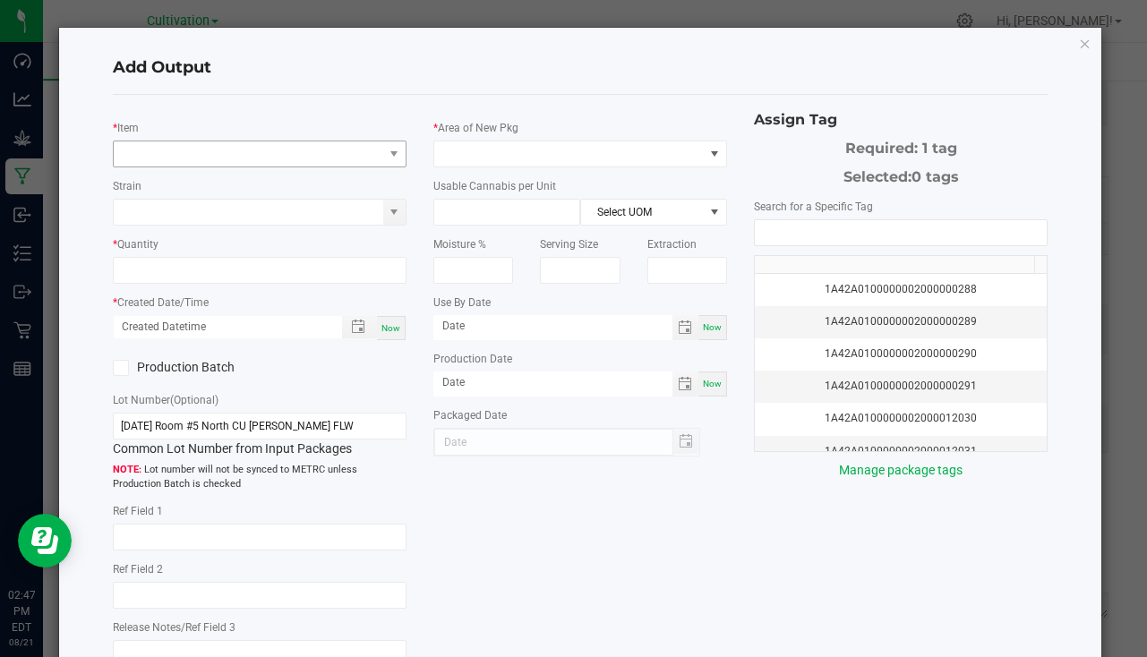
type input "[DATE]"
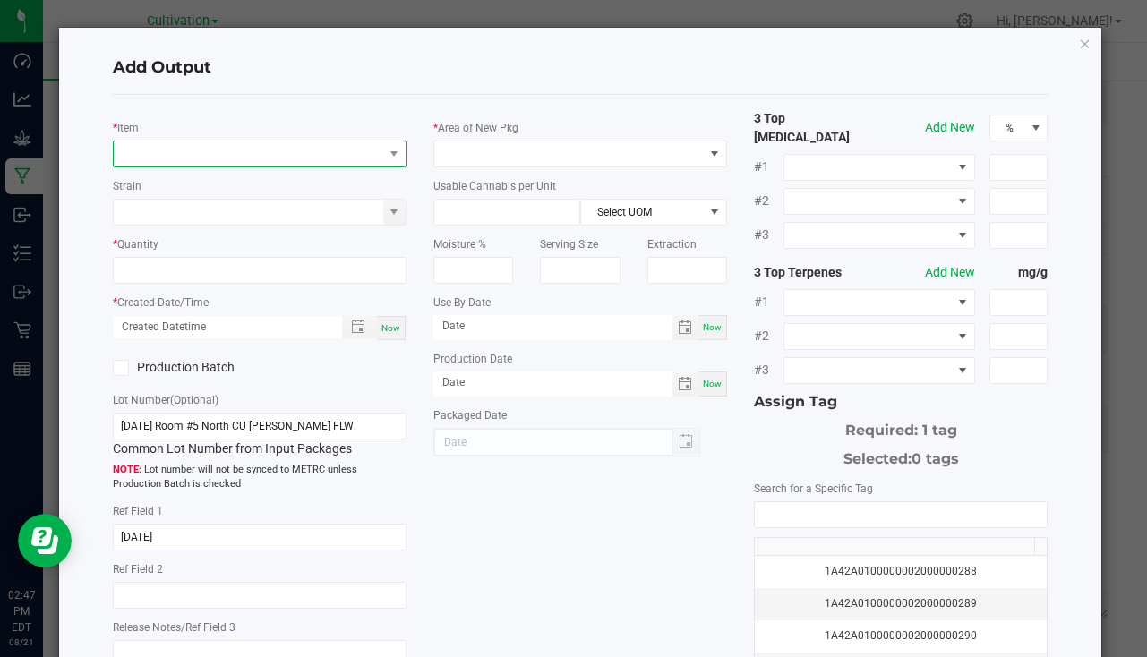
click at [217, 147] on span "NO DATA FOUND" at bounding box center [248, 153] width 269 height 25
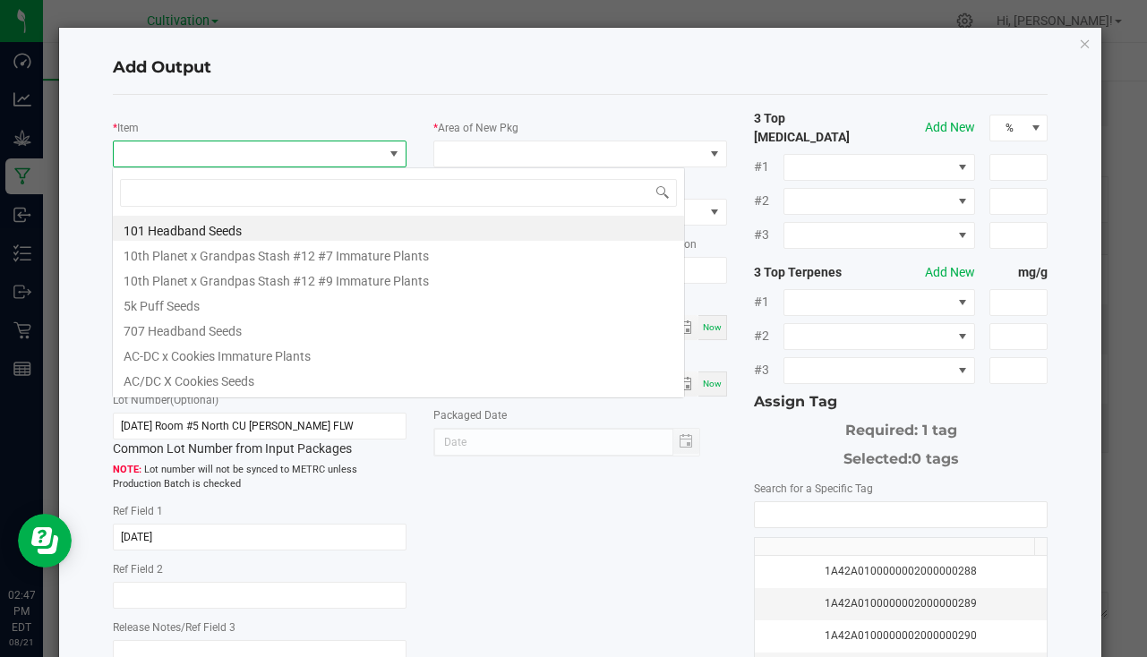
scroll to position [27, 290]
click at [203, 152] on span at bounding box center [248, 153] width 269 height 25
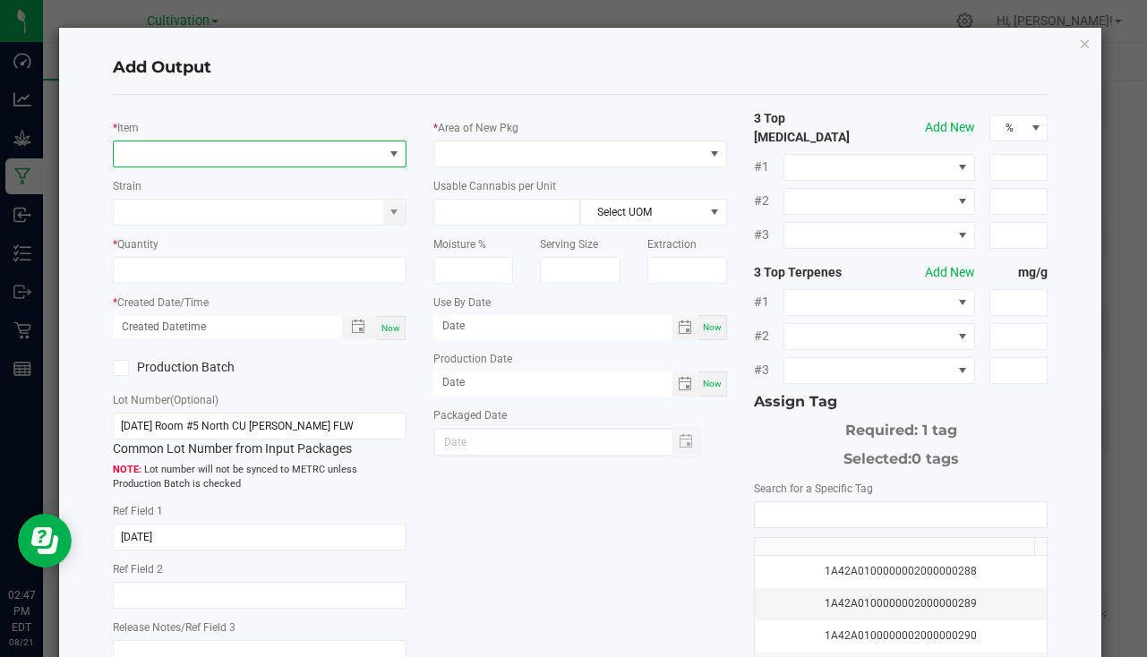
click at [203, 152] on span "NO DATA FOUND" at bounding box center [248, 153] width 269 height 25
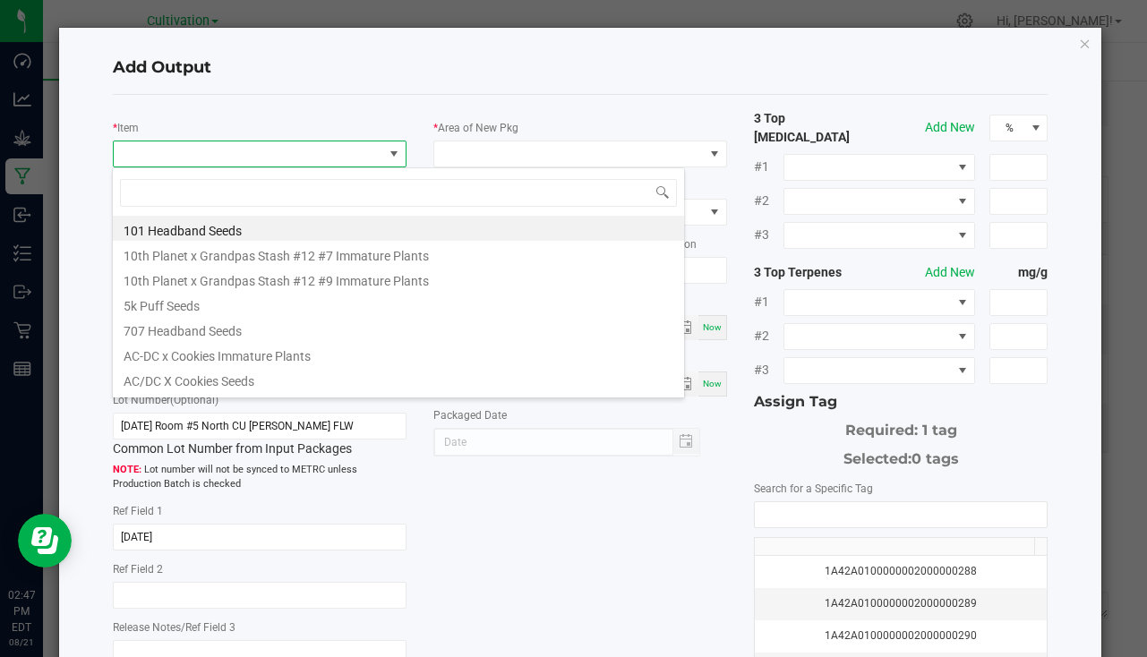
click at [203, 152] on span at bounding box center [248, 153] width 269 height 25
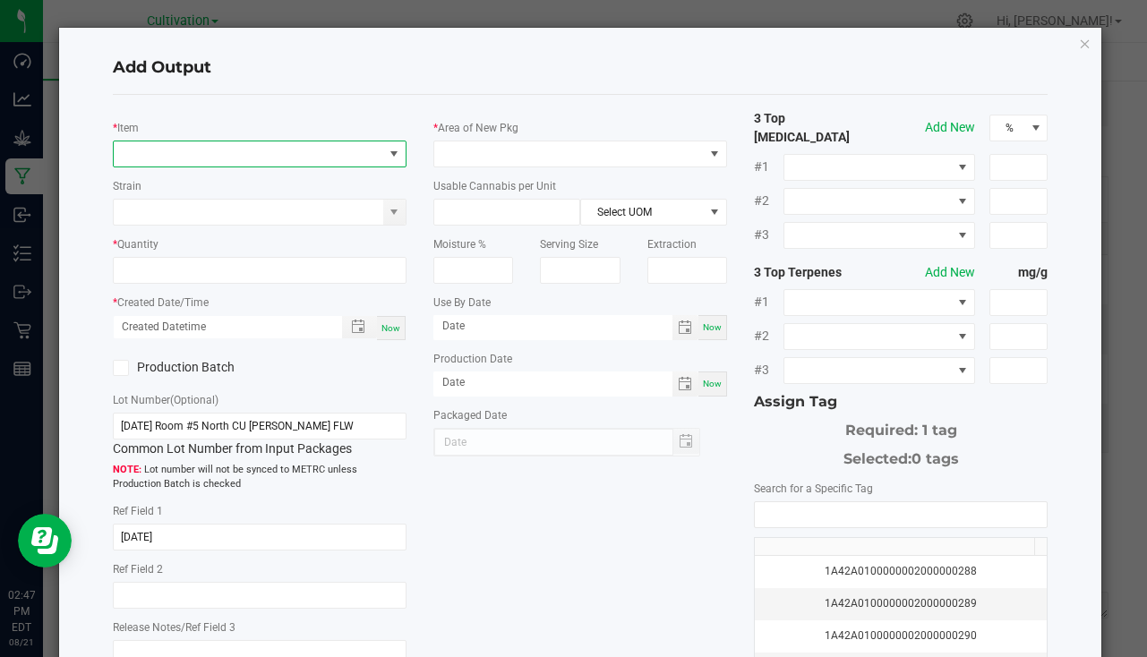
click at [203, 152] on span "NO DATA FOUND" at bounding box center [248, 153] width 269 height 25
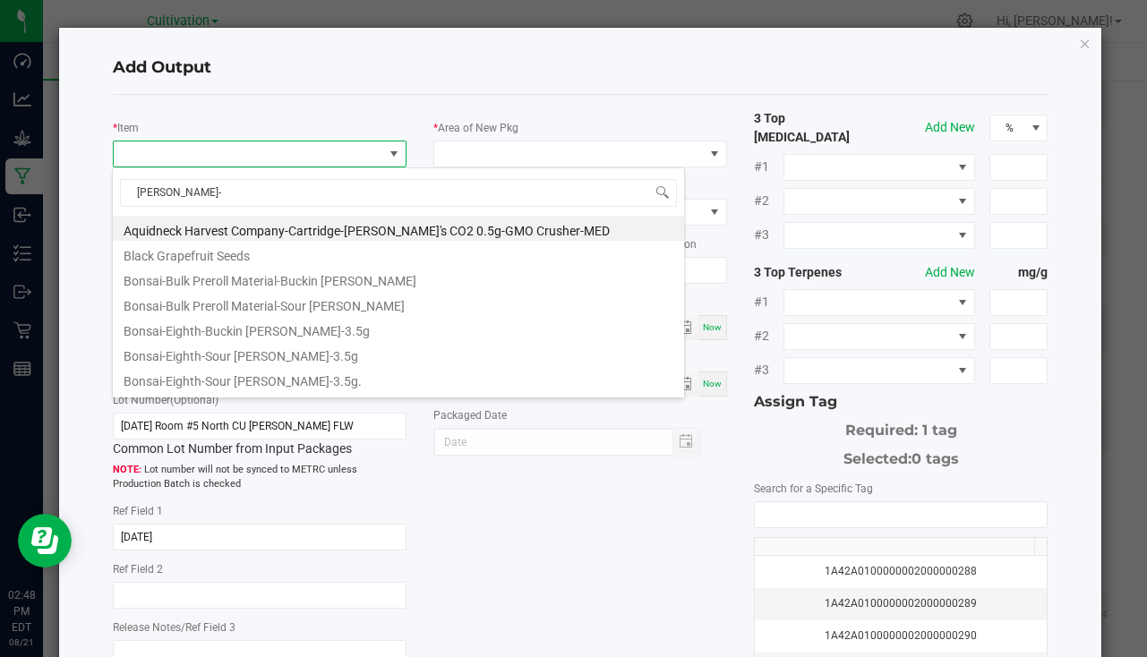
type input "[PERSON_NAME]-1"
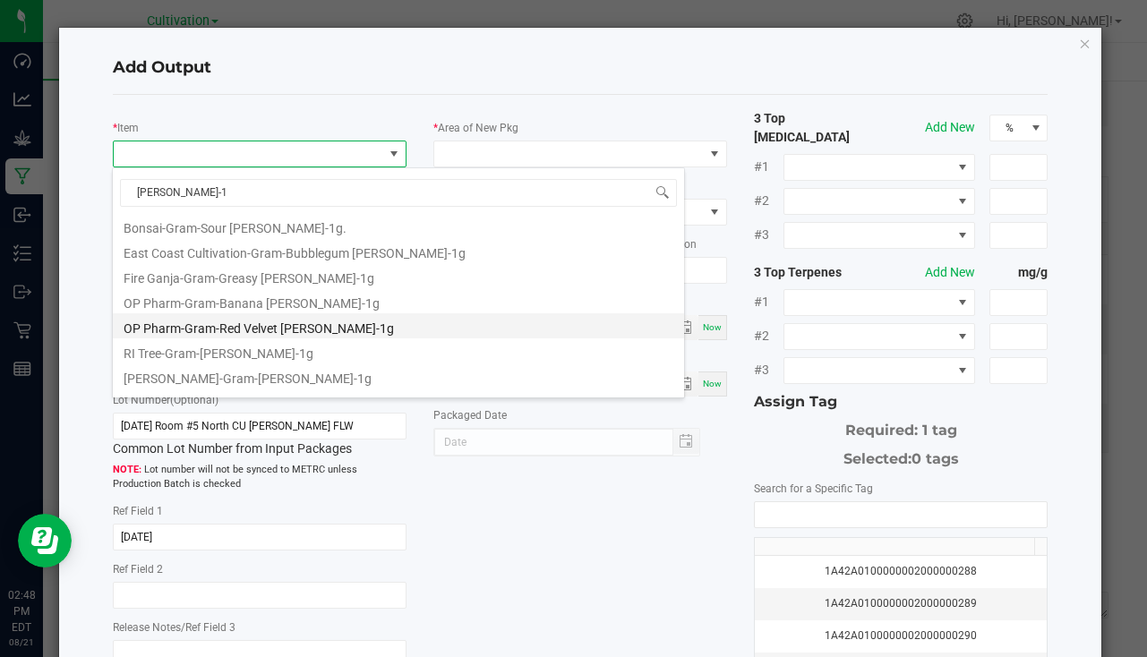
scroll to position [97, 0]
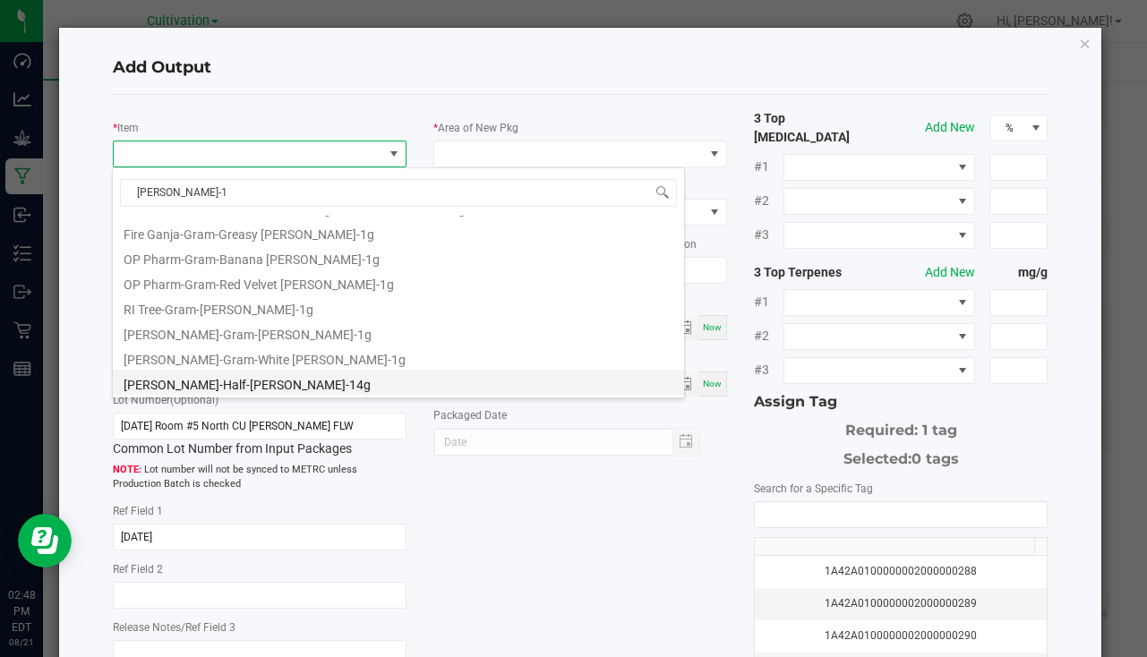
drag, startPoint x: 241, startPoint y: 380, endPoint x: 230, endPoint y: 337, distance: 44.3
click at [241, 379] on li "[PERSON_NAME]-Half-[PERSON_NAME]-14g" at bounding box center [398, 382] width 571 height 25
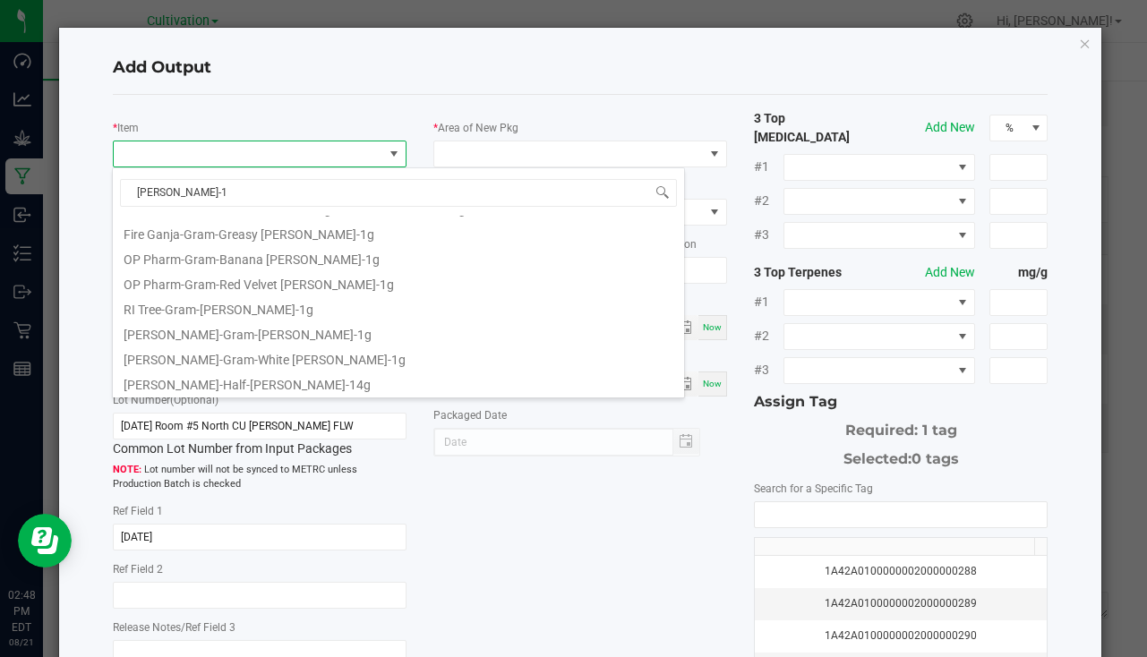
type input "0 ea"
type input "14"
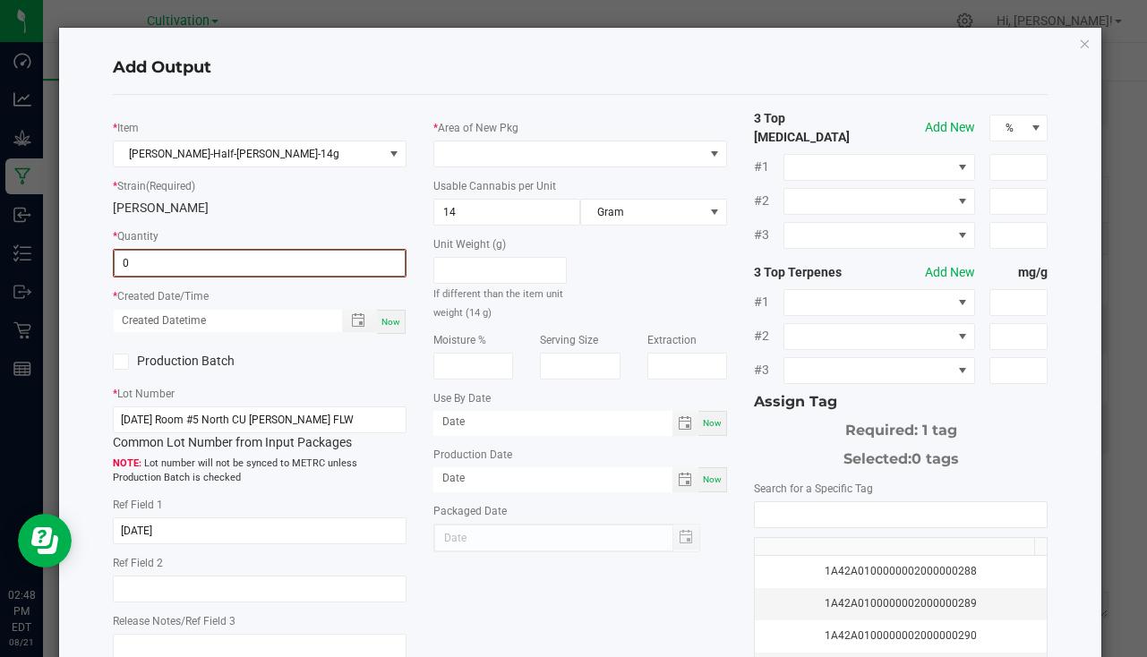
click at [205, 271] on input "0" at bounding box center [260, 263] width 290 height 25
type input "10 ea"
click at [384, 318] on span "Now" at bounding box center [390, 320] width 19 height 10
type input "[DATE] 2:48 PM"
type input "[DATE]"
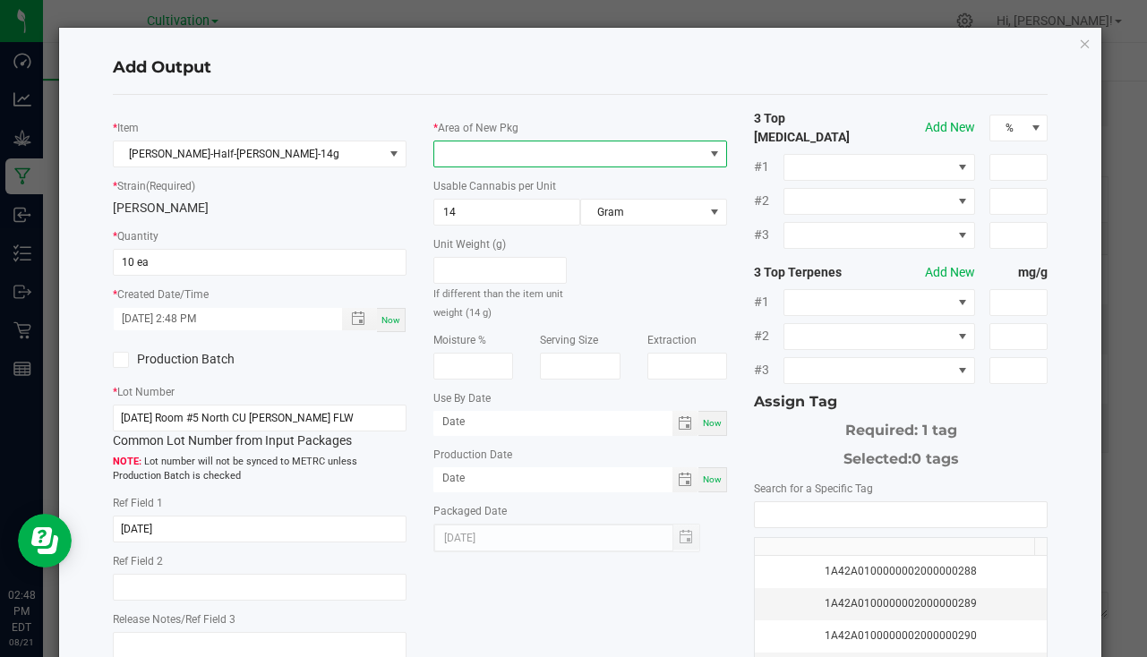
click at [486, 141] on span at bounding box center [580, 154] width 294 height 27
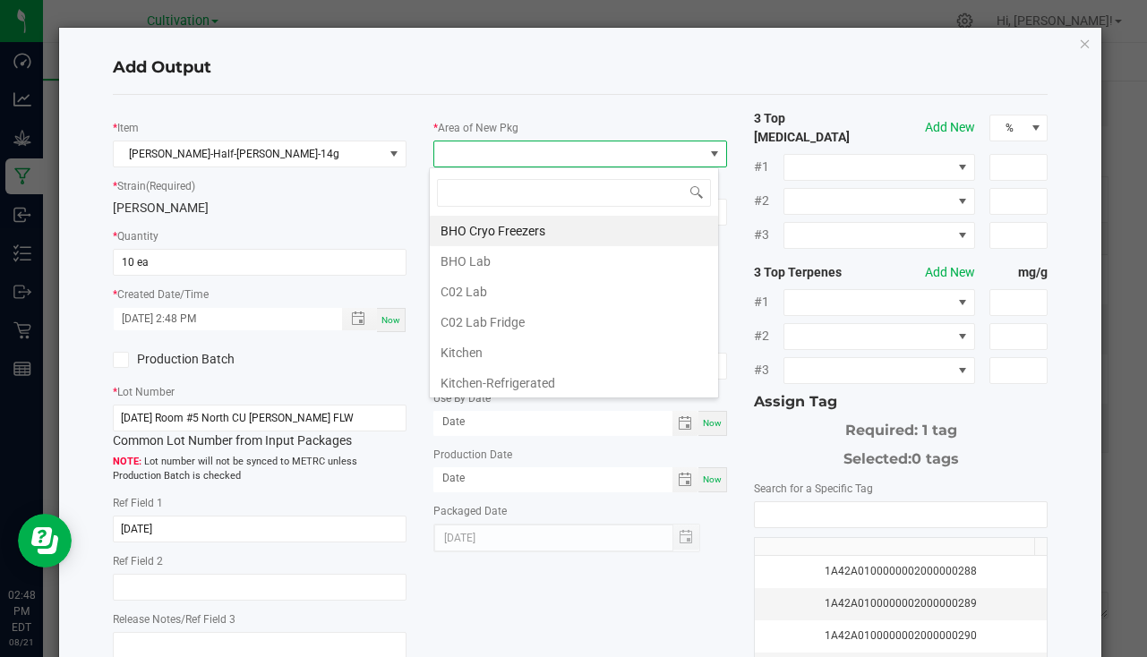
scroll to position [27, 290]
type input "bu"
click at [538, 226] on li "South Bulk-Flower" at bounding box center [574, 231] width 288 height 30
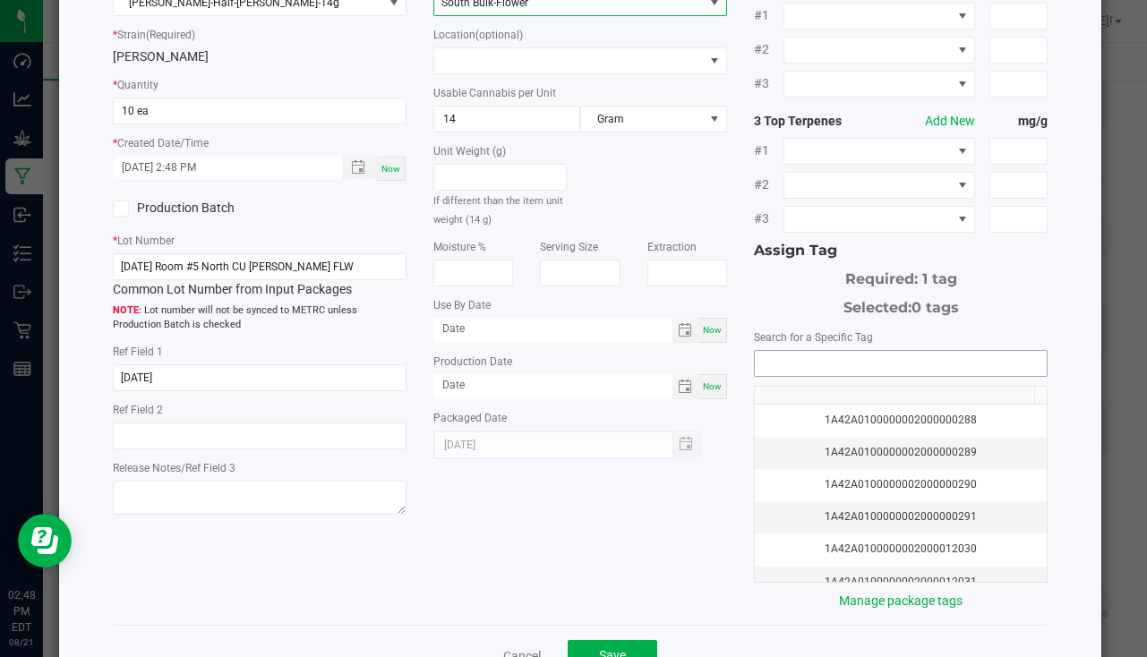
scroll to position [198, 0]
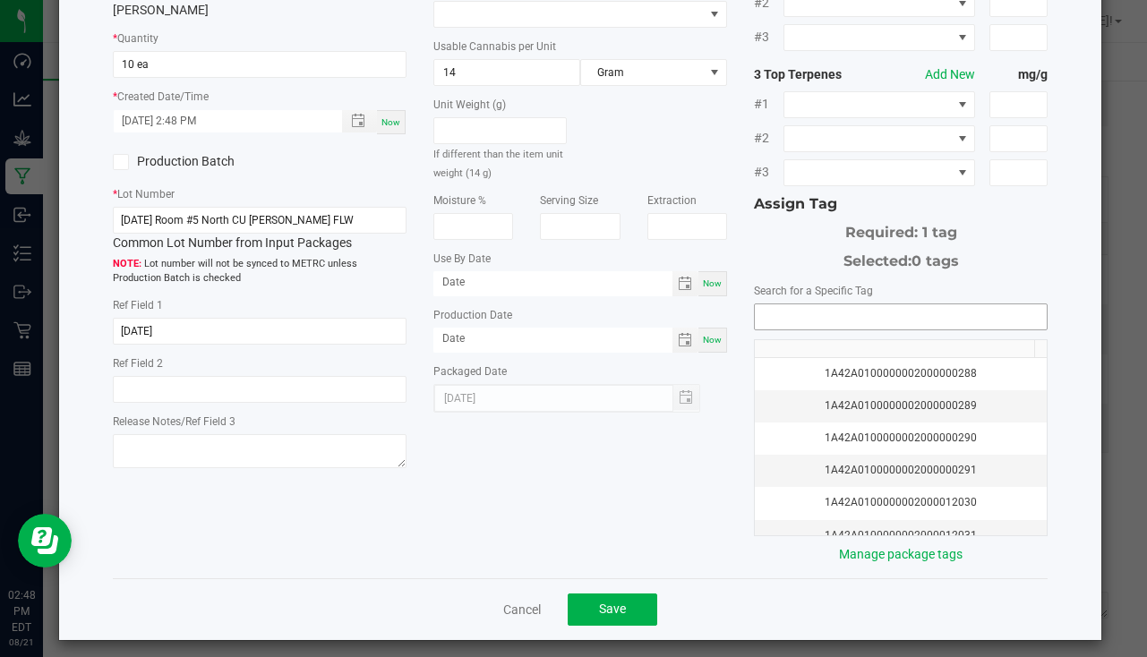
click at [859, 311] on input "NO DATA FOUND" at bounding box center [901, 316] width 292 height 25
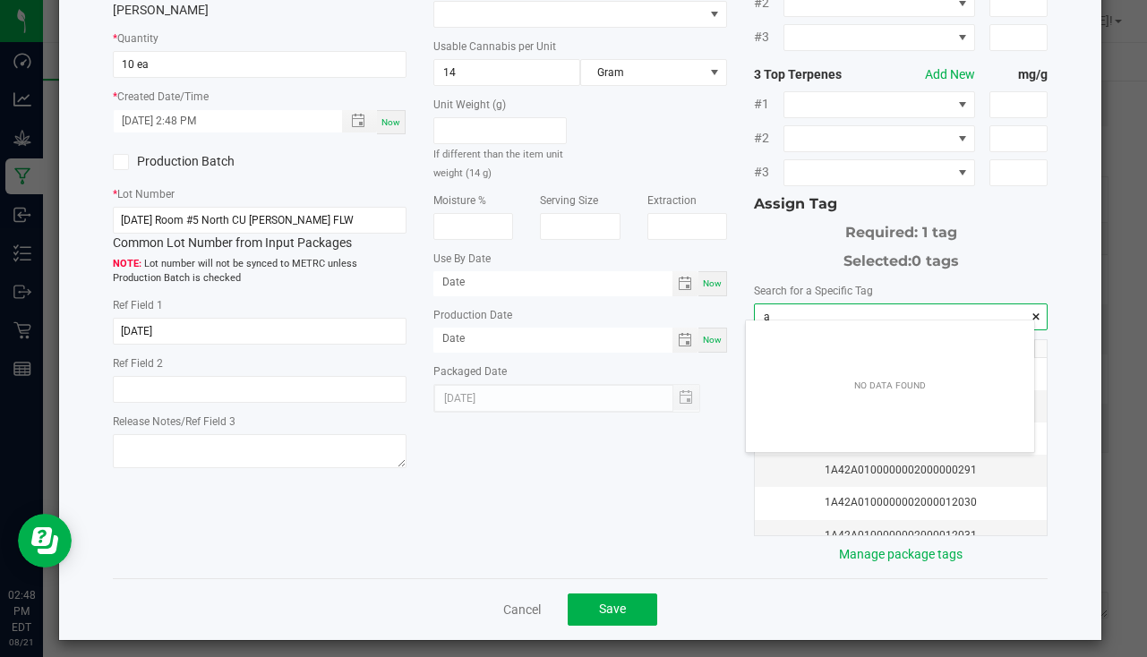
scroll to position [25, 288]
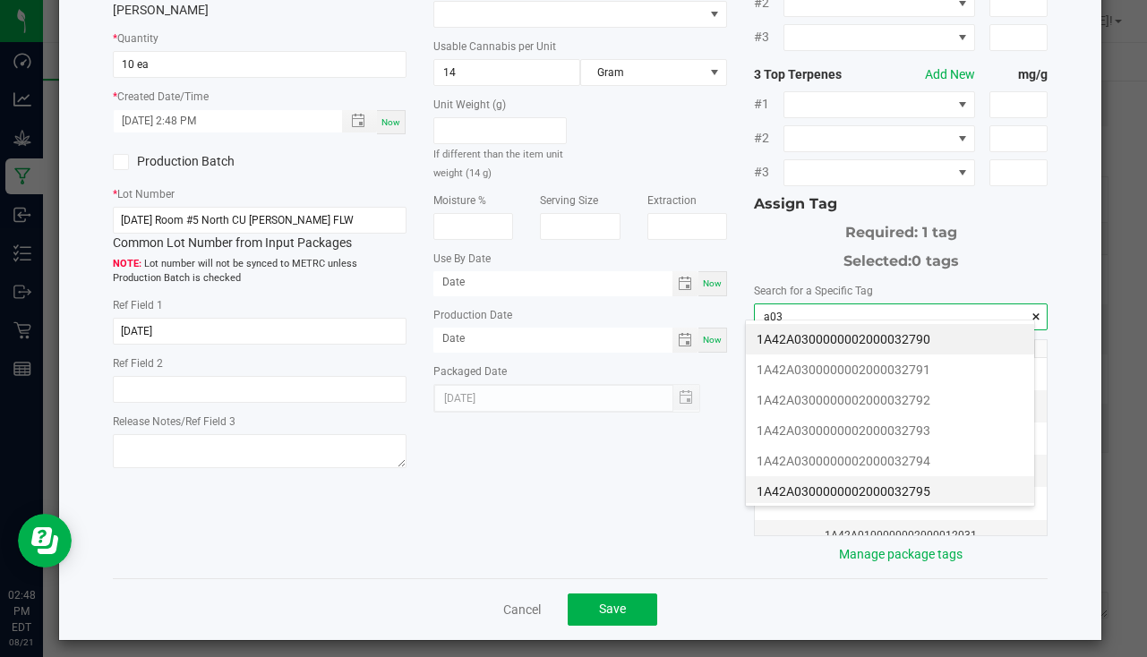
click at [910, 479] on li "1A42A0300000002000032795" at bounding box center [890, 491] width 288 height 30
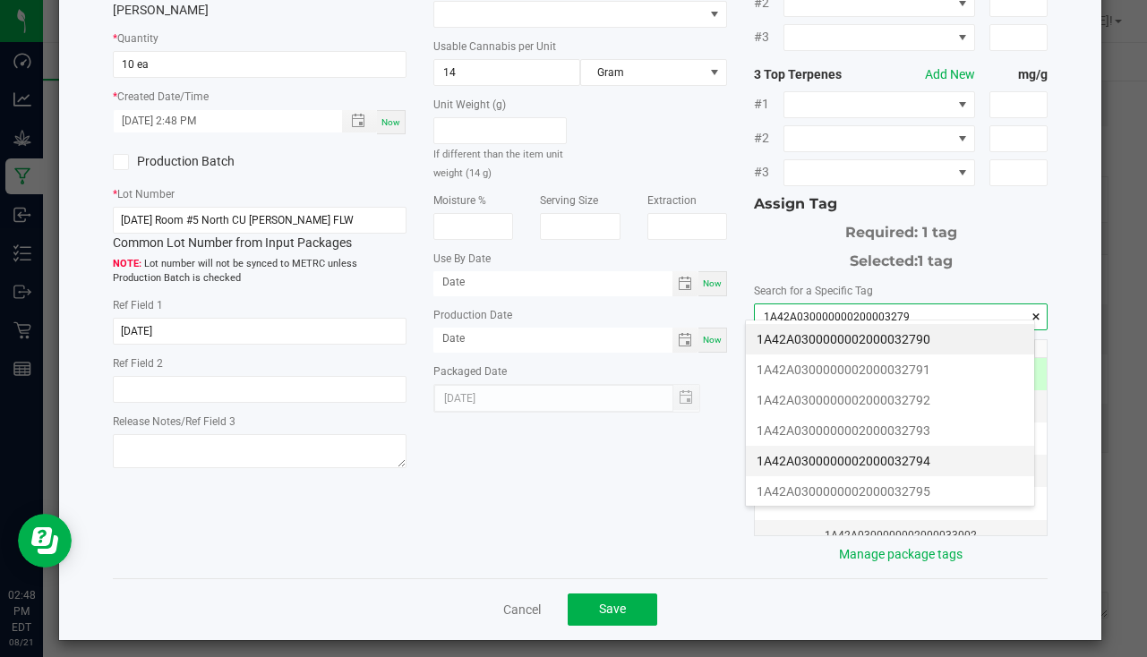
click at [929, 455] on li "1A42A0300000002000032794" at bounding box center [890, 461] width 288 height 30
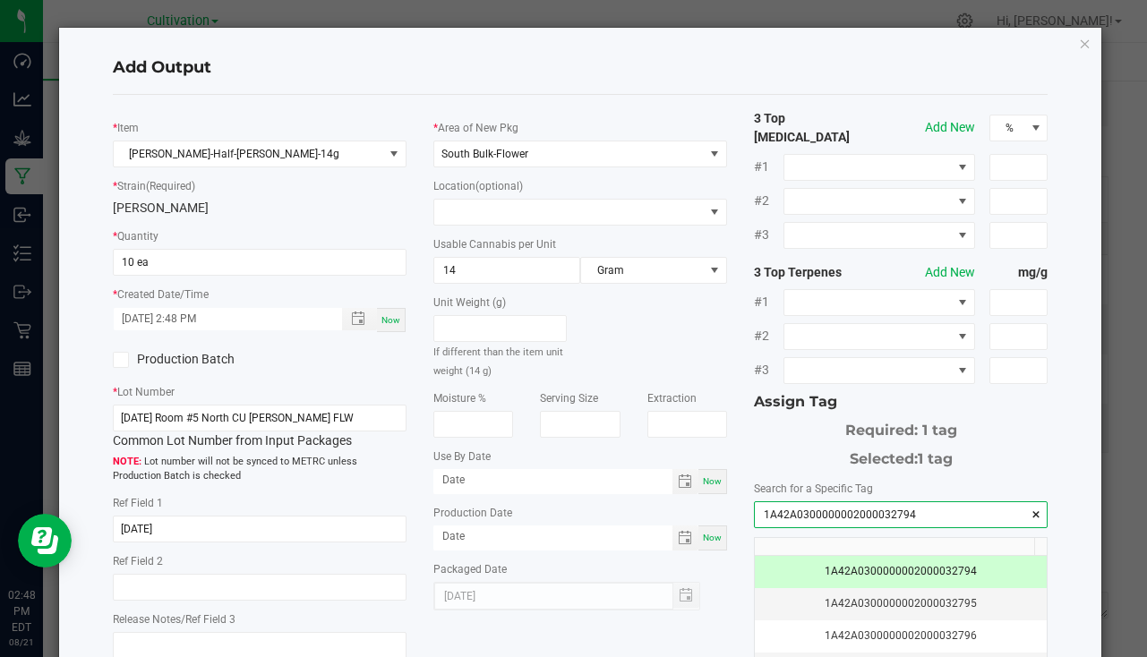
scroll to position [198, 0]
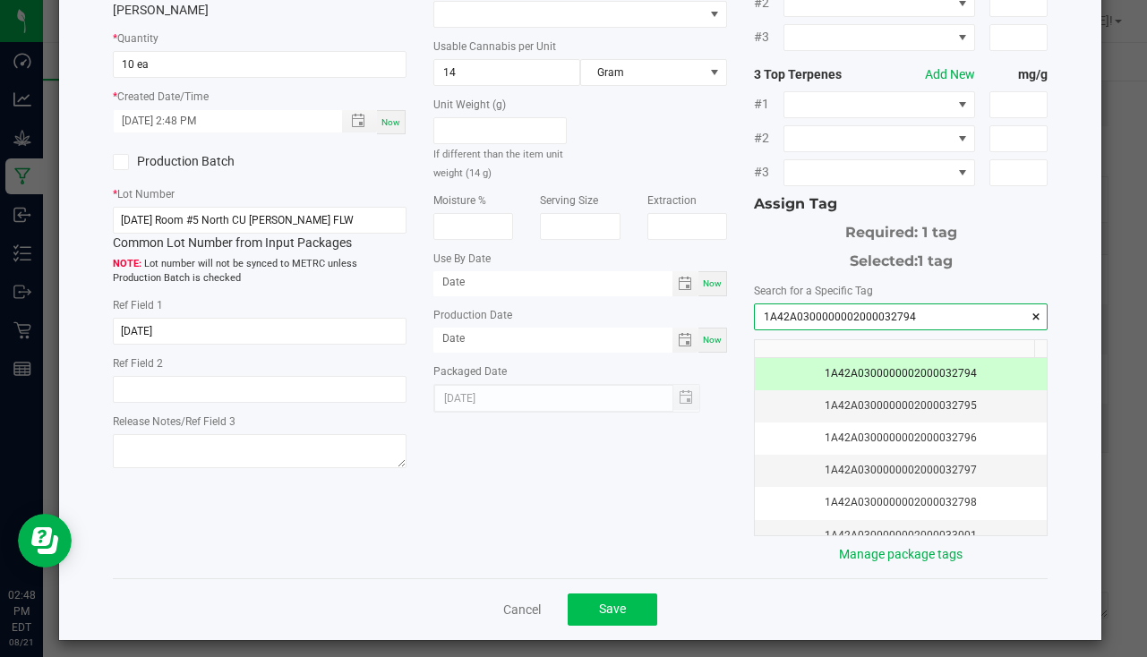
type input "1A42A0300000002000032794"
drag, startPoint x: 613, startPoint y: 598, endPoint x: 580, endPoint y: 560, distance: 50.1
click at [614, 601] on span "Save" at bounding box center [612, 608] width 27 height 14
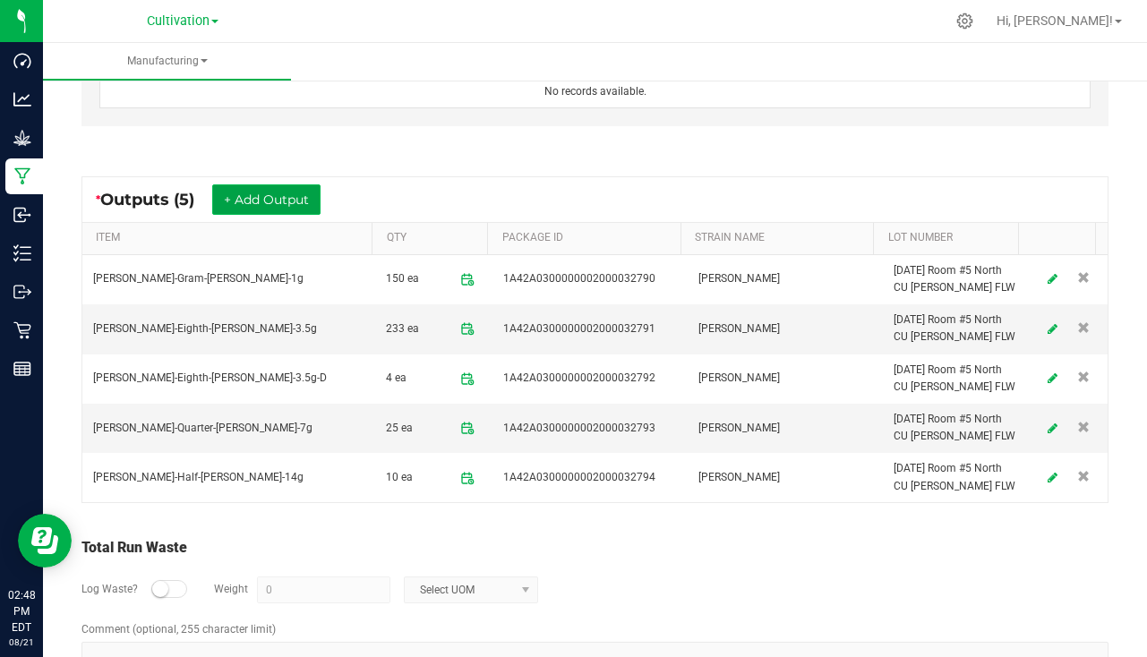
click at [242, 191] on button "+ Add Output" at bounding box center [266, 199] width 108 height 30
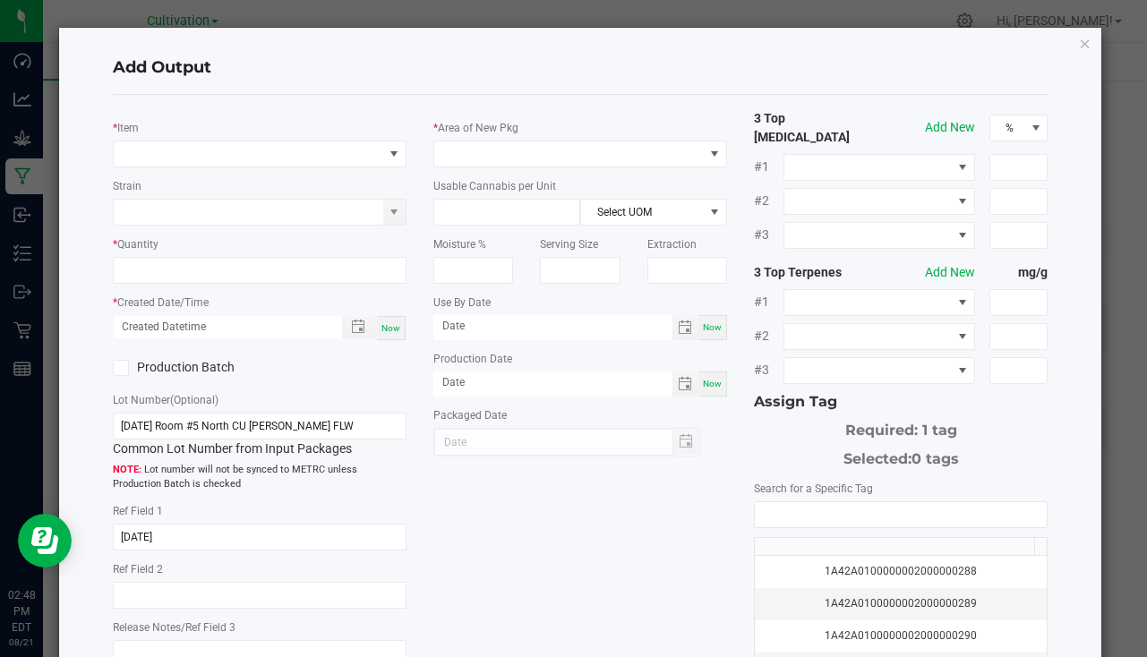
click at [209, 137] on div "* Item" at bounding box center [260, 142] width 294 height 49
click at [207, 148] on span "NO DATA FOUND" at bounding box center [248, 153] width 269 height 25
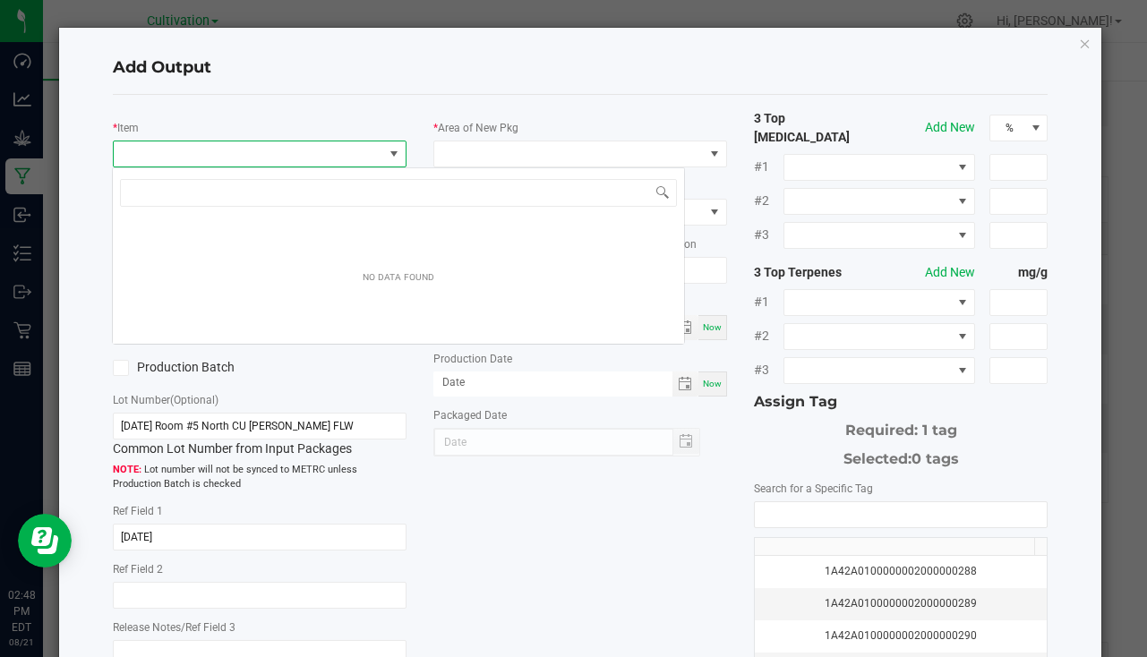
scroll to position [27, 290]
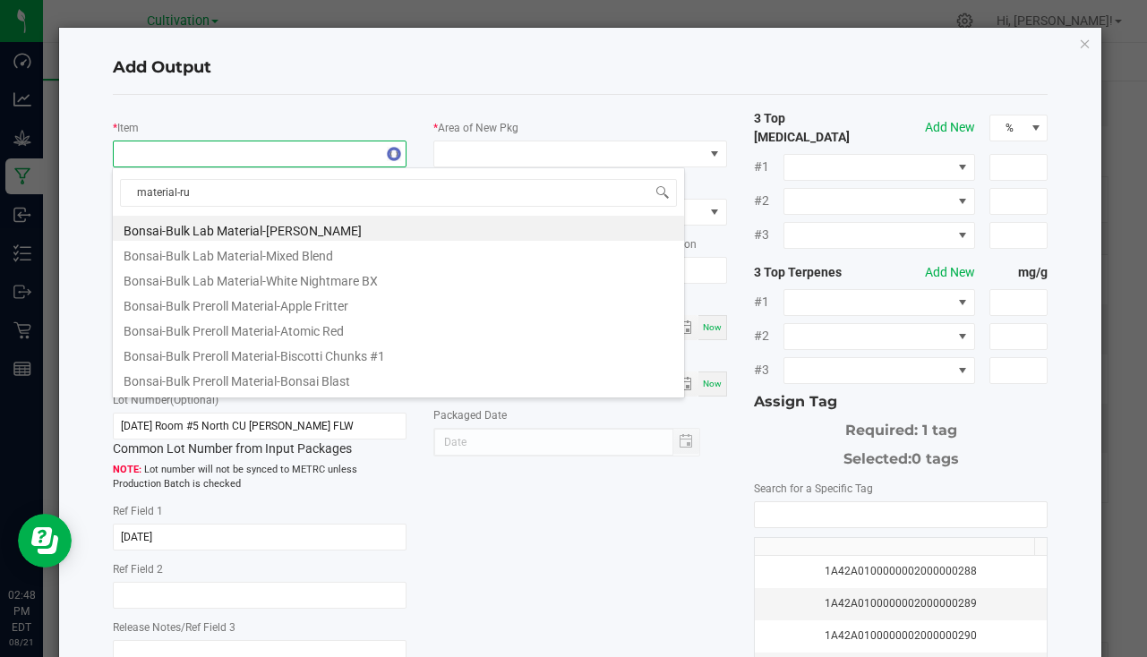
type input "material-run"
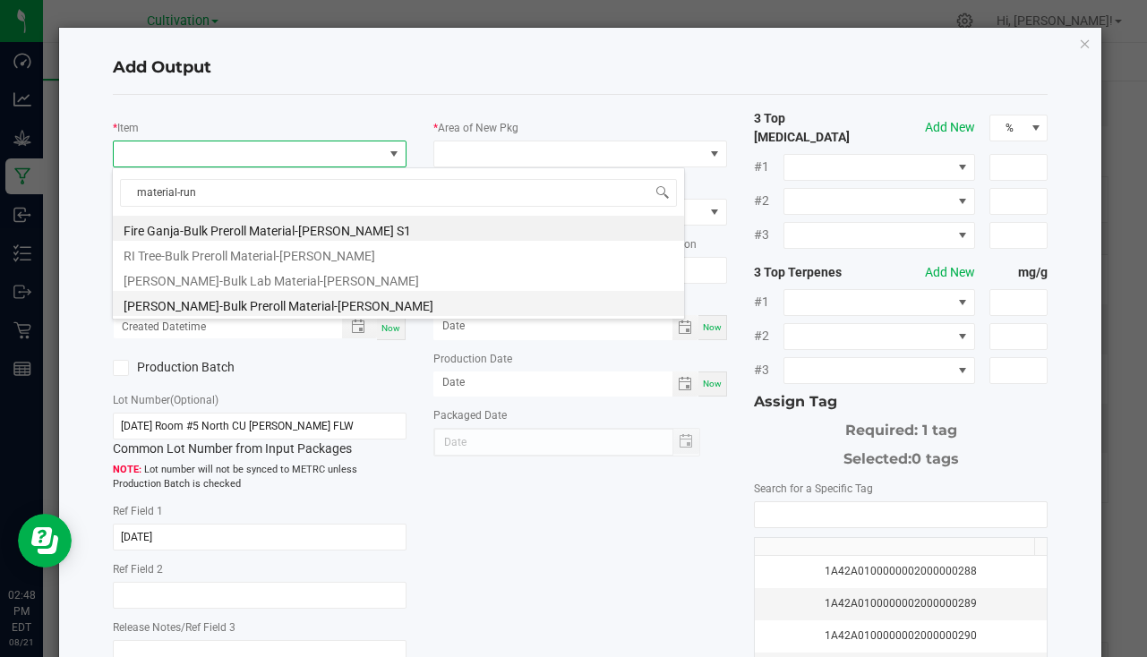
click at [270, 302] on li "[PERSON_NAME]-Bulk Preroll Material-[PERSON_NAME]" at bounding box center [398, 303] width 571 height 25
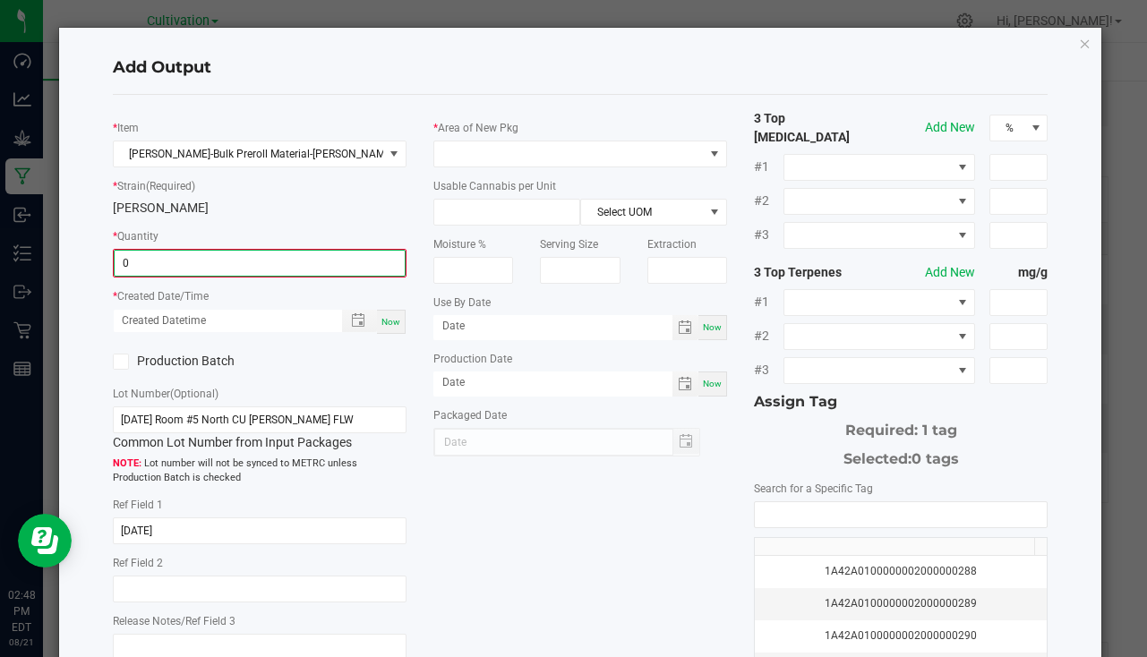
click at [224, 264] on input "0" at bounding box center [260, 263] width 290 height 25
type input "444.0000 g"
click at [387, 320] on span "Now" at bounding box center [390, 320] width 19 height 10
type input "[DATE] 2:48 PM"
type input "[DATE]"
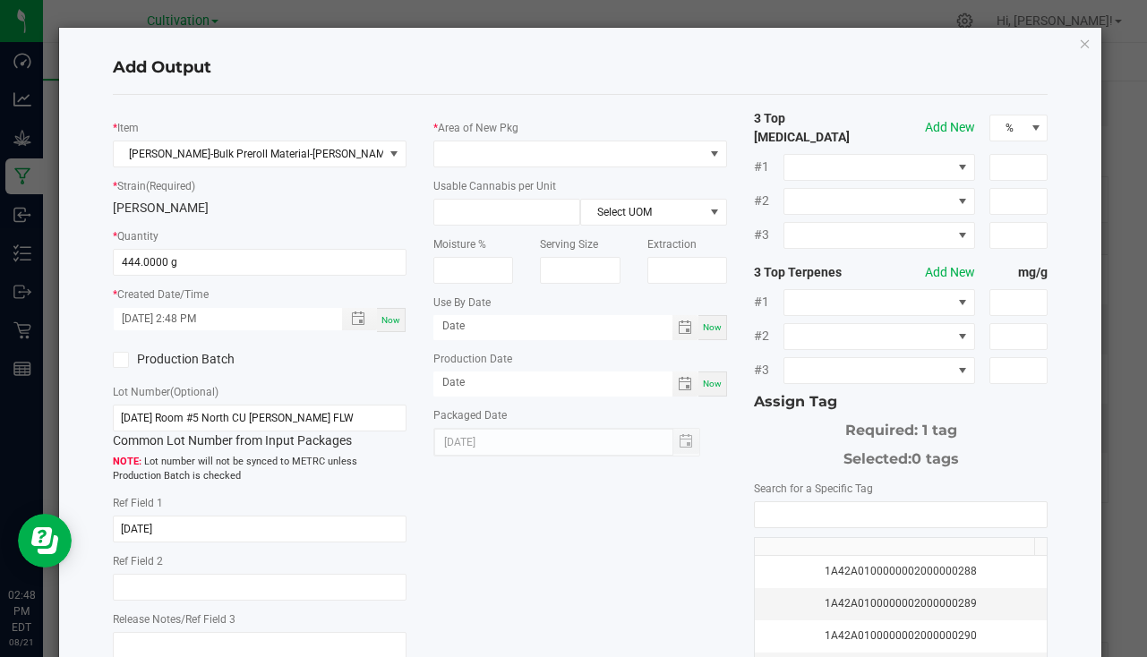
click at [446, 173] on div "* Area of New Pkg Usable Cannabis per Unit Select UOM Moisture % Serving Size E…" at bounding box center [580, 282] width 320 height 347
click at [447, 164] on span at bounding box center [568, 153] width 269 height 25
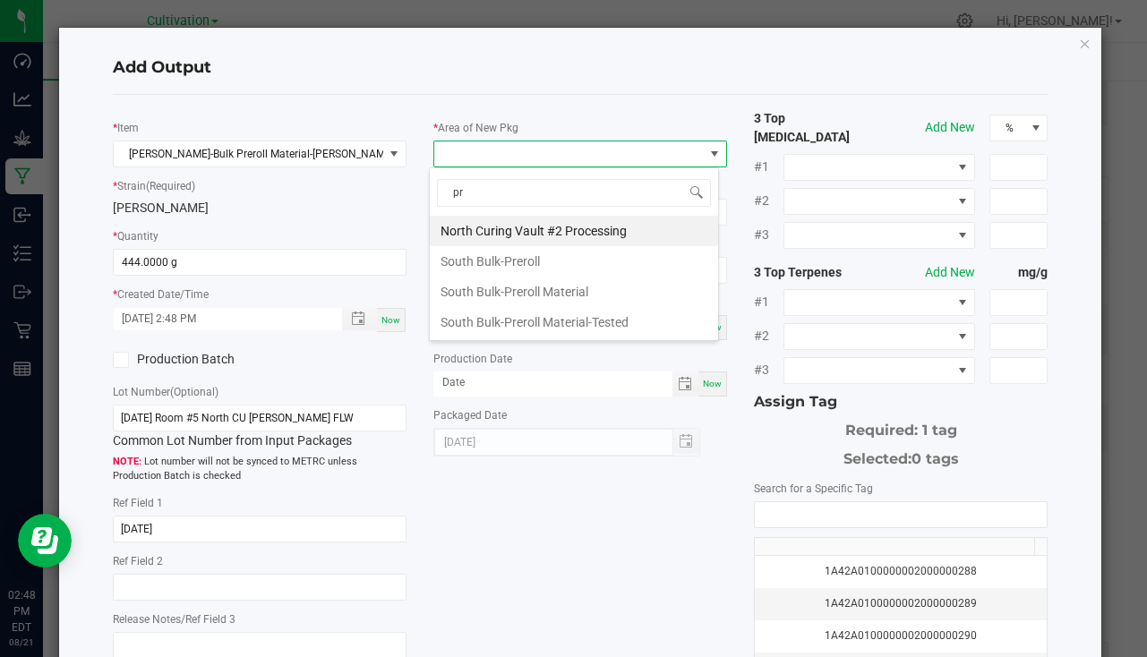
type input "pre"
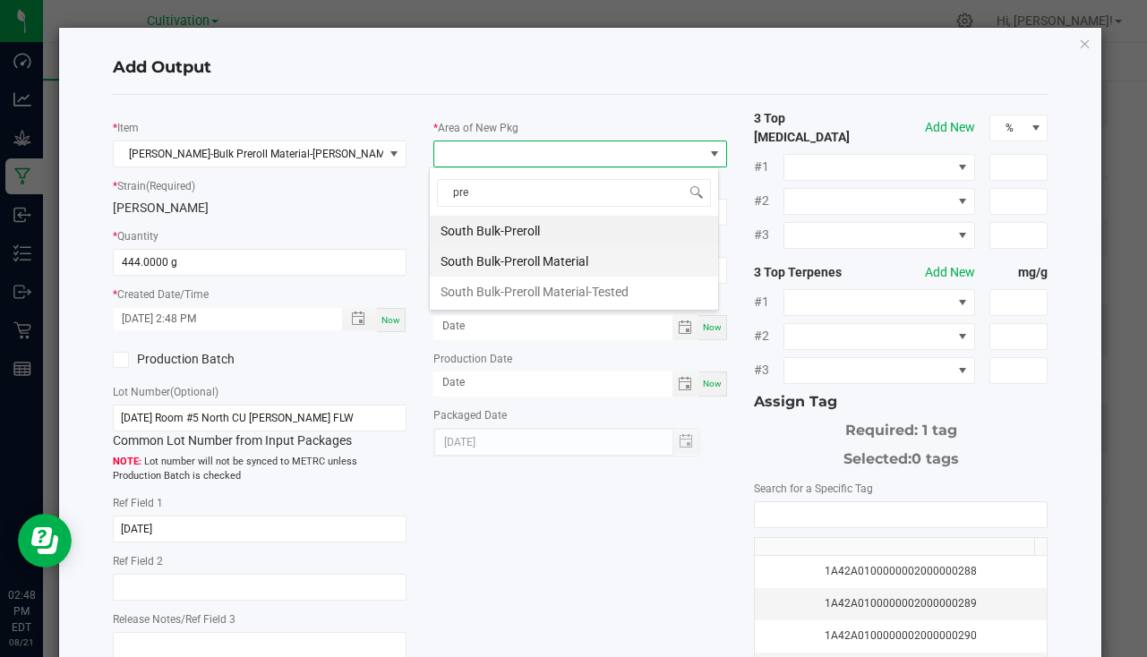
click at [541, 267] on li "South Bulk-Preroll Material" at bounding box center [574, 261] width 288 height 30
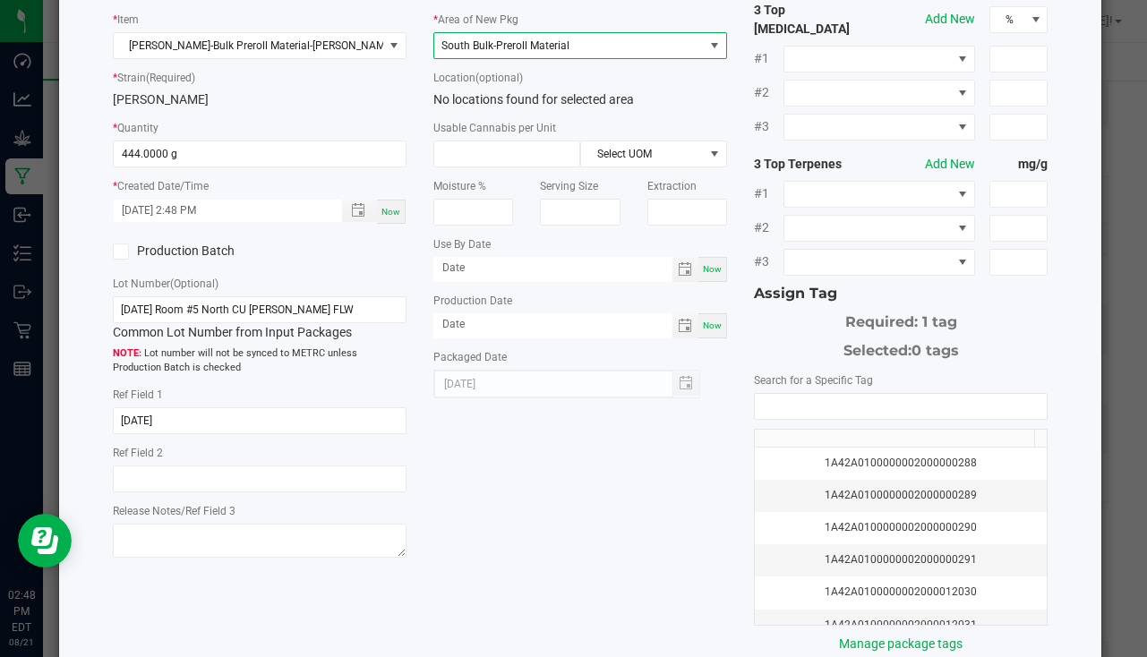
scroll to position [198, 0]
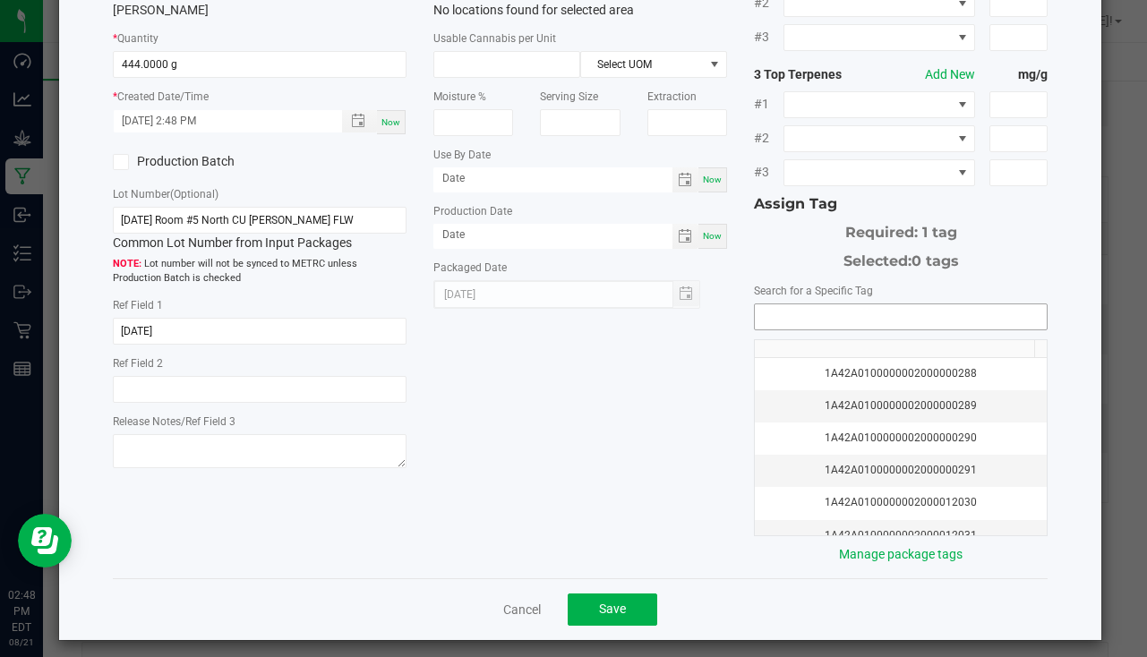
click at [816, 316] on input "NO DATA FOUND" at bounding box center [901, 316] width 292 height 25
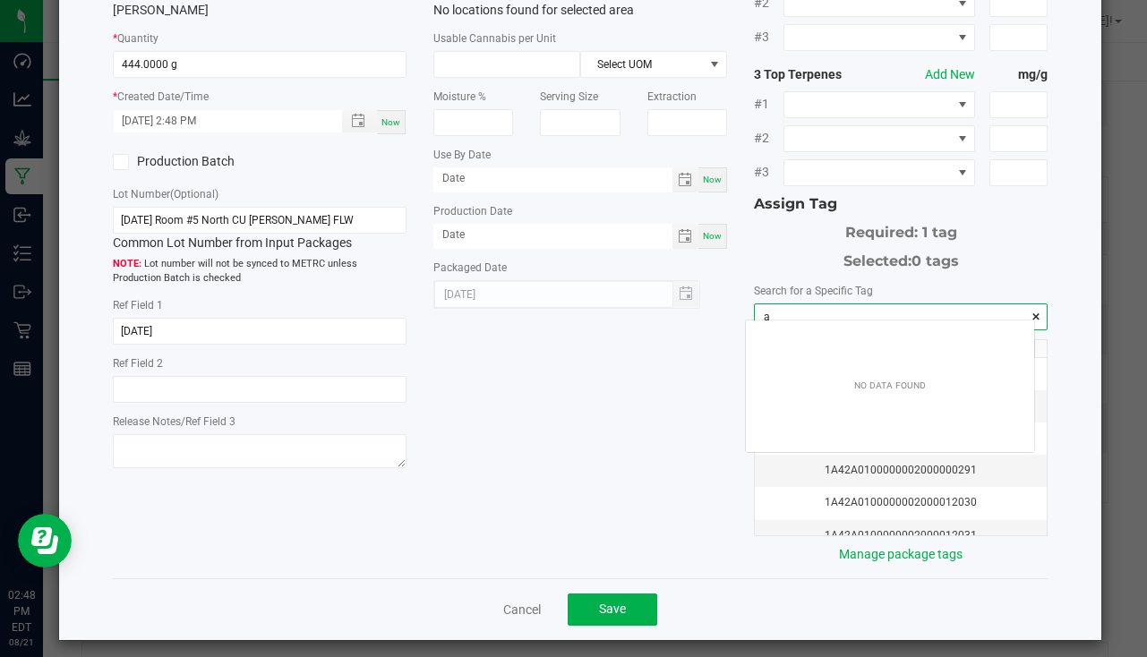
scroll to position [25, 288]
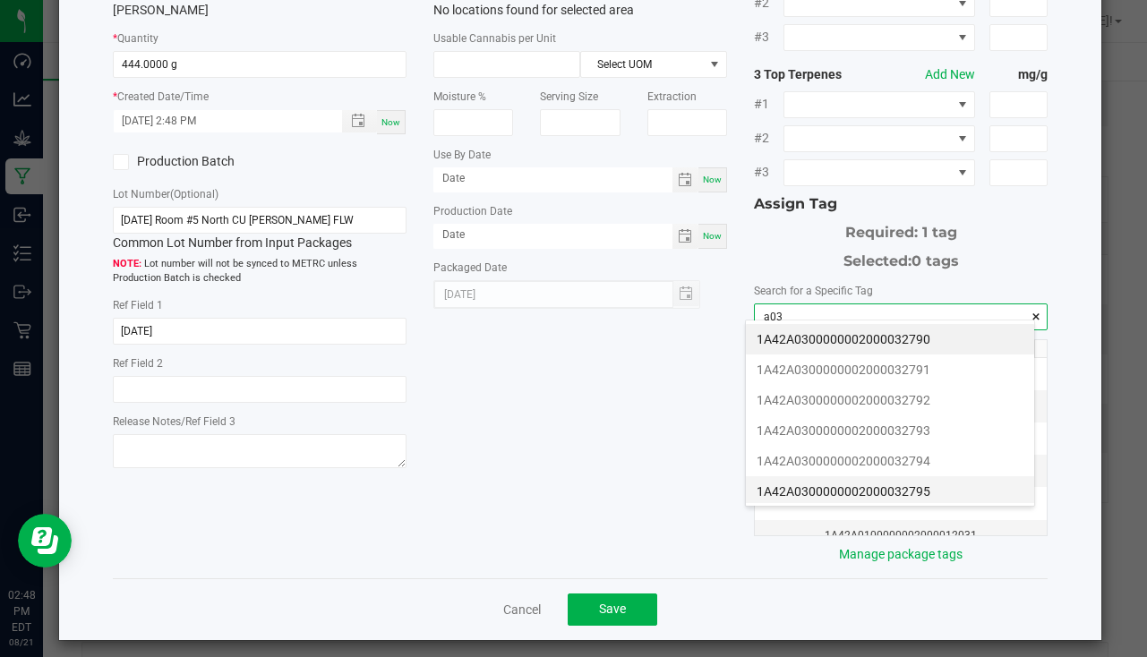
click at [935, 490] on li "1A42A0300000002000032795" at bounding box center [890, 491] width 288 height 30
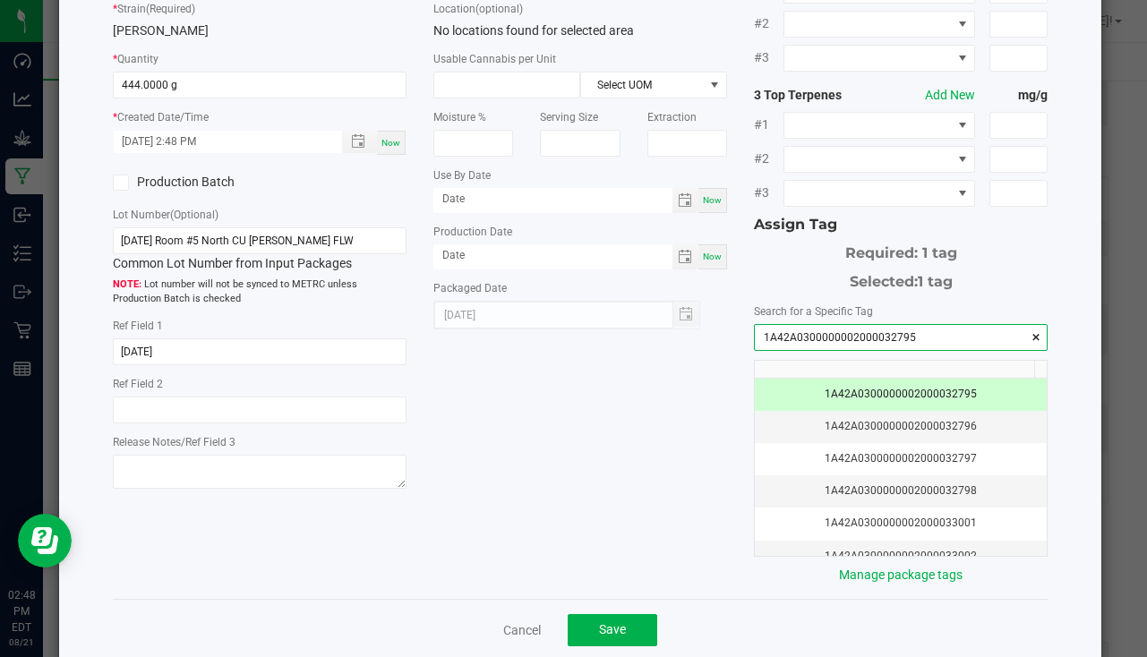
scroll to position [198, 0]
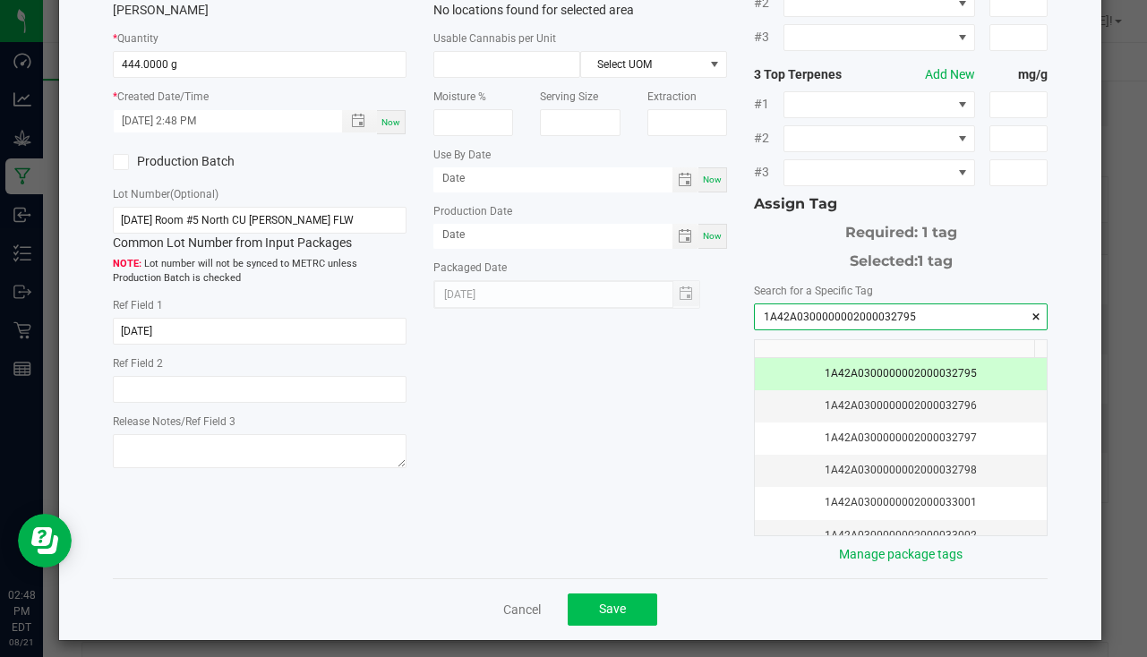
type input "1A42A0300000002000032795"
click at [636, 593] on button "Save" at bounding box center [612, 609] width 90 height 32
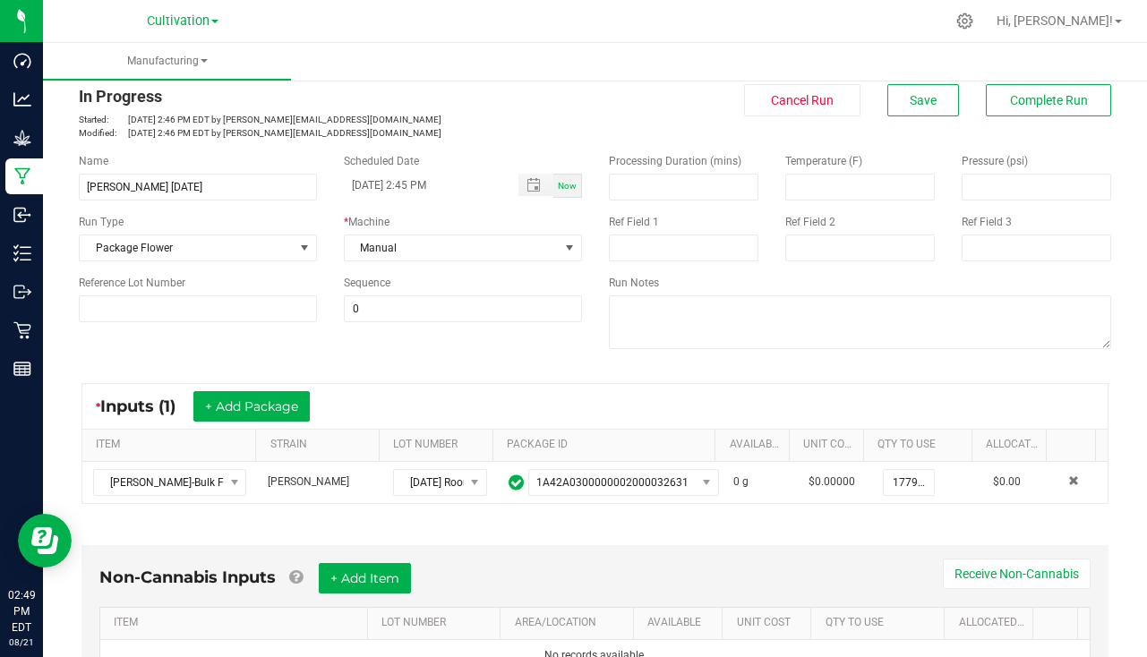
scroll to position [0, 0]
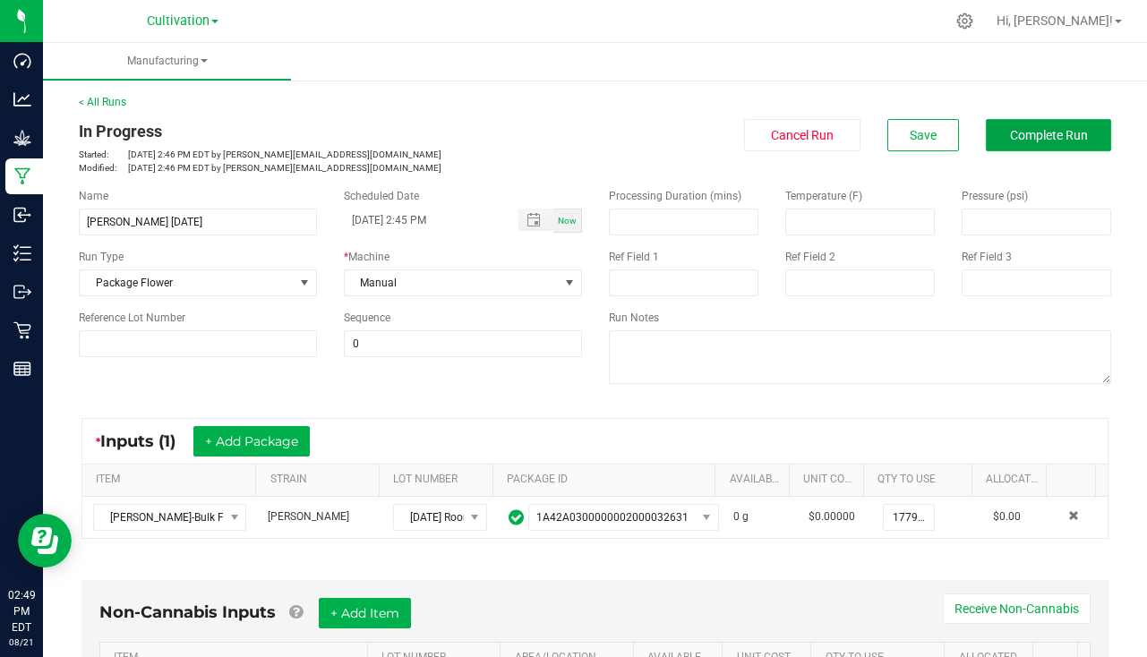
click at [1032, 136] on span "Complete Run" at bounding box center [1049, 135] width 78 height 14
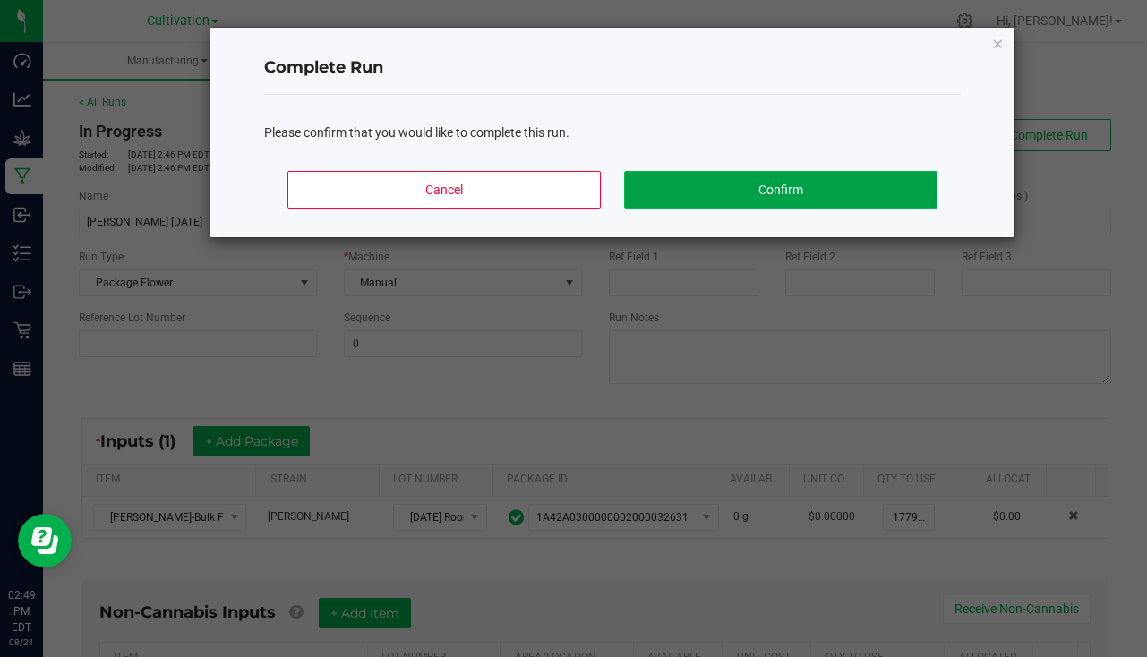
click at [891, 175] on button "Confirm" at bounding box center [780, 190] width 313 height 38
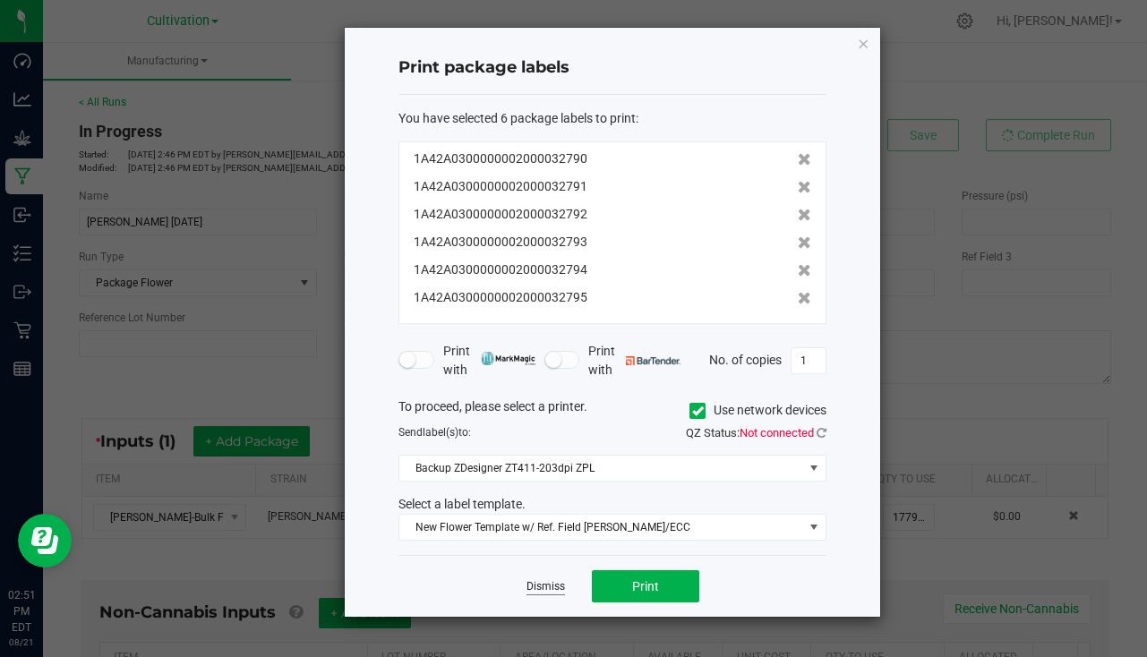
click at [560, 593] on link "Dismiss" at bounding box center [545, 586] width 38 height 15
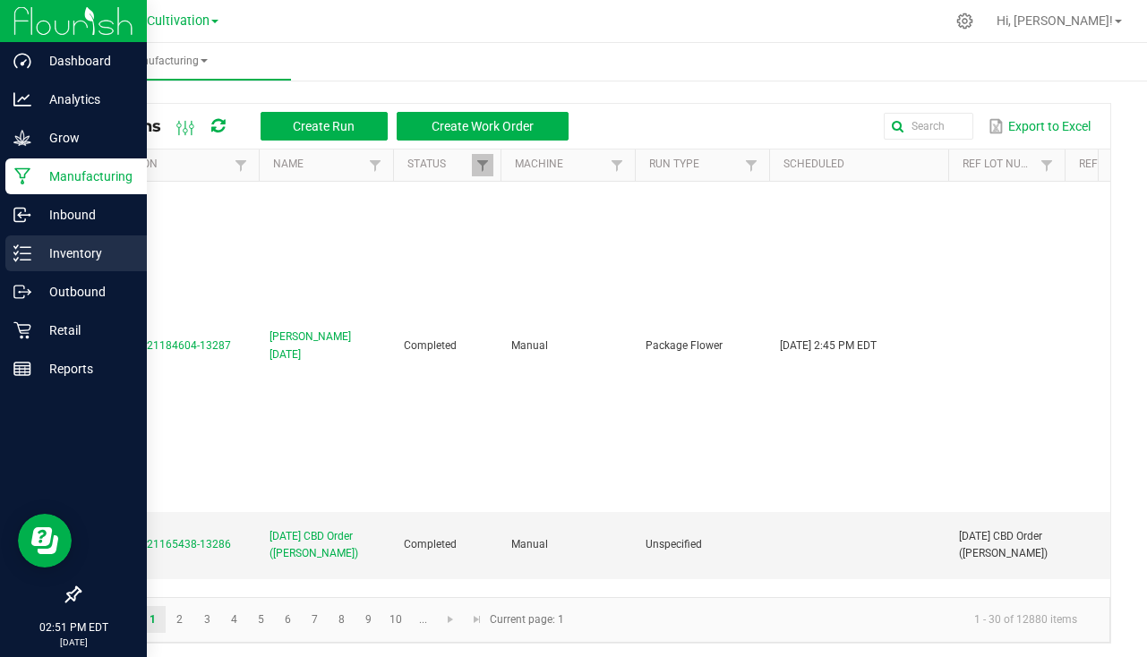
click at [39, 253] on p "Inventory" at bounding box center [84, 253] width 107 height 21
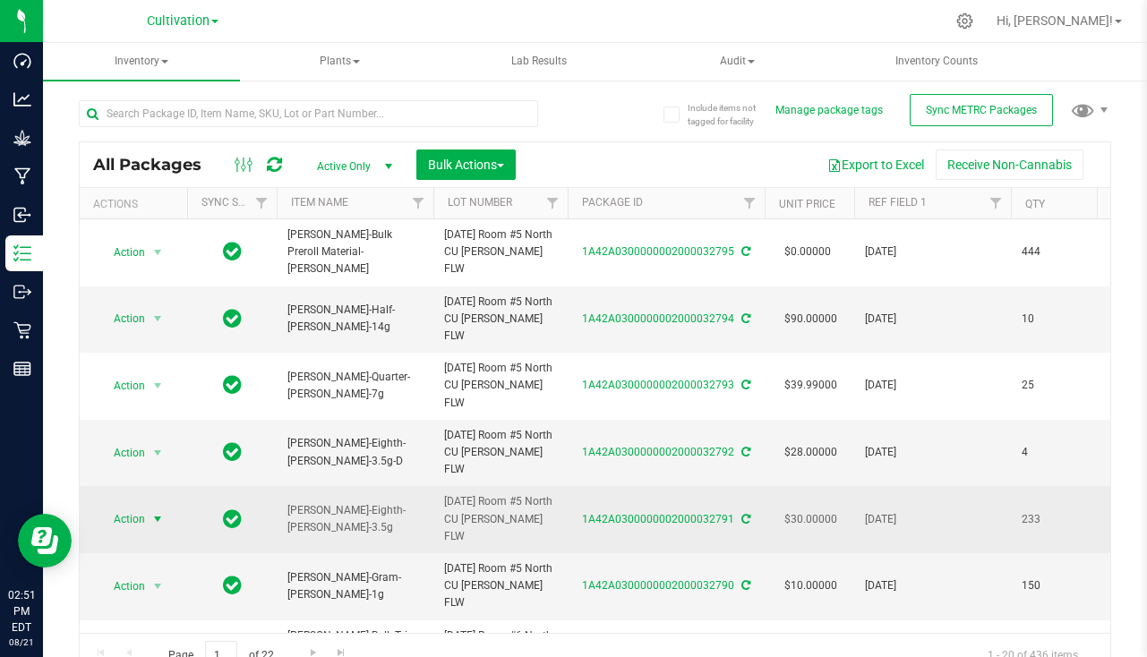
click at [156, 512] on span "select" at bounding box center [157, 519] width 14 height 14
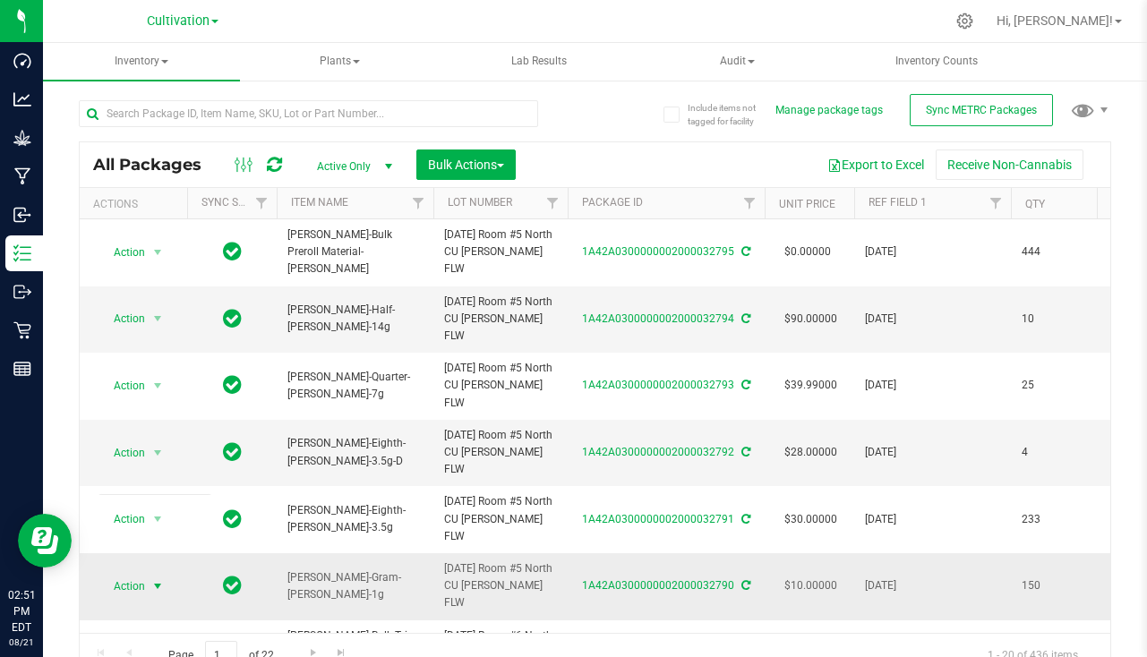
click at [158, 579] on span "select" at bounding box center [157, 586] width 14 height 14
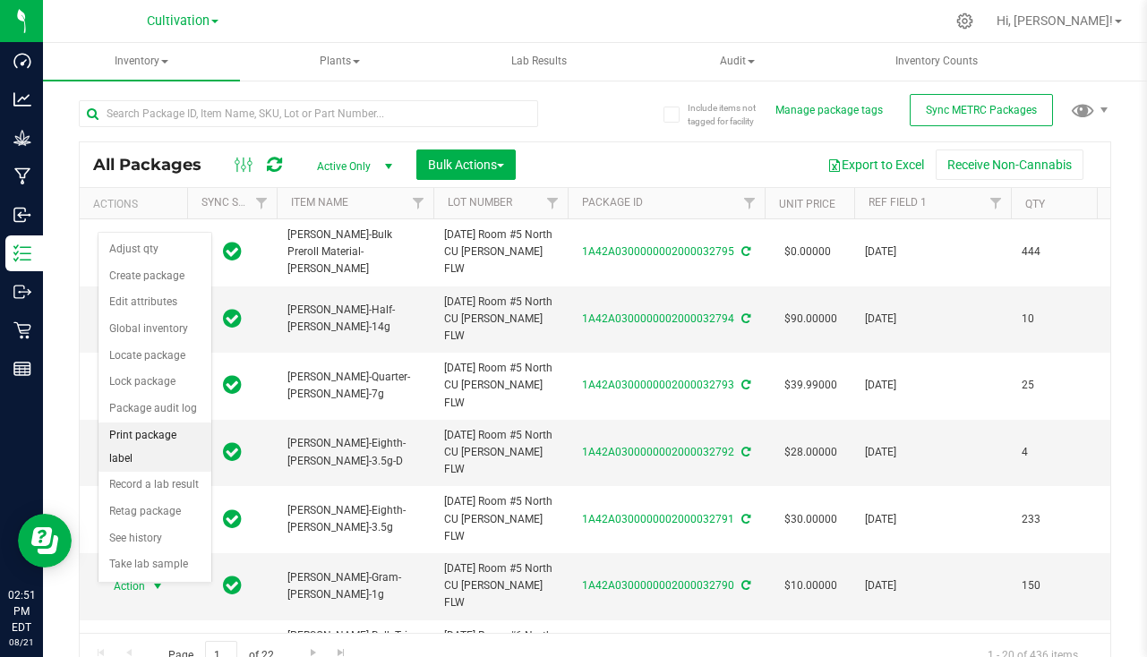
click at [172, 439] on li "Print package label" at bounding box center [154, 446] width 113 height 49
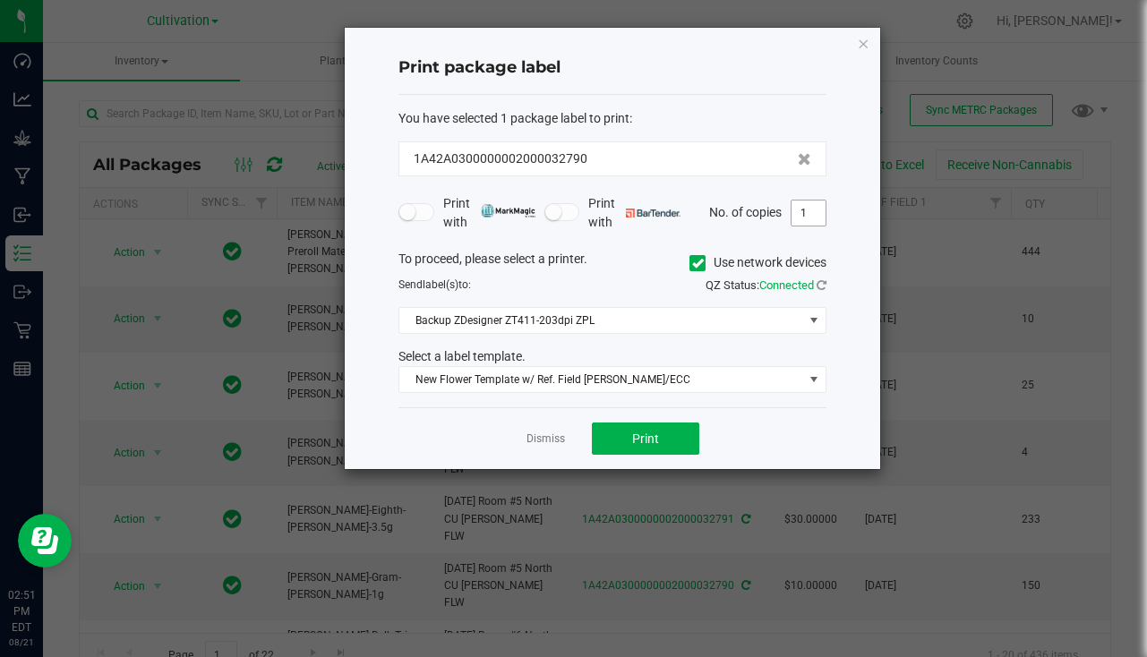
click at [814, 217] on input "1" at bounding box center [808, 212] width 34 height 25
type input "151"
click at [651, 444] on span "Print" at bounding box center [645, 438] width 27 height 14
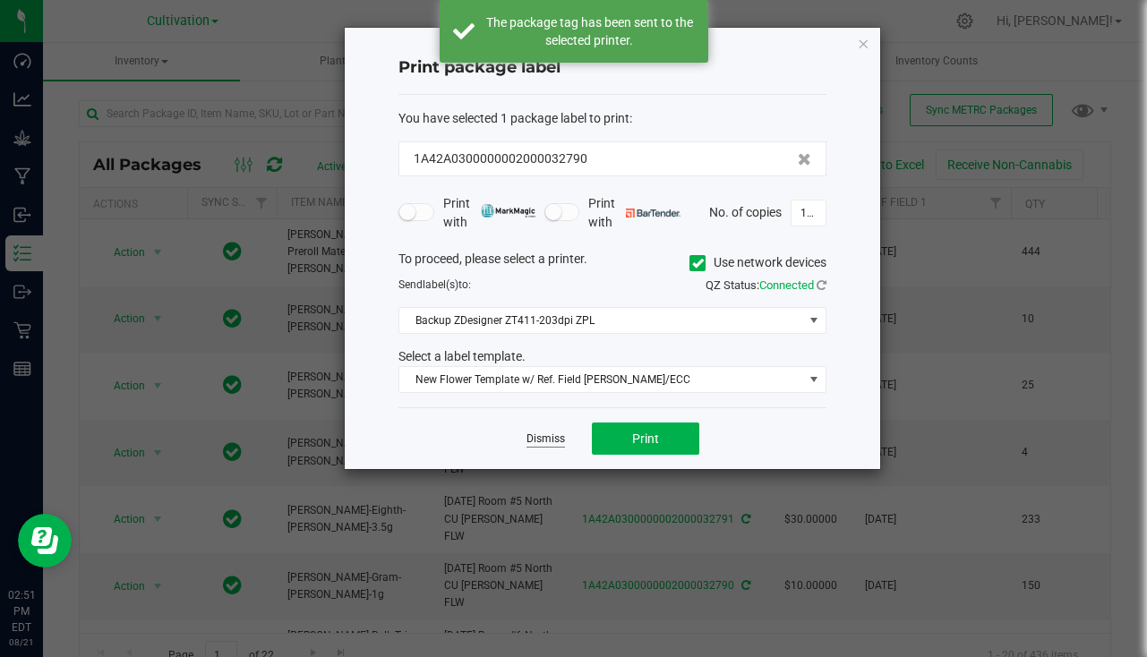
click at [541, 434] on link "Dismiss" at bounding box center [545, 438] width 38 height 15
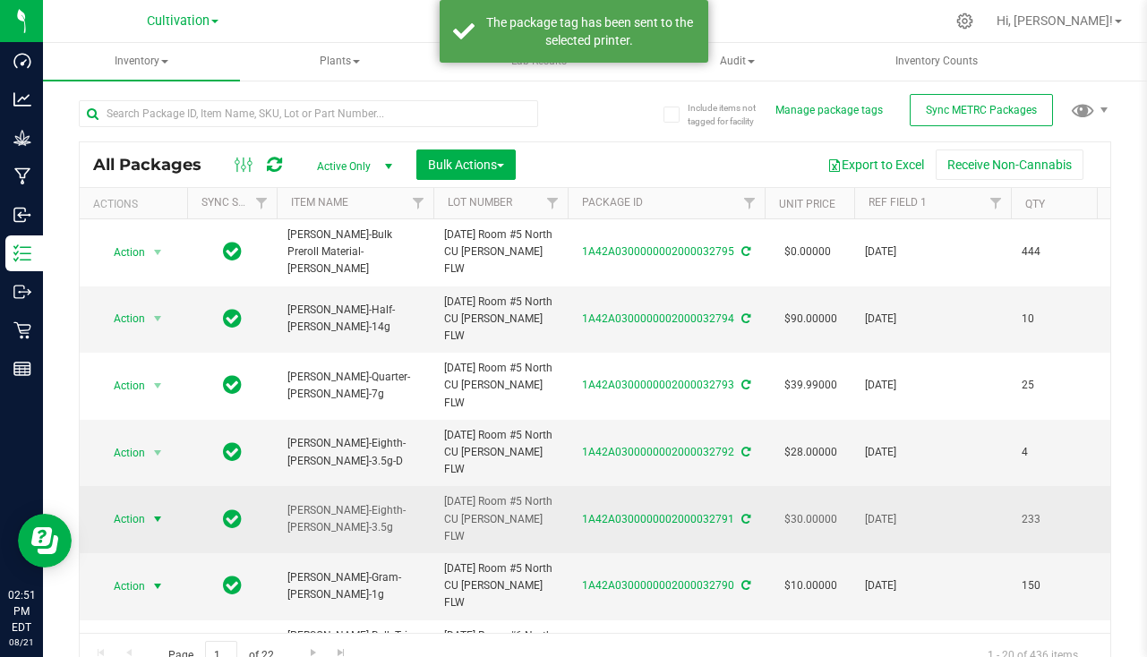
click at [149, 507] on span "select" at bounding box center [158, 519] width 22 height 25
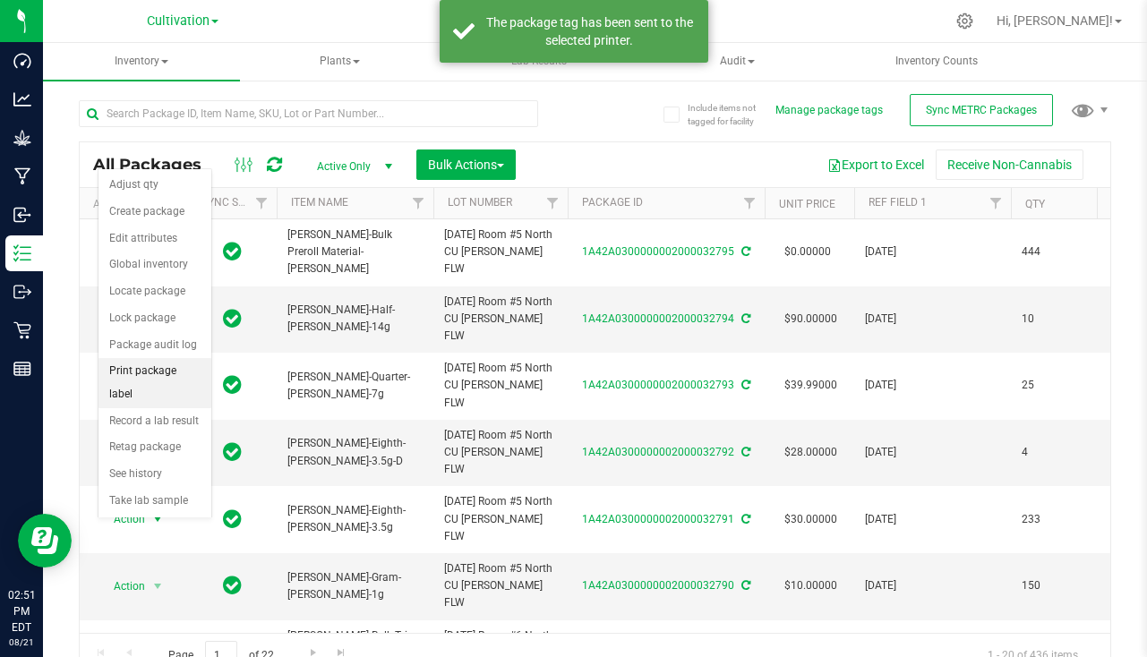
click at [153, 369] on li "Print package label" at bounding box center [154, 382] width 113 height 49
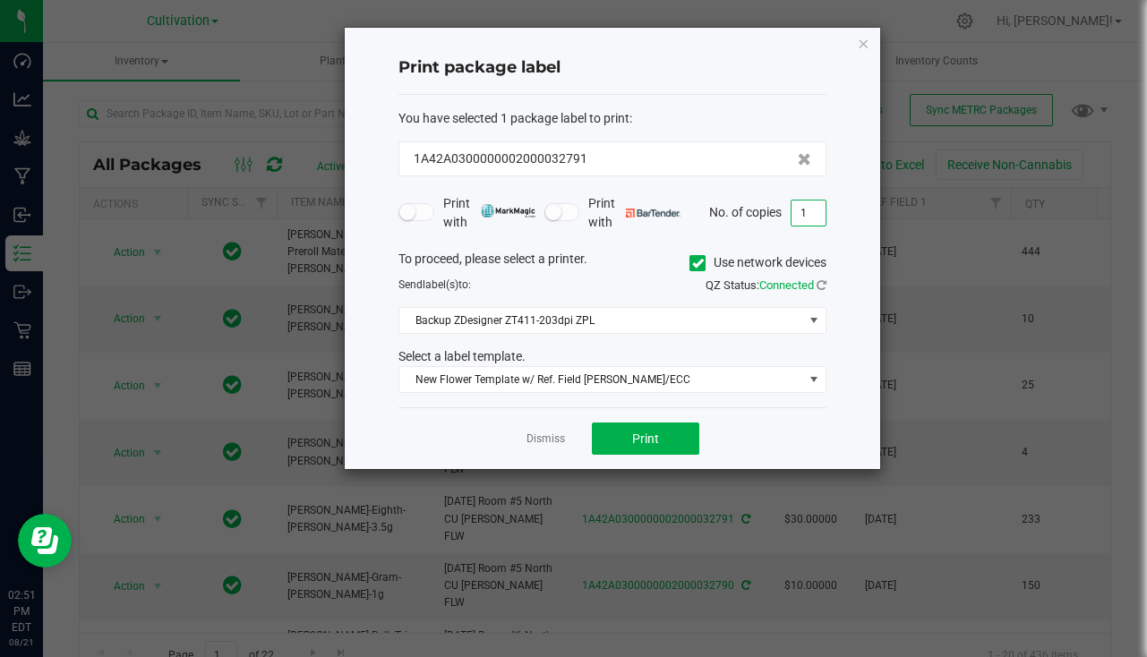
click at [809, 224] on input "1" at bounding box center [808, 212] width 34 height 25
type input "234"
click at [661, 438] on button "Print" at bounding box center [645, 438] width 107 height 32
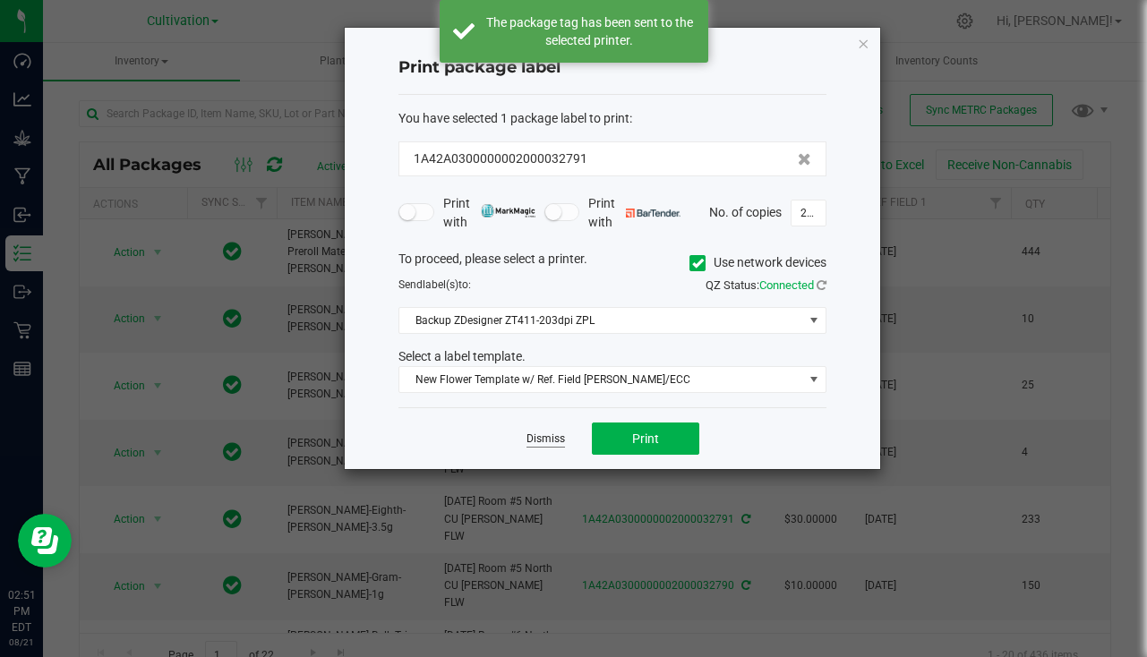
click at [540, 439] on link "Dismiss" at bounding box center [545, 438] width 38 height 15
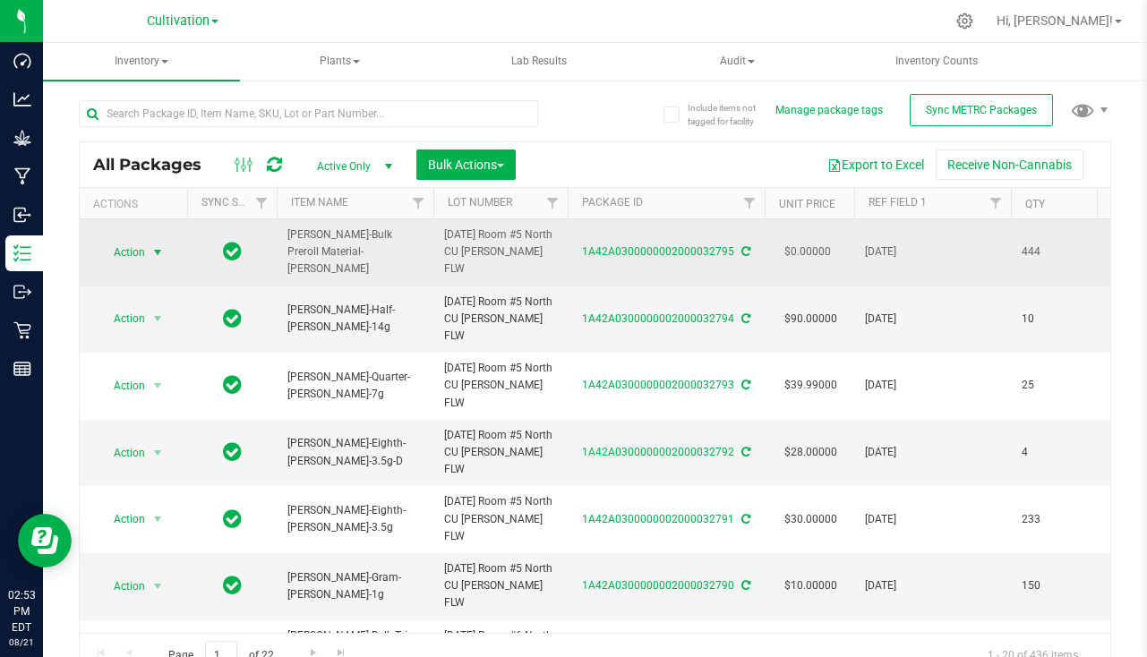
click at [153, 251] on span "select" at bounding box center [157, 252] width 14 height 14
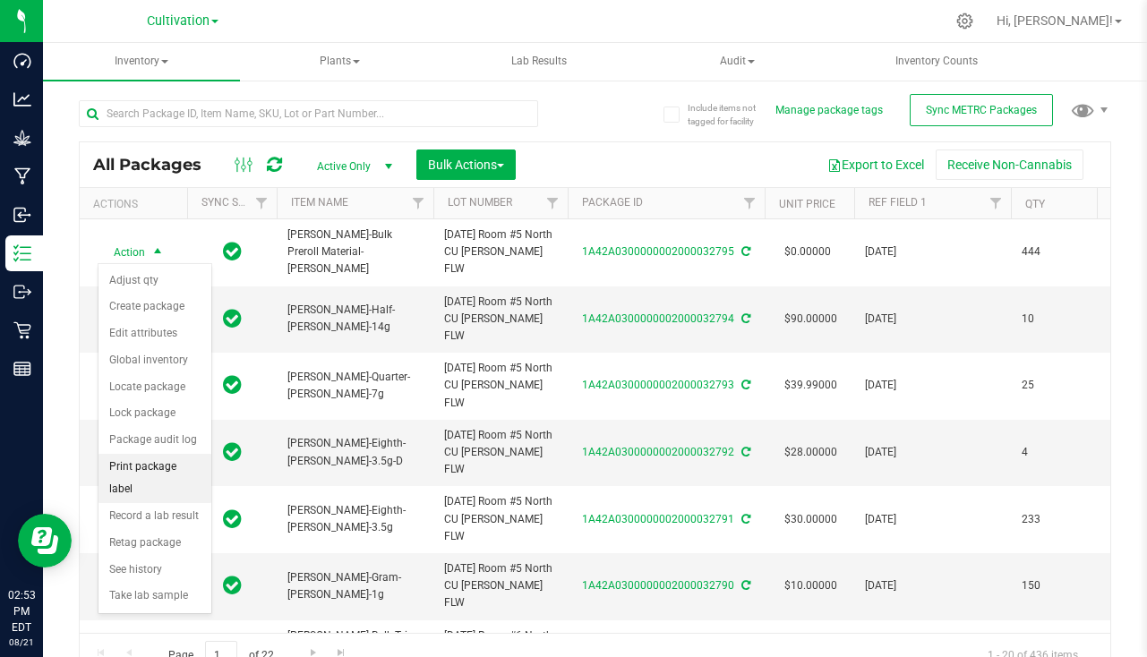
click at [159, 465] on li "Print package label" at bounding box center [154, 478] width 113 height 49
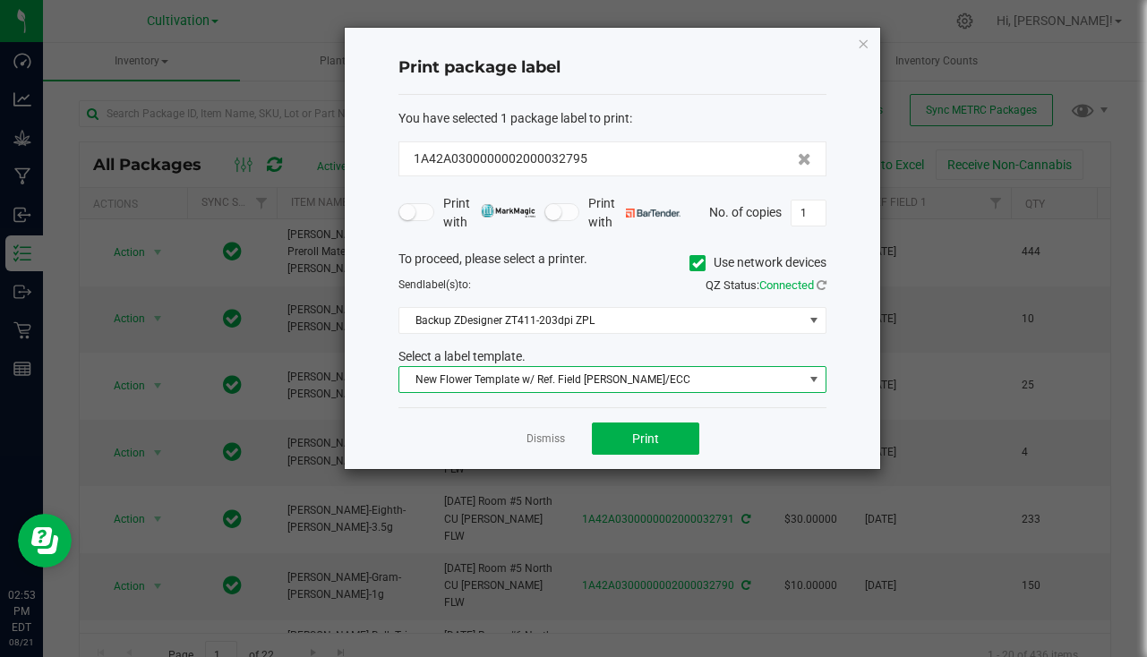
click at [536, 375] on span "New Flower Template w/ Ref. Field [PERSON_NAME]/ECC" at bounding box center [601, 379] width 404 height 25
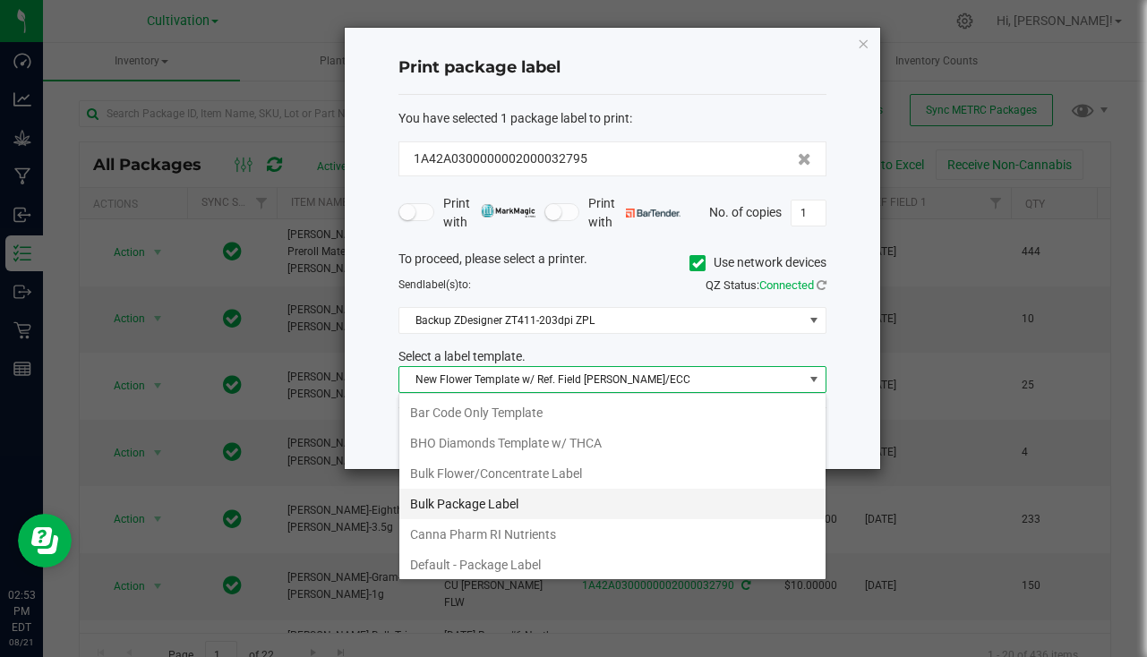
click at [519, 492] on li "Bulk Package Label" at bounding box center [612, 504] width 426 height 30
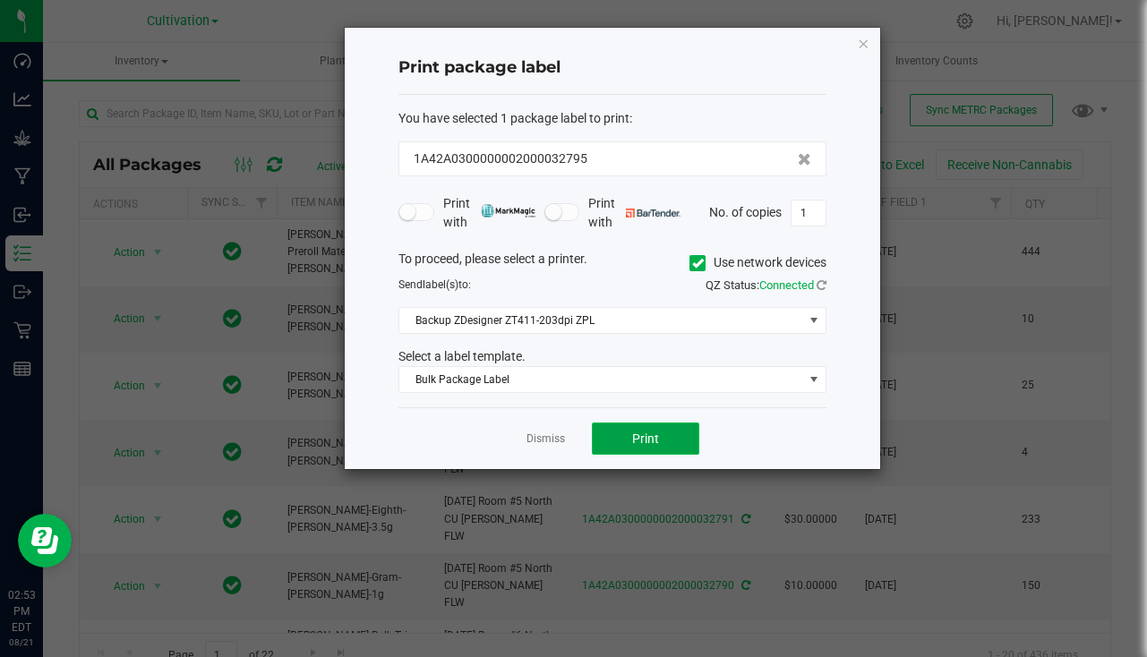
click at [629, 445] on button "Print" at bounding box center [645, 438] width 107 height 32
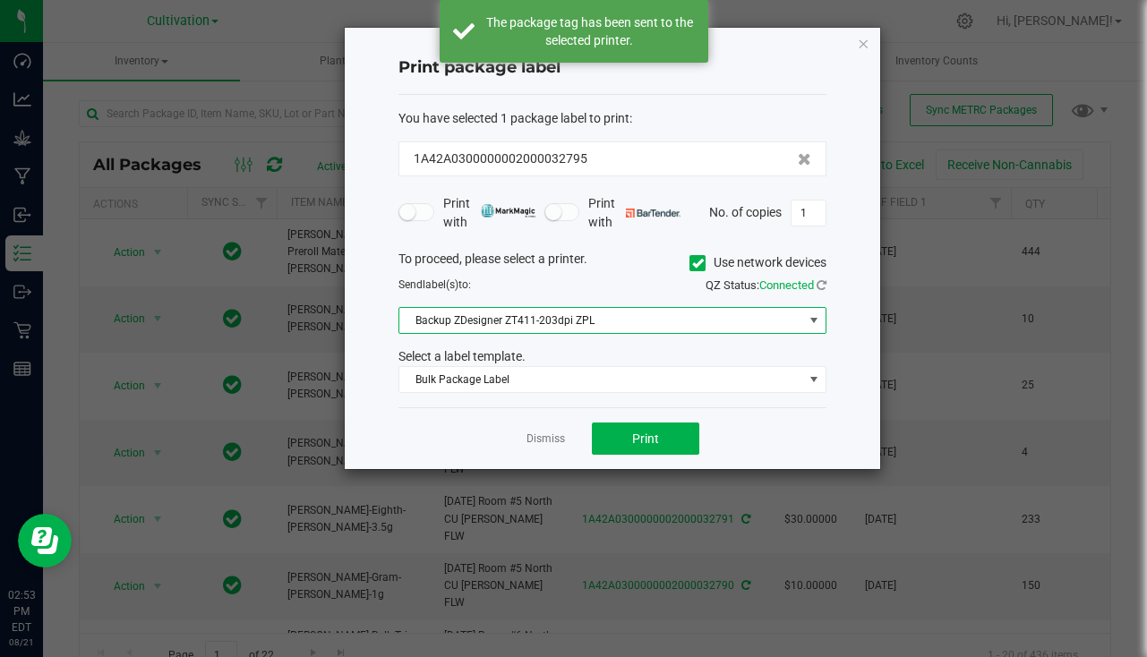
click at [559, 325] on span "Backup ZDesigner ZT411-203dpi ZPL" at bounding box center [601, 320] width 404 height 25
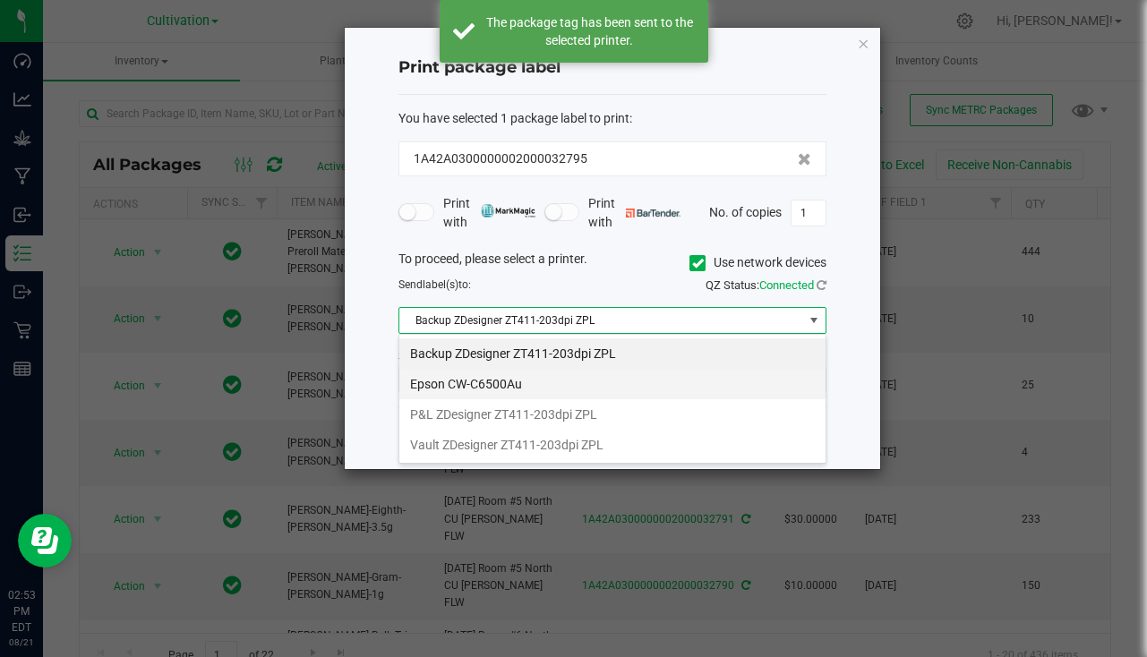
scroll to position [27, 428]
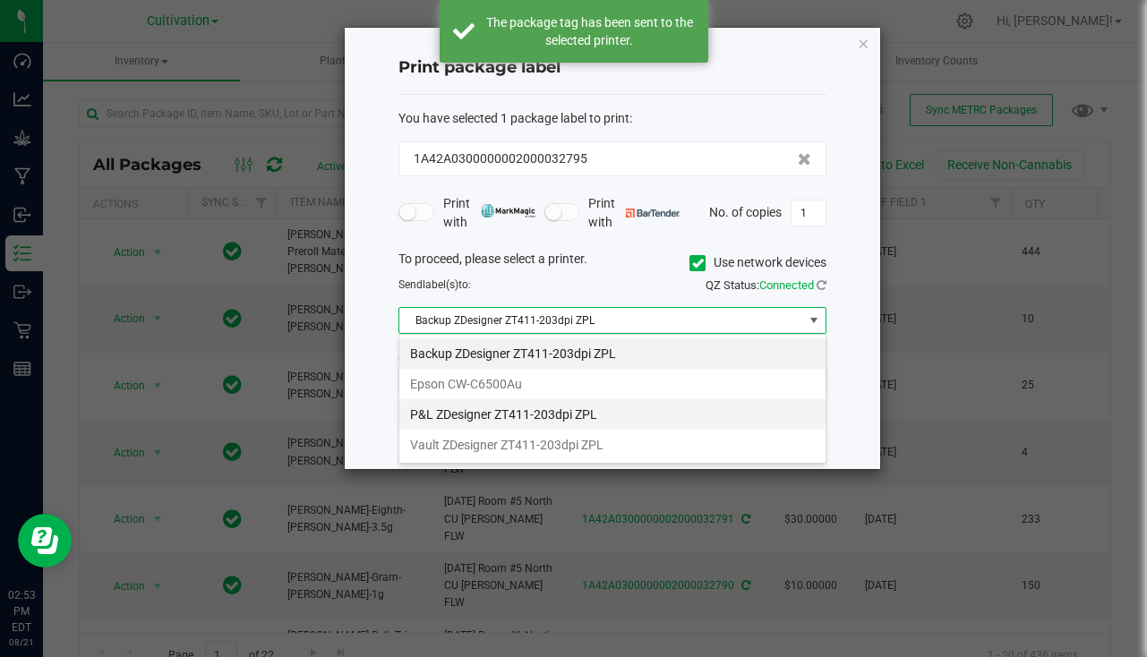
click at [522, 416] on li "P&L ZDesigner ZT411-203dpi ZPL" at bounding box center [612, 414] width 426 height 30
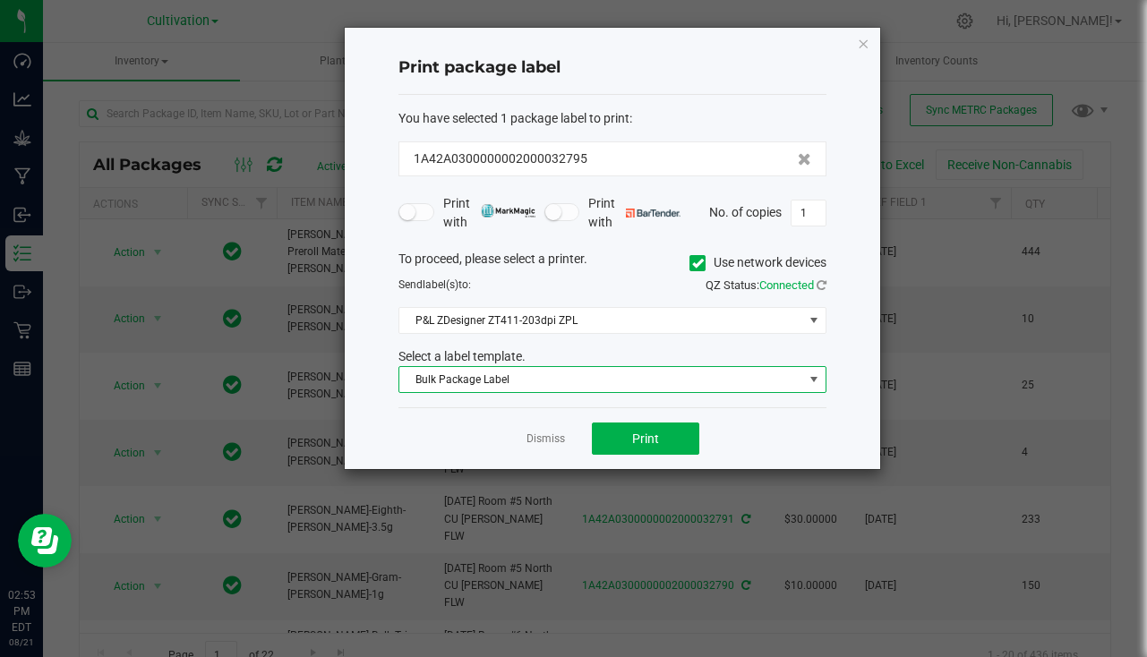
click at [545, 381] on span "Bulk Package Label" at bounding box center [601, 379] width 404 height 25
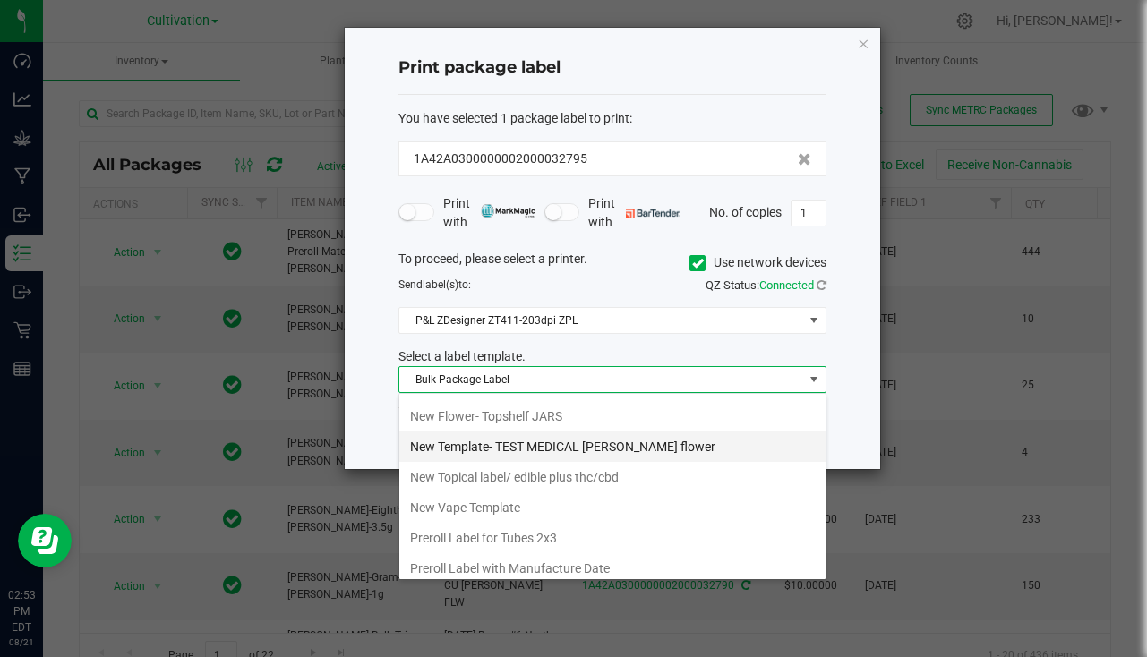
scroll to position [797, 0]
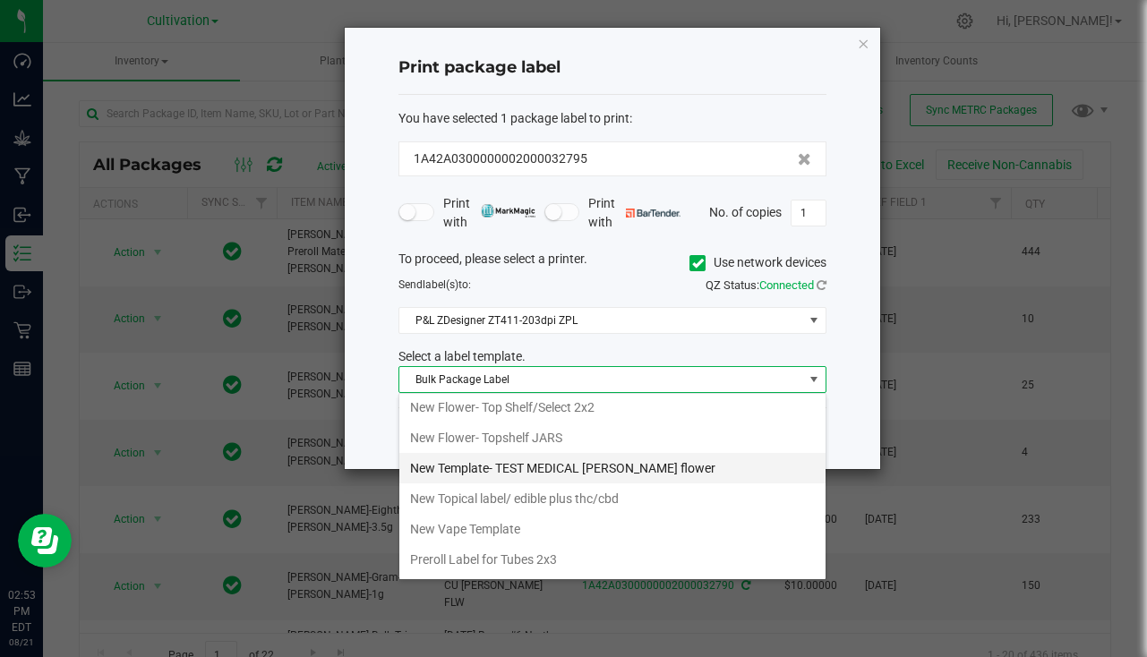
click at [637, 470] on li "New Template- TEST MEDICAL [PERSON_NAME] flower" at bounding box center [612, 468] width 426 height 30
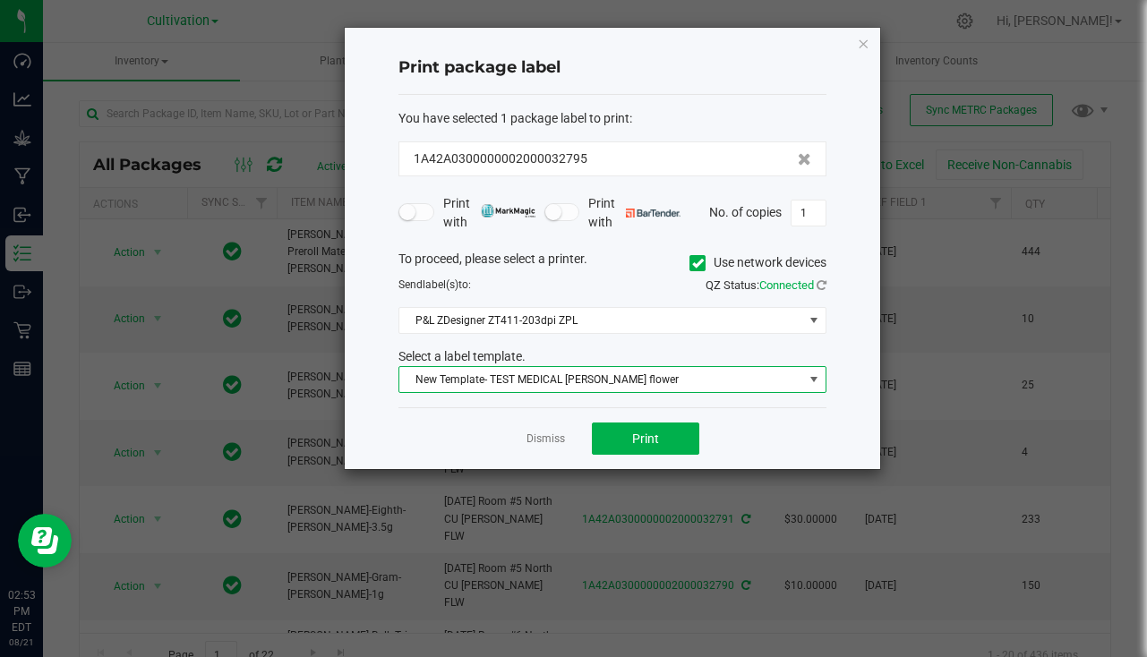
click at [591, 380] on span "New Template- TEST MEDICAL [PERSON_NAME] flower" at bounding box center [601, 379] width 404 height 25
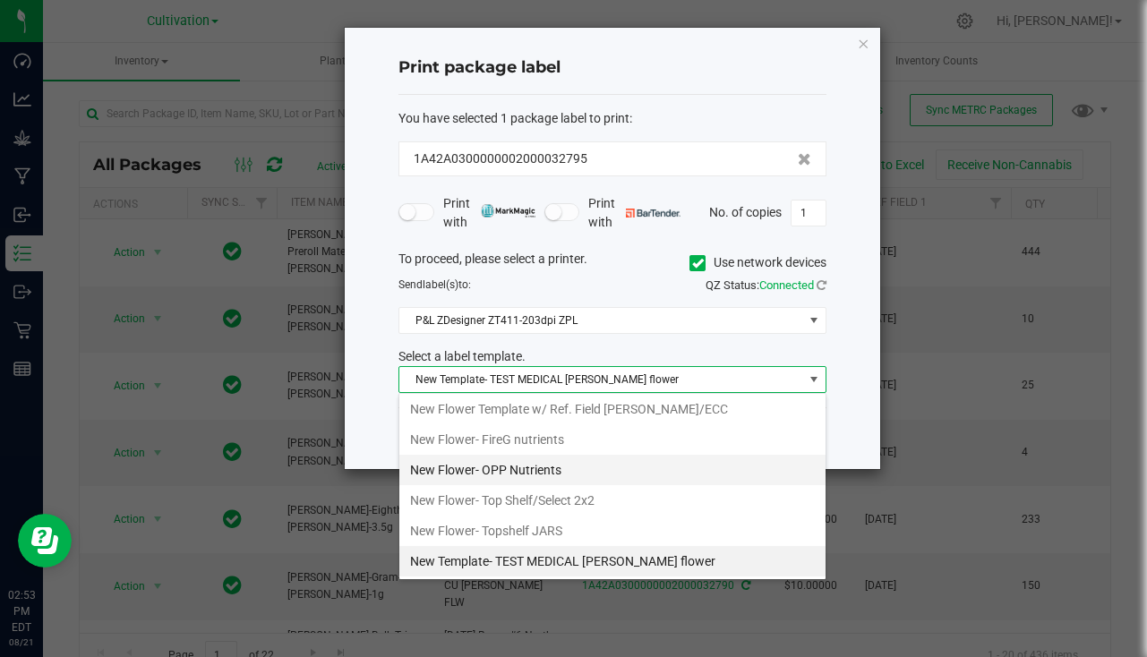
scroll to position [614, 0]
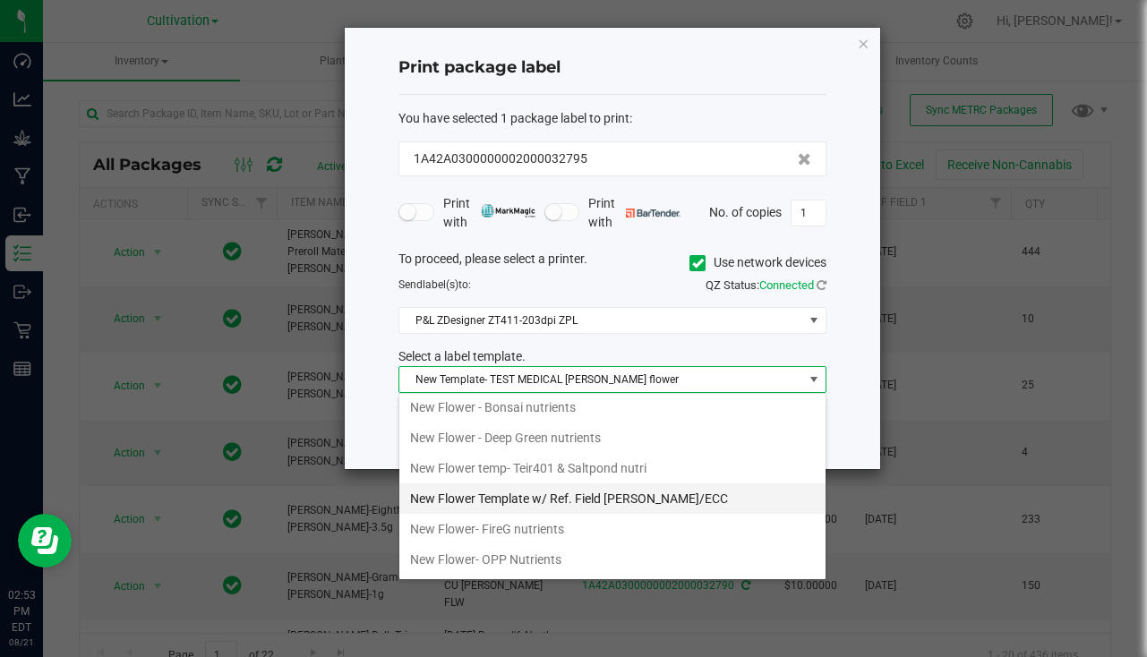
click at [644, 491] on li "New Flower Template w/ Ref. Field [PERSON_NAME]/ECC" at bounding box center [612, 498] width 426 height 30
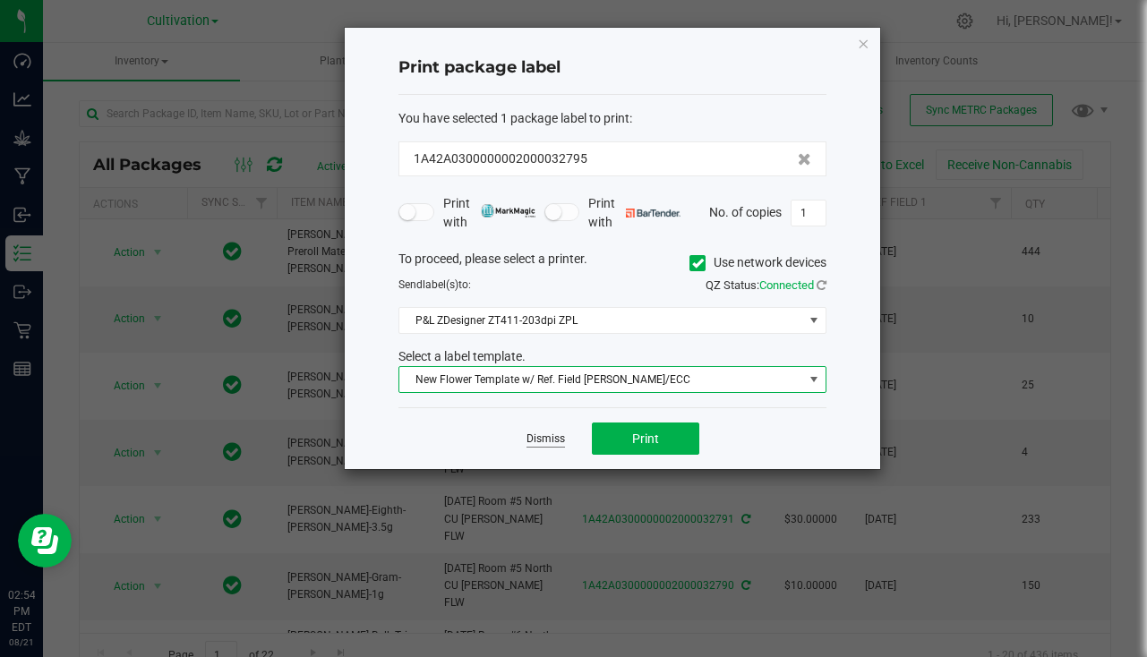
click at [561, 439] on link "Dismiss" at bounding box center [545, 438] width 38 height 15
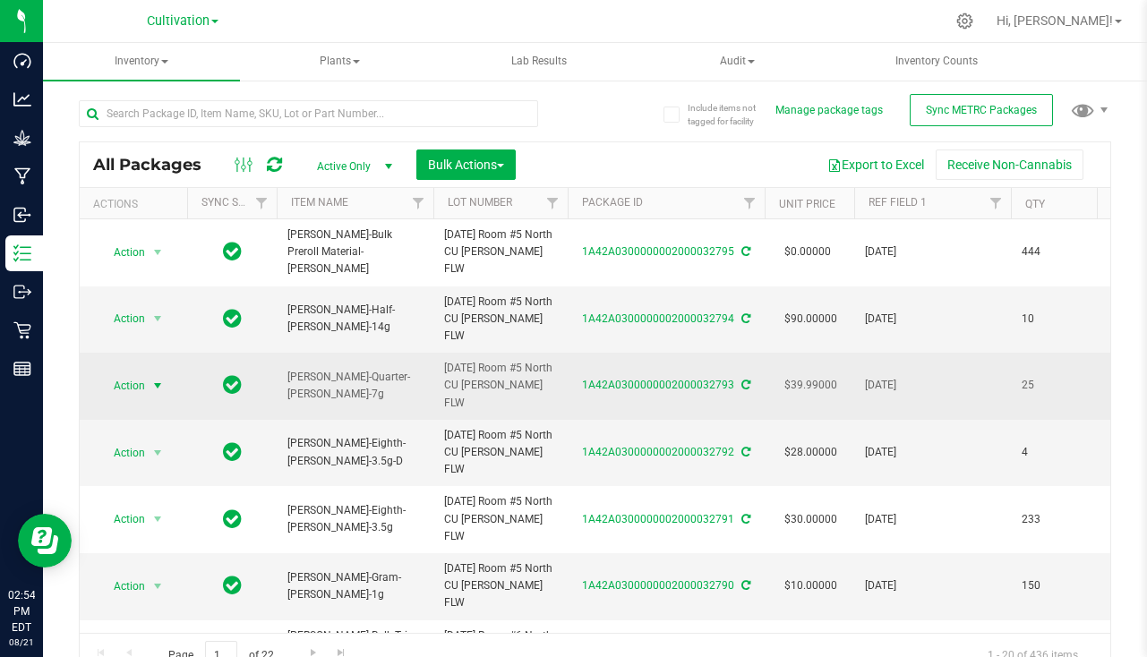
click at [149, 377] on span "select" at bounding box center [158, 385] width 22 height 25
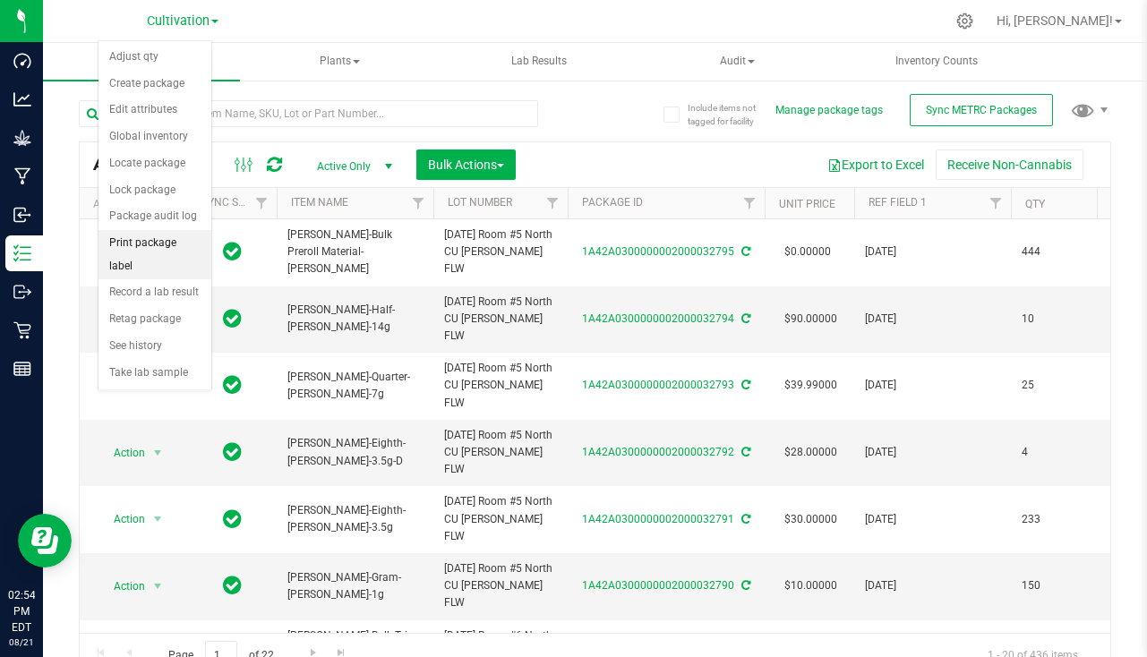
click at [140, 253] on li "Print package label" at bounding box center [154, 254] width 113 height 49
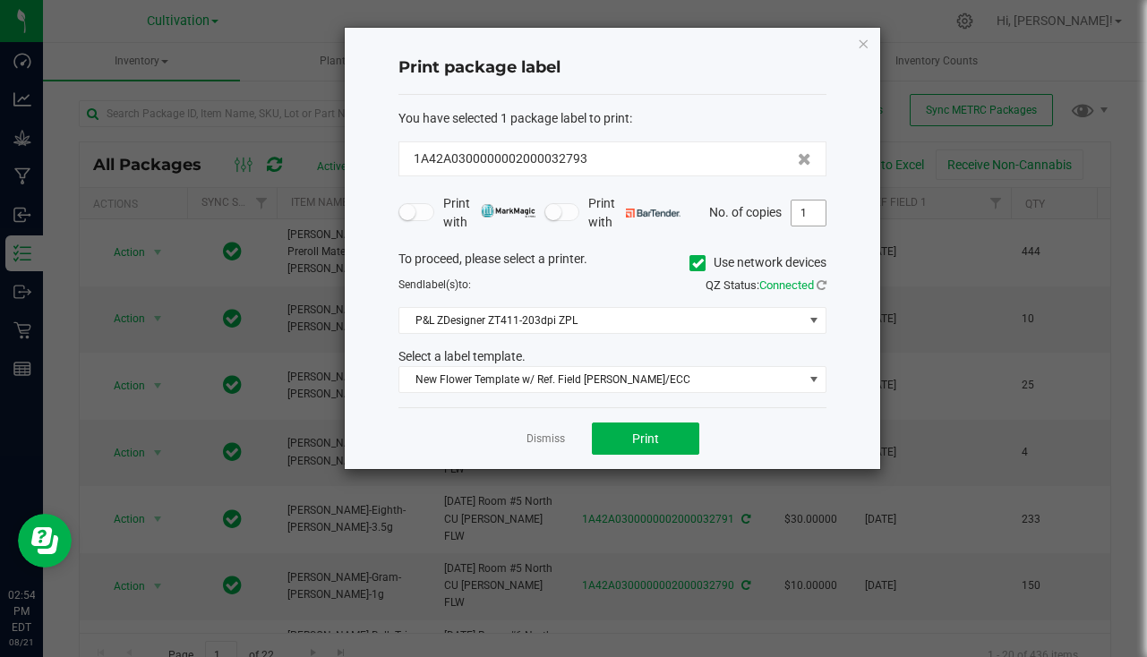
click at [811, 207] on input "1" at bounding box center [808, 212] width 34 height 25
type input "26"
click at [642, 445] on span "Print" at bounding box center [645, 438] width 27 height 14
click at [566, 439] on div "Dismiss Print" at bounding box center [612, 438] width 428 height 62
click at [551, 439] on link "Dismiss" at bounding box center [545, 438] width 38 height 15
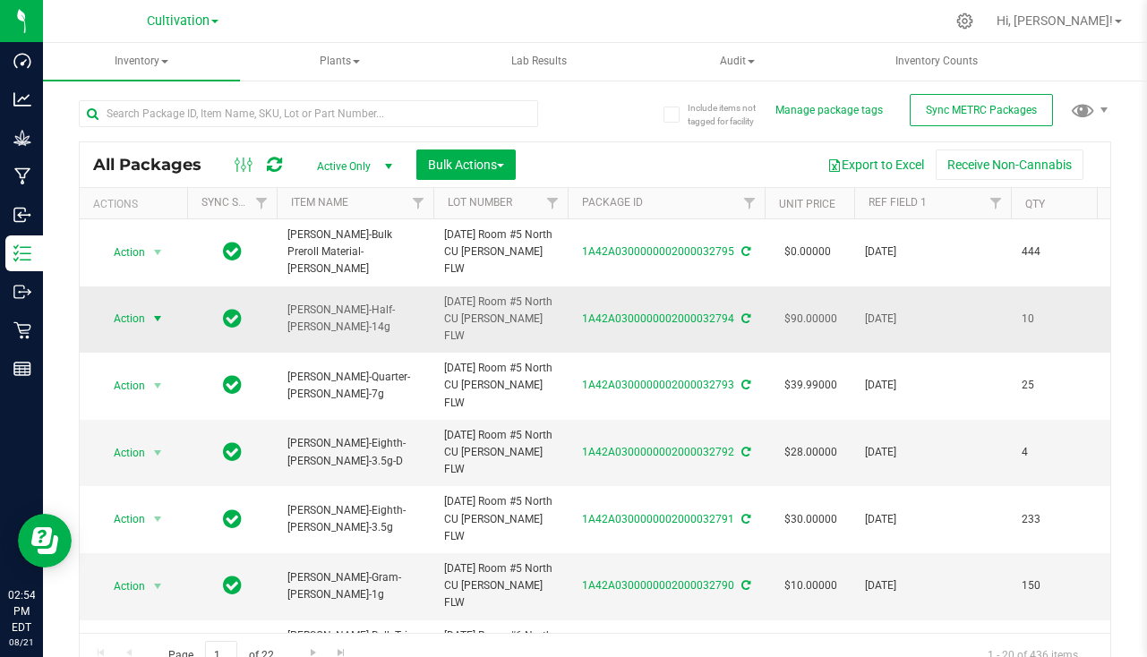
click at [132, 324] on span "Action" at bounding box center [122, 318] width 48 height 25
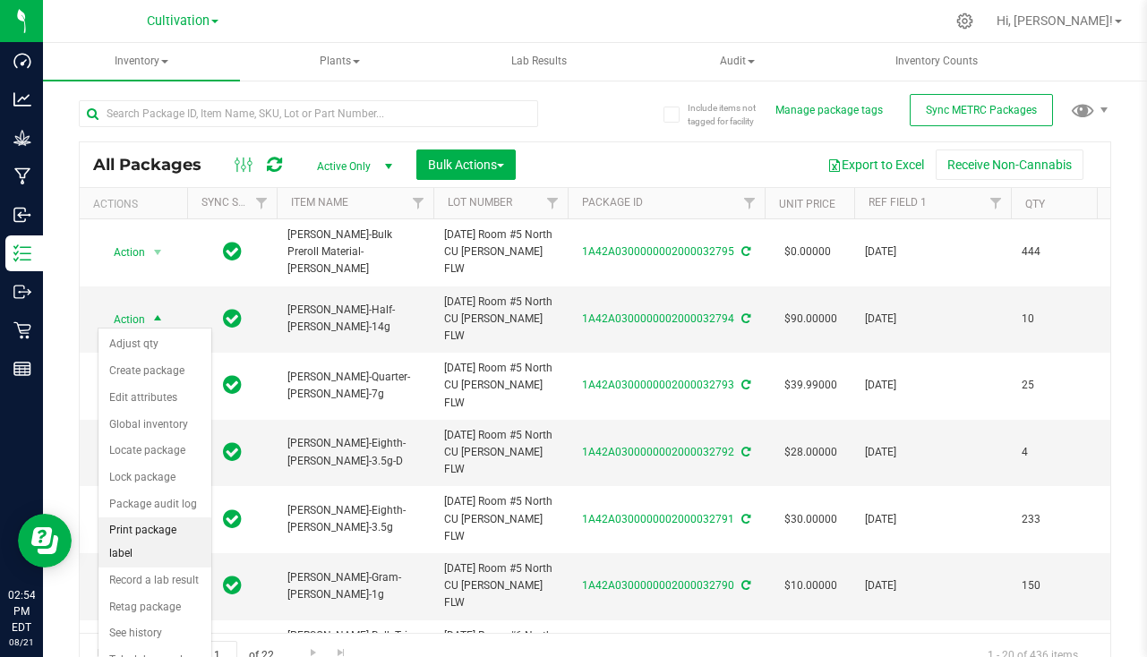
click at [162, 540] on li "Print package label" at bounding box center [154, 541] width 113 height 49
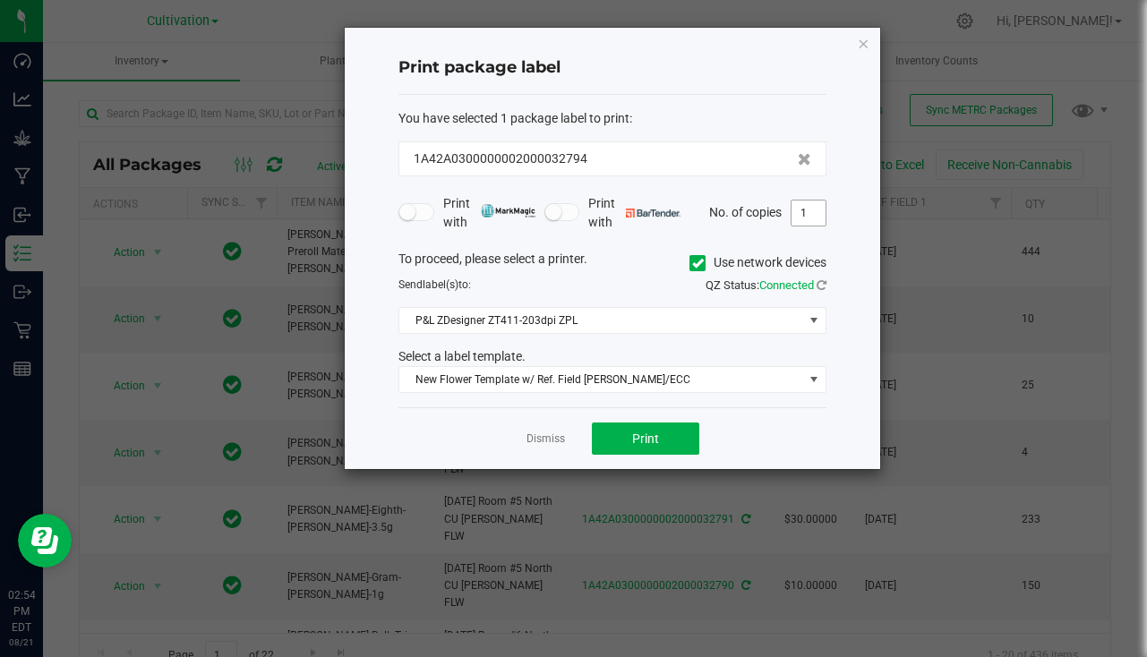
click at [819, 220] on input "1" at bounding box center [808, 212] width 34 height 25
type input "11"
click at [640, 438] on span "Print" at bounding box center [645, 438] width 27 height 14
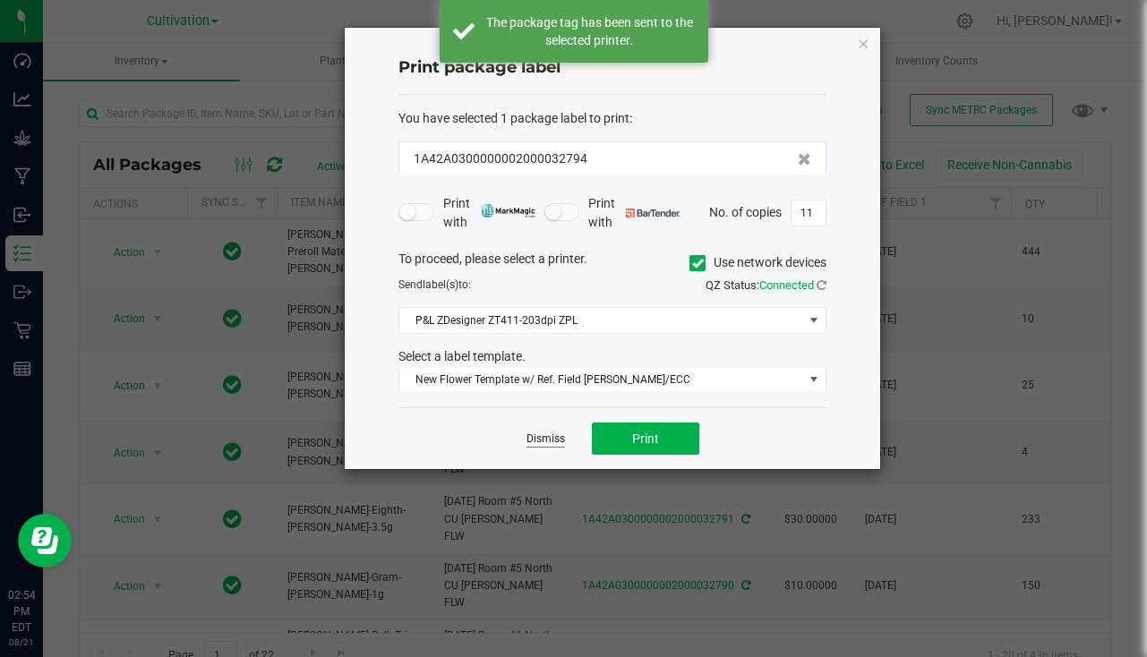
click at [553, 439] on link "Dismiss" at bounding box center [545, 438] width 38 height 15
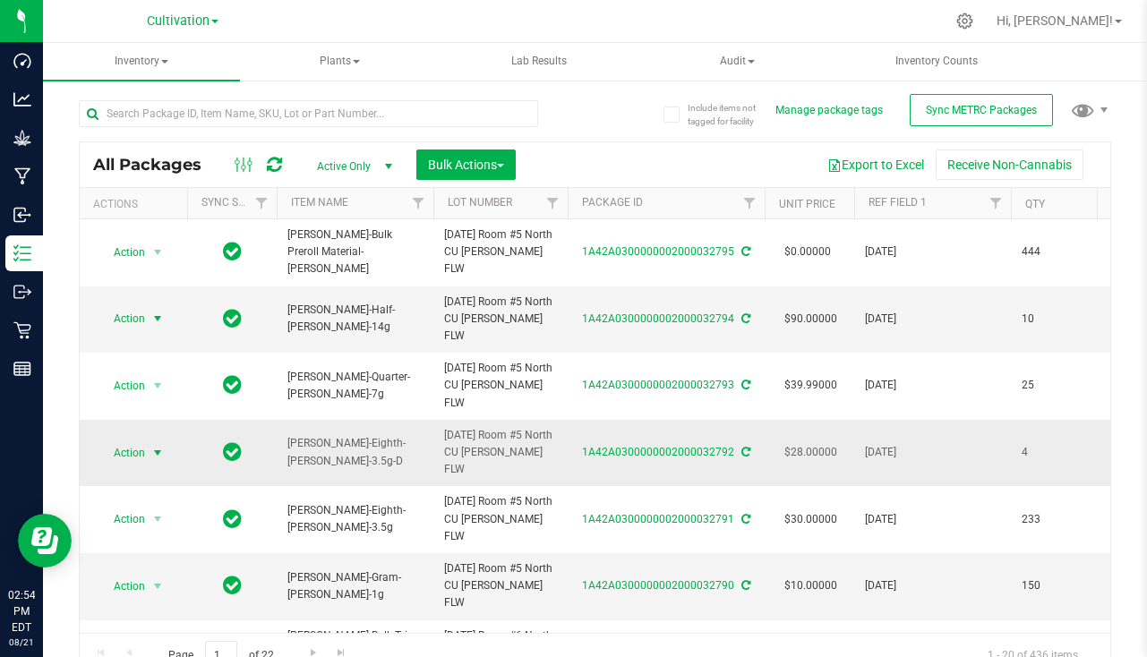
click at [128, 451] on span "Action" at bounding box center [122, 452] width 48 height 25
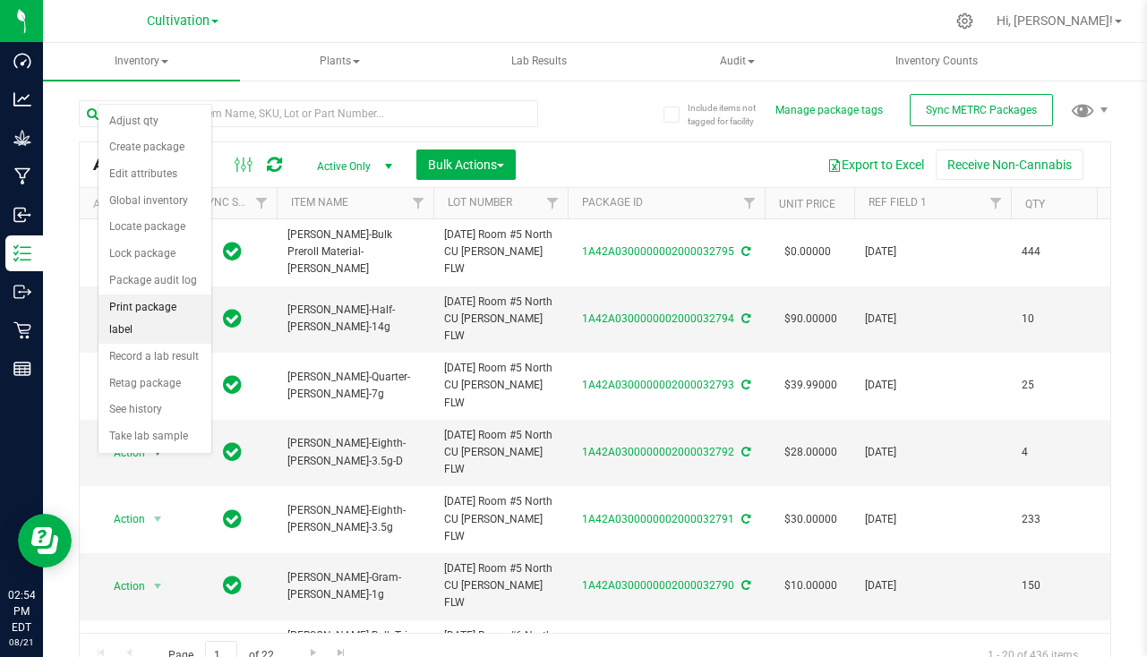
click at [158, 308] on li "Print package label" at bounding box center [154, 318] width 113 height 49
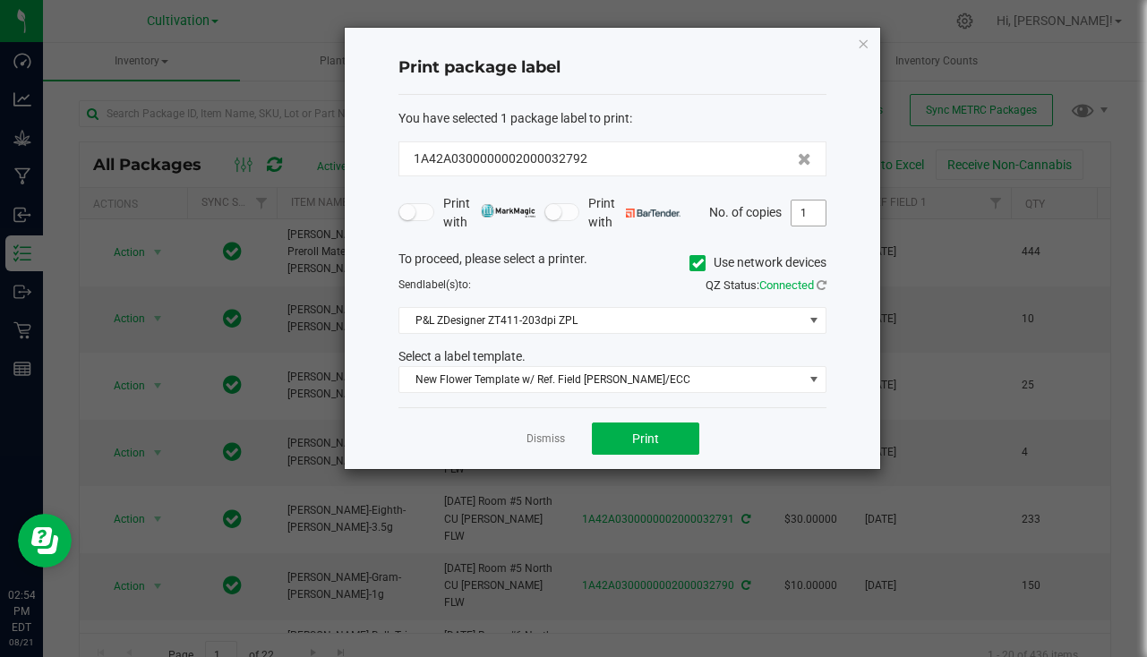
click at [793, 216] on input "1" at bounding box center [808, 212] width 34 height 25
type input "5"
click at [655, 444] on span "Print" at bounding box center [645, 438] width 27 height 14
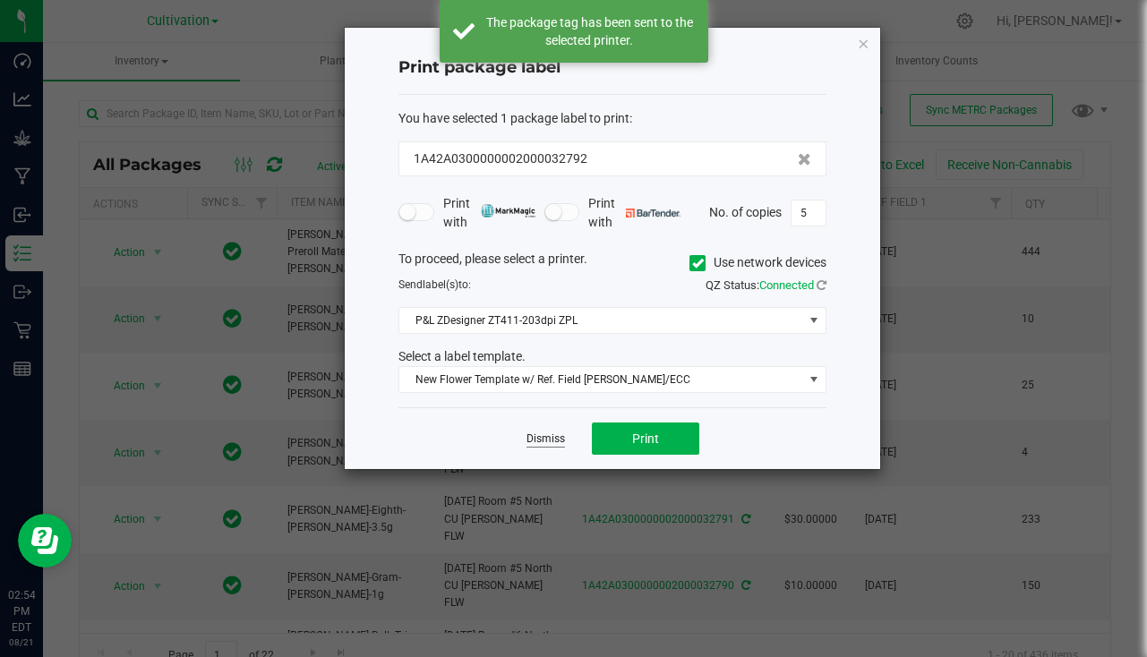
click at [533, 440] on link "Dismiss" at bounding box center [545, 438] width 38 height 15
